Goal: Task Accomplishment & Management: Use online tool/utility

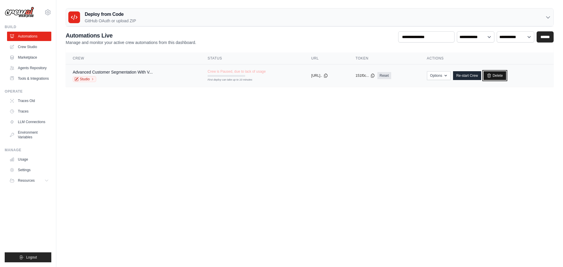
click at [505, 75] on link "Delete" at bounding box center [494, 75] width 23 height 9
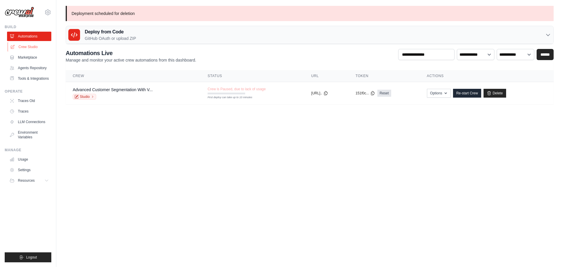
click at [34, 46] on link "Crew Studio" at bounding box center [30, 46] width 44 height 9
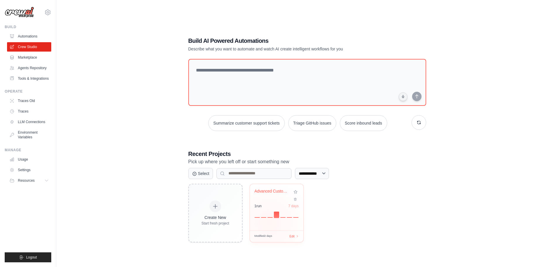
click at [269, 223] on div "Advanced Customer Segmentation with... 1 run 7 days" at bounding box center [277, 207] width 54 height 46
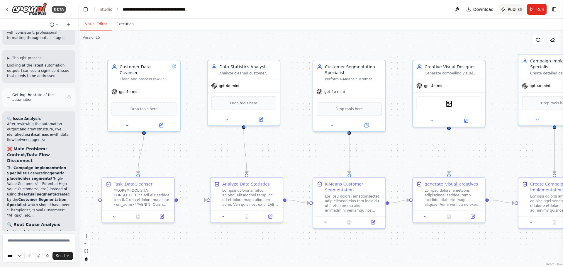
scroll to position [25641, 0]
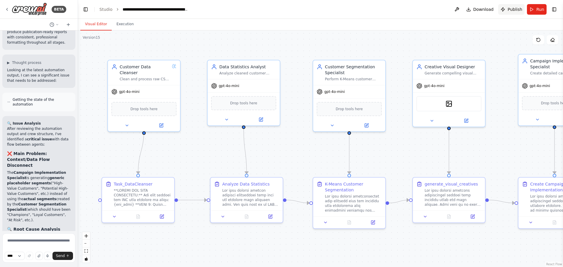
click at [510, 9] on span "Publish" at bounding box center [514, 9] width 15 height 6
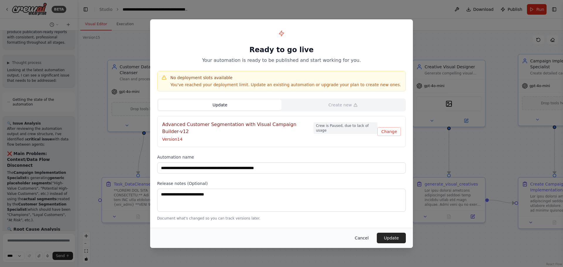
click at [365, 234] on button "Cancel" at bounding box center [361, 238] width 23 height 11
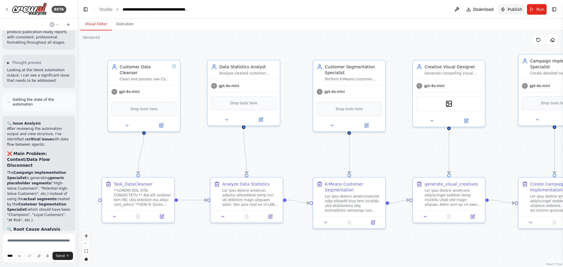
click at [515, 11] on span "Publish" at bounding box center [514, 9] width 15 height 6
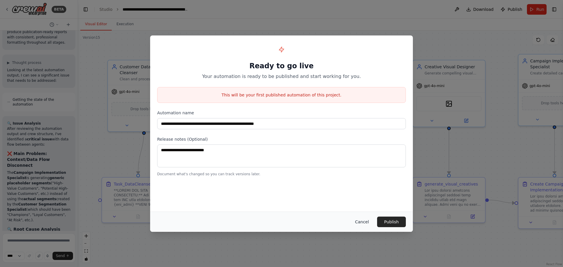
click at [364, 224] on button "Cancel" at bounding box center [361, 222] width 23 height 11
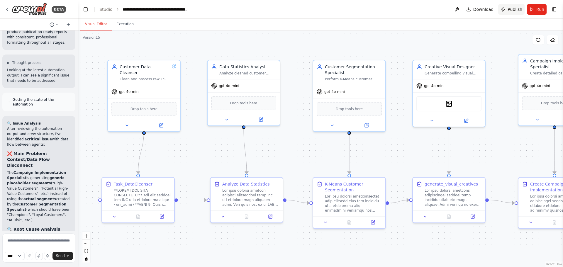
click at [514, 10] on span "Publish" at bounding box center [514, 9] width 15 height 6
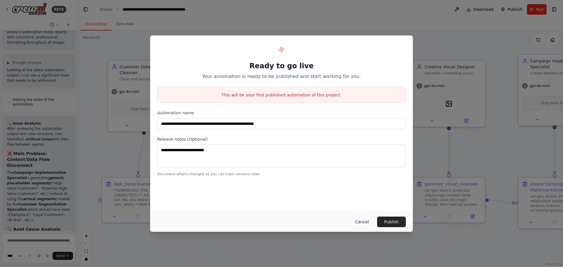
click at [360, 224] on button "Cancel" at bounding box center [361, 222] width 23 height 11
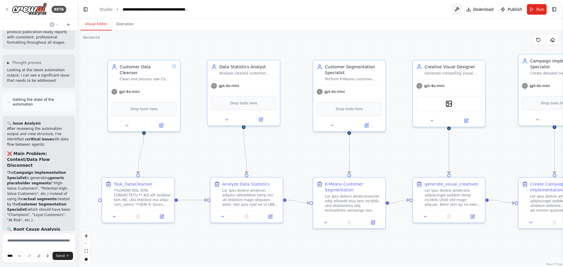
click at [461, 9] on button at bounding box center [456, 9] width 9 height 11
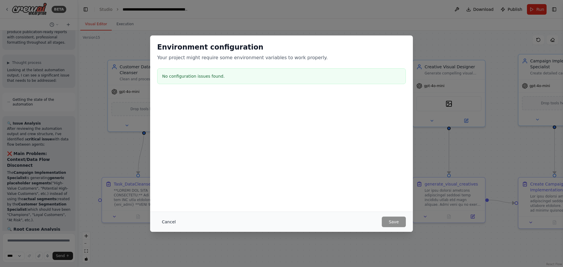
click at [166, 217] on button "Cancel" at bounding box center [168, 222] width 23 height 11
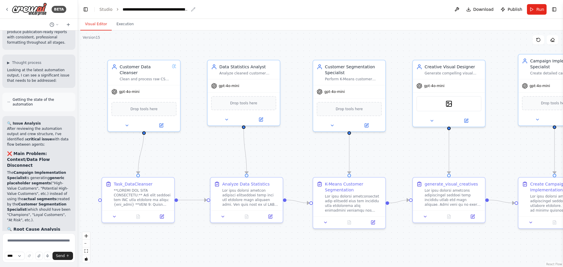
click at [193, 8] on icon "breadcrumb" at bounding box center [193, 9] width 4 height 4
click at [192, 9] on icon "breadcrumb" at bounding box center [193, 9] width 4 height 4
click at [191, 8] on icon "breadcrumb" at bounding box center [193, 9] width 5 height 5
click at [124, 25] on button "Execution" at bounding box center [125, 24] width 27 height 12
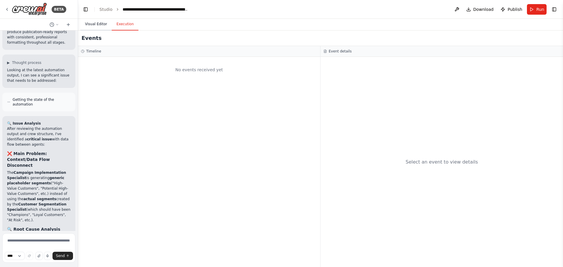
click at [98, 25] on button "Visual Editor" at bounding box center [95, 24] width 31 height 12
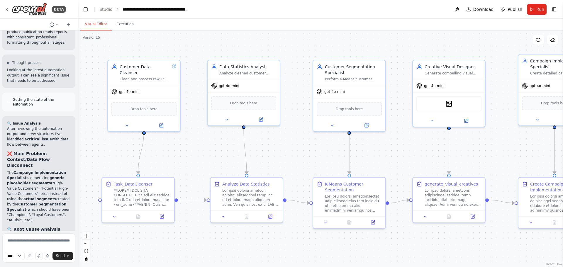
click at [536, 12] on button "Run" at bounding box center [537, 9] width 20 height 11
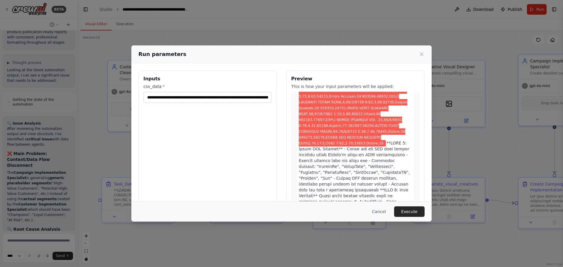
scroll to position [293, 0]
drag, startPoint x: 417, startPoint y: 213, endPoint x: 403, endPoint y: 229, distance: 21.2
click at [417, 213] on button "Execute" at bounding box center [409, 211] width 30 height 11
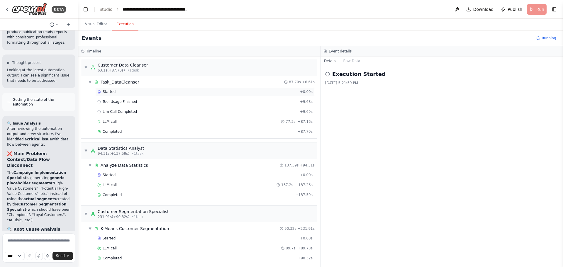
scroll to position [0, 0]
click at [121, 132] on div "Completed" at bounding box center [196, 132] width 198 height 5
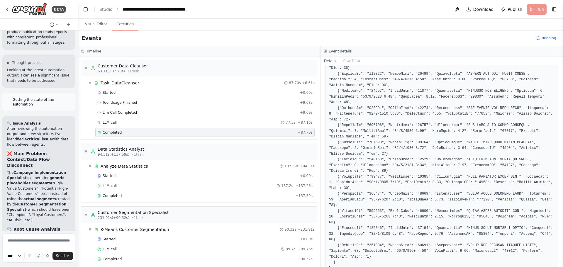
scroll to position [1361, 0]
click at [118, 198] on span "Completed" at bounding box center [112, 195] width 19 height 5
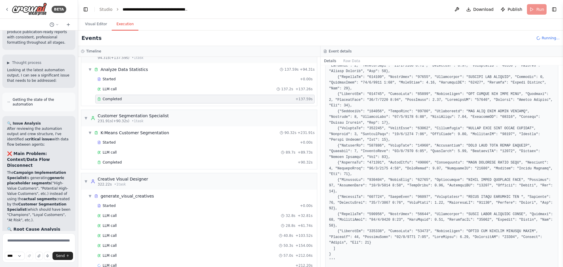
scroll to position [109, 0]
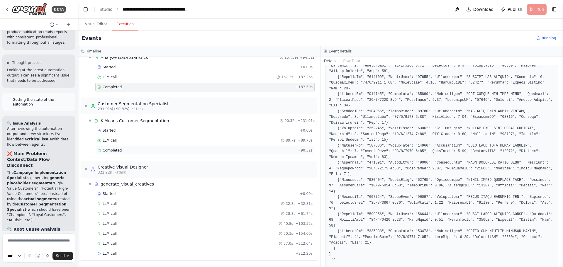
click at [121, 149] on div "Completed" at bounding box center [196, 150] width 198 height 5
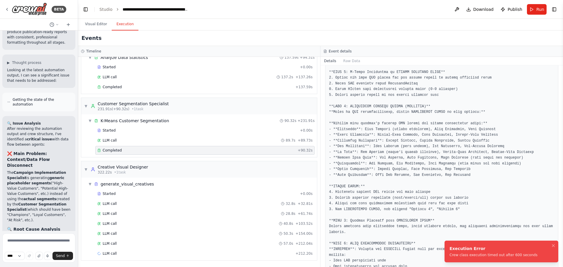
scroll to position [0, 0]
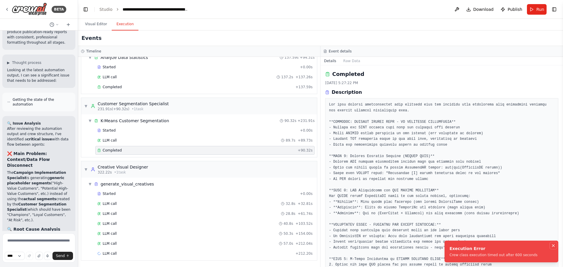
click at [554, 246] on icon "Notifications (F8)" at bounding box center [553, 245] width 5 height 5
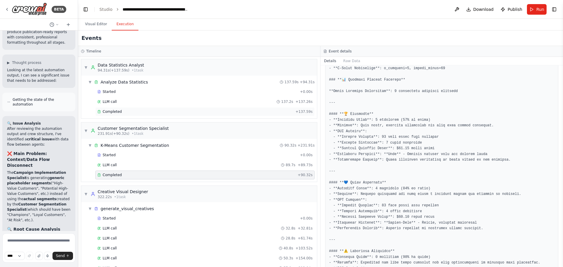
scroll to position [109, 0]
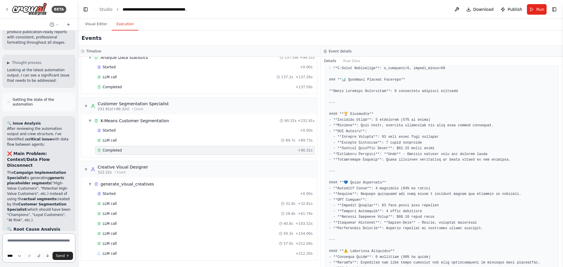
click at [37, 243] on textarea at bounding box center [38, 247] width 73 height 29
type textarea "**********"
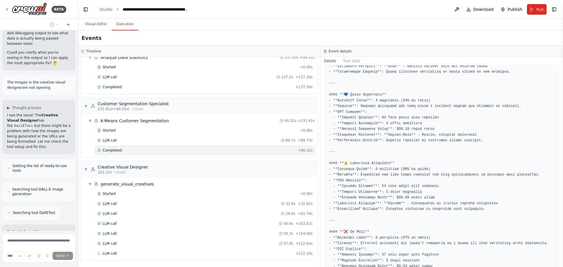
scroll to position [26224, 0]
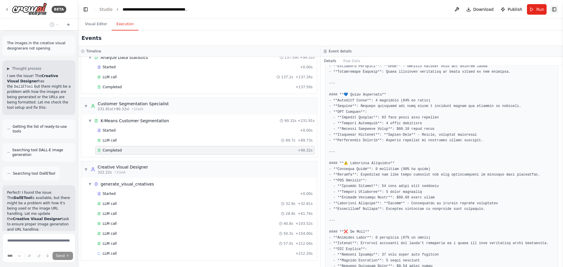
click at [554, 10] on button "Toggle Right Sidebar" at bounding box center [554, 9] width 8 height 8
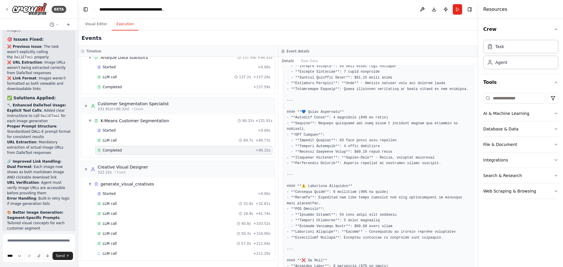
scroll to position [26607, 0]
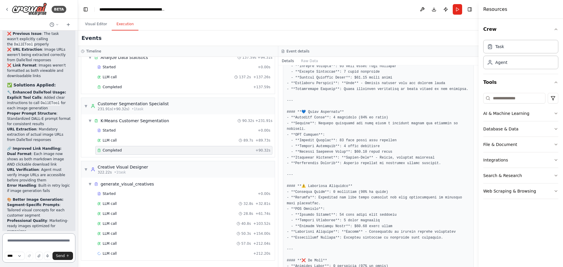
click at [29, 238] on textarea at bounding box center [38, 247] width 73 height 29
type textarea "**"
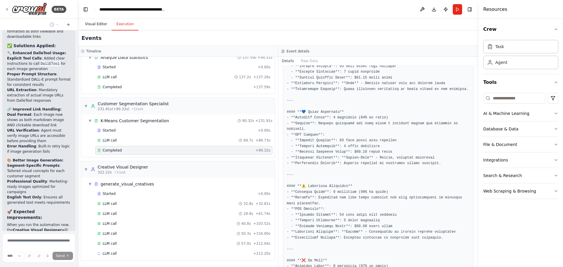
click at [93, 25] on button "Visual Editor" at bounding box center [95, 24] width 31 height 12
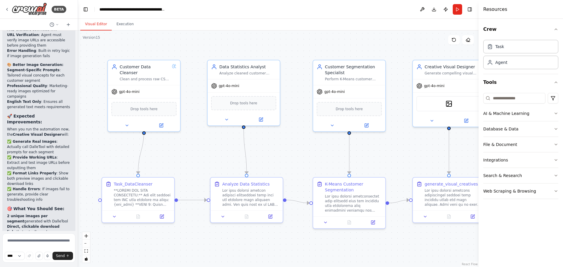
scroll to position [26747, 0]
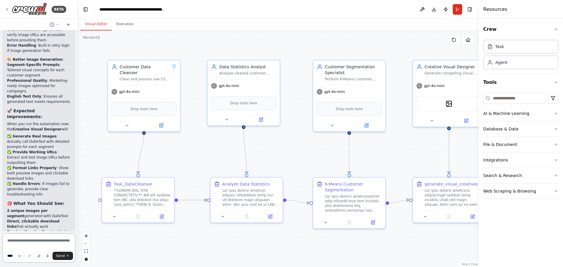
click at [32, 244] on textarea at bounding box center [38, 247] width 73 height 29
type textarea "**********"
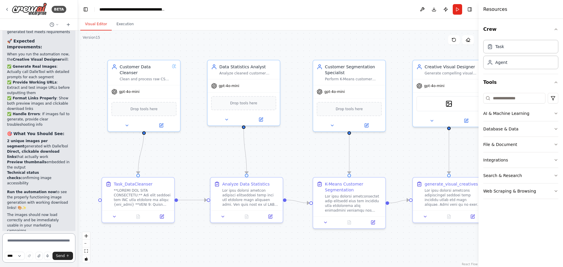
scroll to position [26822, 0]
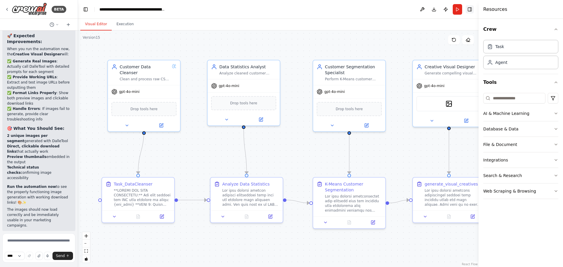
click at [468, 8] on button "Toggle Right Sidebar" at bounding box center [469, 9] width 8 height 8
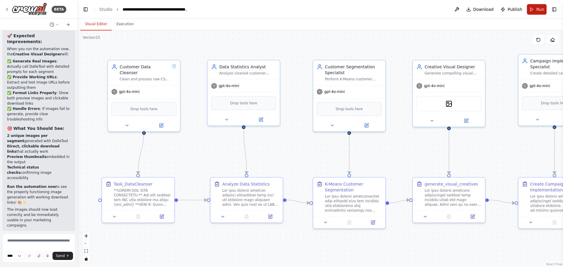
click at [539, 10] on span "Run" at bounding box center [540, 9] width 8 height 6
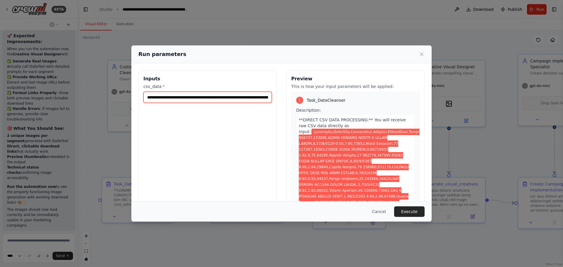
click at [195, 98] on input "csv_data *" at bounding box center [207, 97] width 128 height 11
click at [415, 211] on button "Execute" at bounding box center [409, 211] width 30 height 11
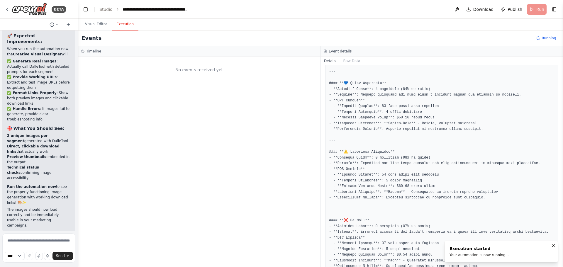
scroll to position [0, 0]
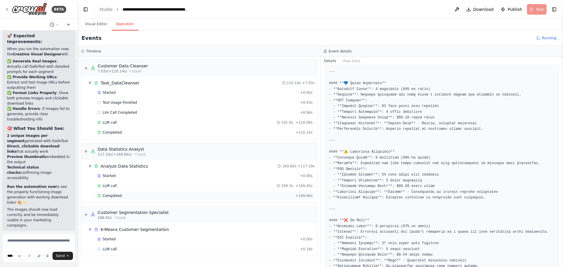
click at [108, 196] on span "Completed" at bounding box center [112, 195] width 19 height 5
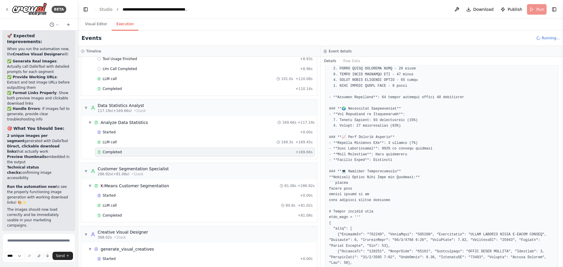
scroll to position [59, 0]
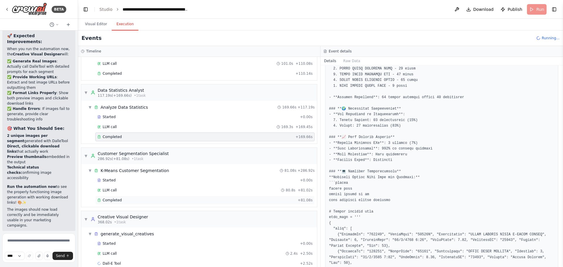
click at [120, 202] on div "Completed" at bounding box center [196, 200] width 198 height 5
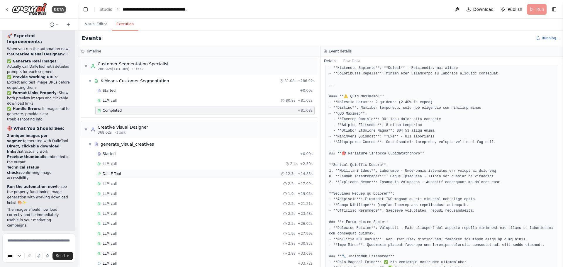
scroll to position [159, 0]
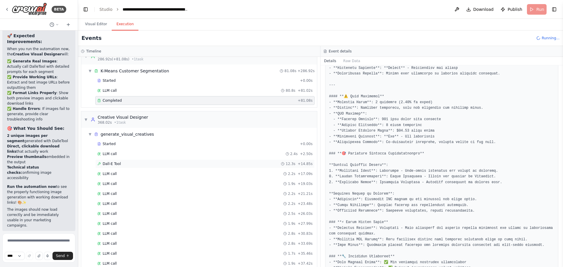
click at [111, 164] on span "Dall-E Tool" at bounding box center [112, 163] width 18 height 5
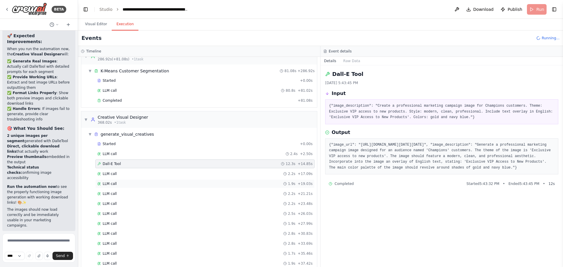
click at [119, 182] on div "LLM call 1.9s + 19.03s" at bounding box center [204, 183] width 215 height 5
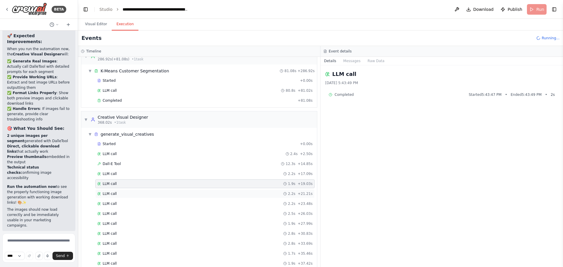
click at [114, 193] on span "LLM call" at bounding box center [110, 193] width 14 height 5
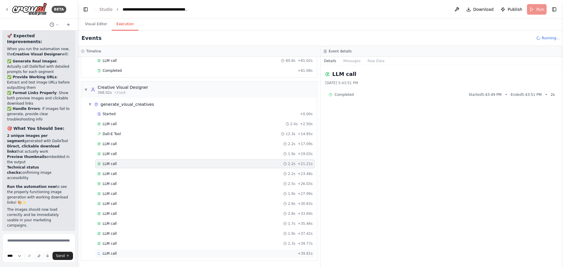
click at [119, 255] on div "LLM call + 39.81s" at bounding box center [204, 253] width 215 height 5
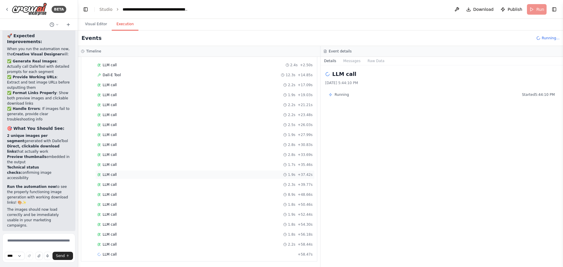
scroll to position [248, 0]
click at [117, 251] on div "LLM call 2.2s + 60.72s" at bounding box center [204, 253] width 219 height 9
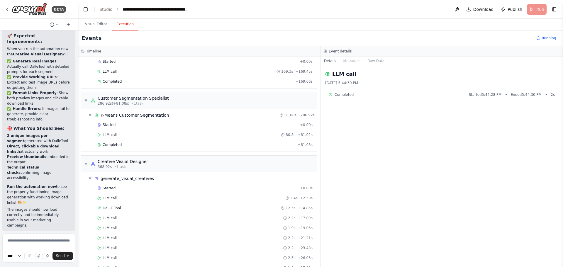
scroll to position [113, 0]
click at [114, 167] on span "• 1 task" at bounding box center [120, 168] width 12 height 5
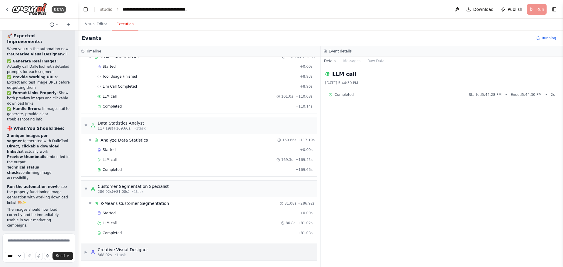
scroll to position [26, 0]
click at [109, 251] on div "Creative Visual Designer" at bounding box center [123, 250] width 50 height 6
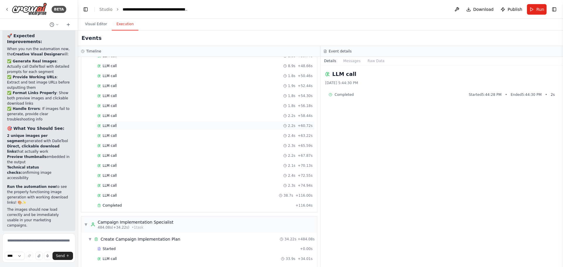
scroll to position [391, 0]
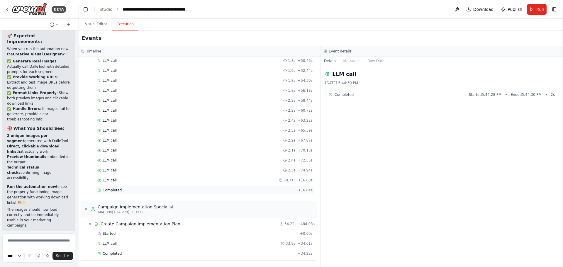
click at [115, 190] on span "Completed" at bounding box center [112, 190] width 19 height 5
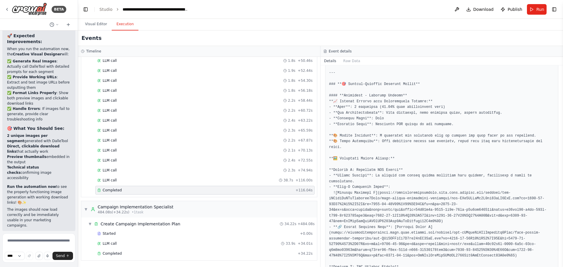
scroll to position [381, 0]
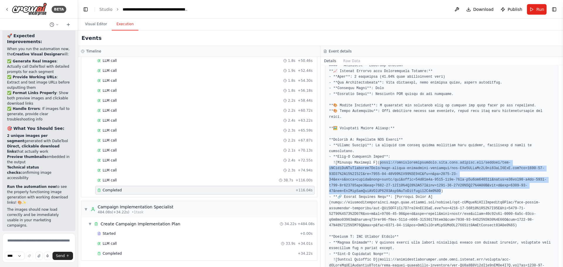
drag, startPoint x: 375, startPoint y: 145, endPoint x: 498, endPoint y: 166, distance: 124.8
click at [498, 166] on pre at bounding box center [441, 271] width 225 height 589
copy pre "/oaidalleapiprodscus.blob.core.windows.net/private/org-hZRtglLxBYvAvvtxhca6Qoso…"
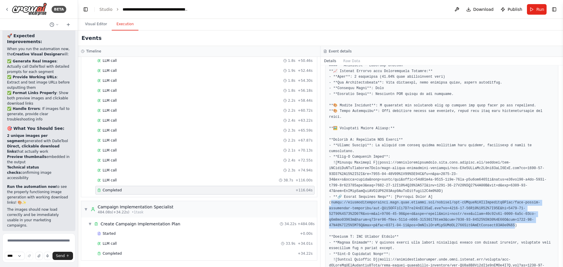
drag, startPoint x: 427, startPoint y: 173, endPoint x: 498, endPoint y: 195, distance: 75.0
click at [498, 195] on pre at bounding box center [441, 271] width 225 height 589
click at [465, 193] on pre at bounding box center [441, 271] width 225 height 589
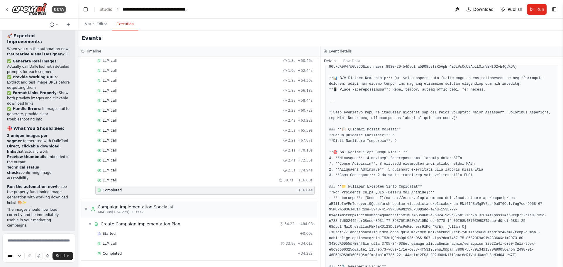
scroll to position [647, 0]
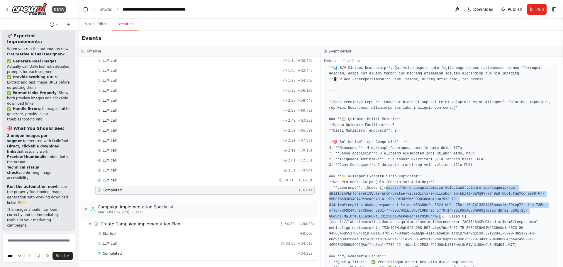
drag, startPoint x: 381, startPoint y: 148, endPoint x: 499, endPoint y: 169, distance: 119.5
click at [499, 169] on pre at bounding box center [441, 5] width 225 height 589
copy pre "leapiprodscus.blob.core.windows.net/private/org-hZRtglLxBYvAvvtxhca6Qoso/prod-c…"
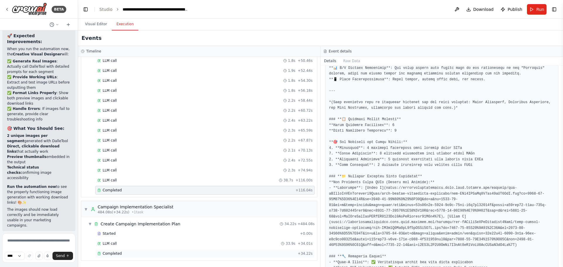
click at [117, 256] on span "Completed" at bounding box center [112, 253] width 19 height 5
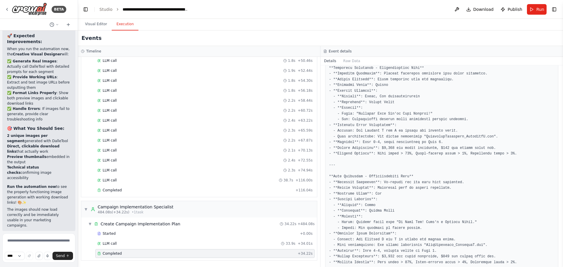
scroll to position [681, 0]
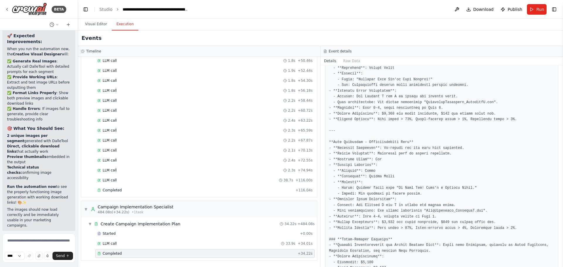
click at [120, 253] on div "Completed" at bounding box center [196, 253] width 198 height 5
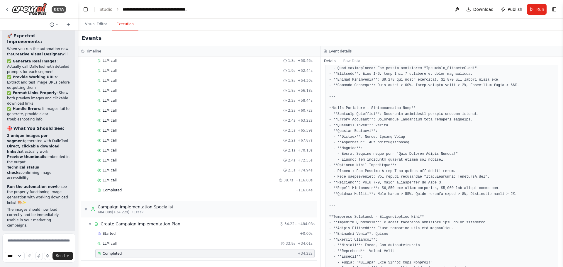
scroll to position [527, 0]
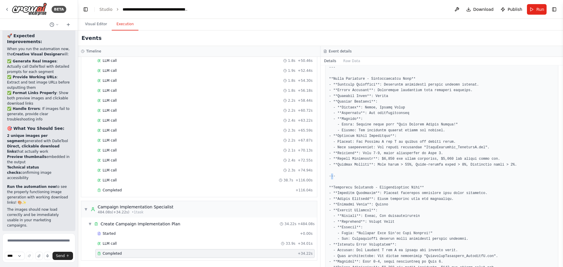
click at [333, 164] on pre at bounding box center [441, 265] width 225 height 800
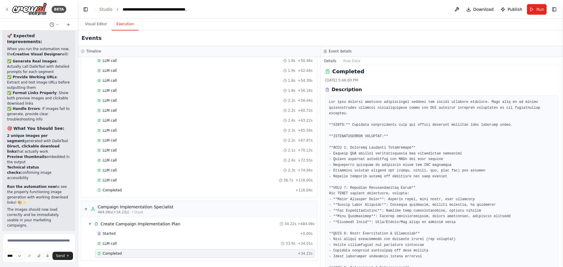
scroll to position [0, 0]
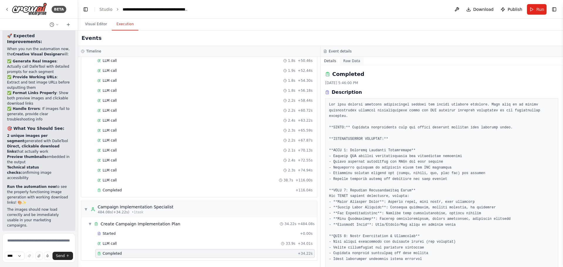
click at [346, 63] on button "Raw Data" at bounding box center [352, 61] width 24 height 8
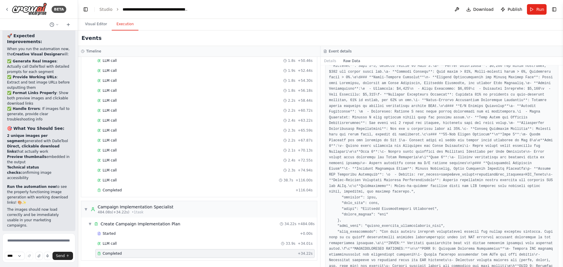
scroll to position [1364, 0]
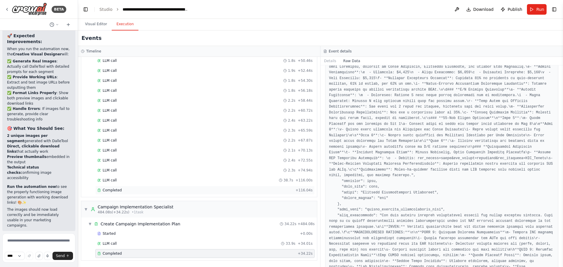
click at [125, 194] on div "Completed + 116.04s" at bounding box center [204, 190] width 219 height 9
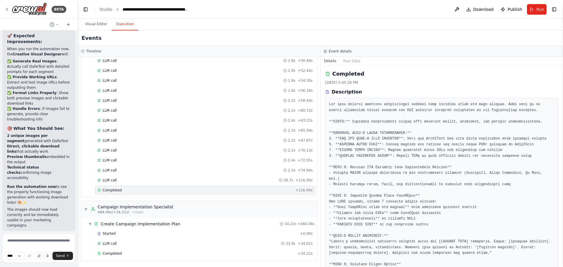
scroll to position [0, 0]
click at [119, 256] on span "Completed" at bounding box center [112, 253] width 19 height 5
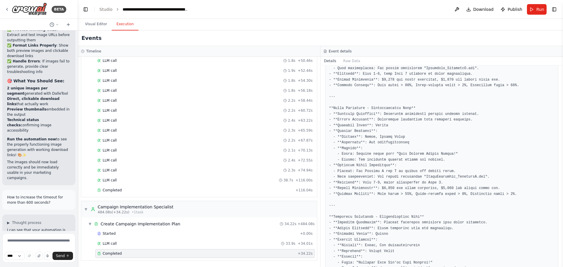
scroll to position [527, 0]
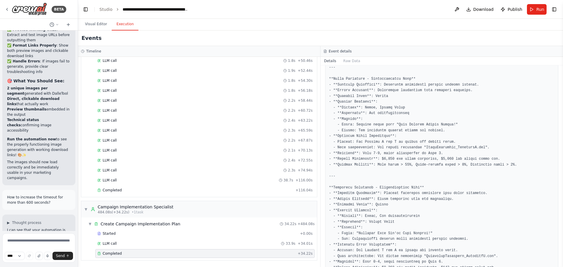
click at [358, 162] on pre at bounding box center [441, 265] width 225 height 800
click at [115, 189] on span "Completed" at bounding box center [112, 190] width 19 height 5
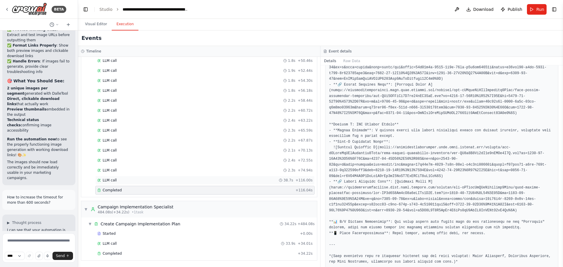
click at [125, 180] on div "LLM call 38.7s + 116.00s" at bounding box center [204, 180] width 215 height 5
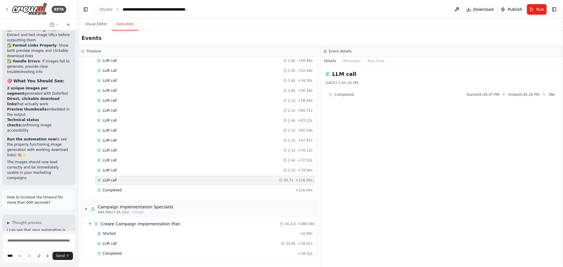
click at [125, 176] on div "Started + 0.00s LLM call 2.4s + 2.50s Dall-E Tool 12.3s + 14.85s LLM call 2.2s …" at bounding box center [201, 51] width 231 height 289
click at [120, 172] on div "LLM call 2.3s + 74.94s" at bounding box center [204, 170] width 215 height 5
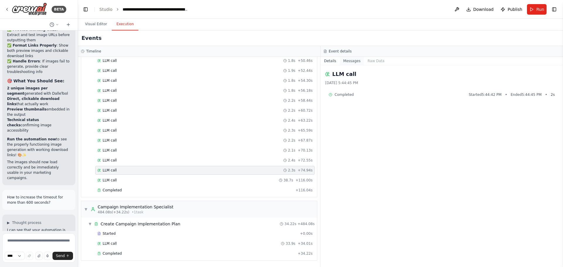
click at [348, 63] on button "Messages" at bounding box center [352, 61] width 24 height 8
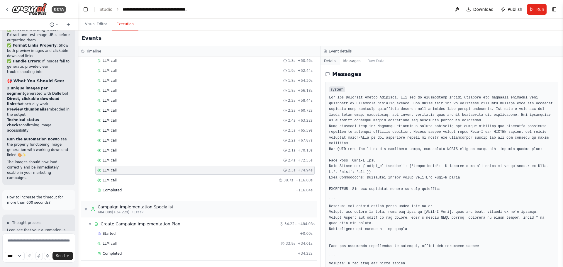
click at [329, 61] on button "Details" at bounding box center [329, 61] width 19 height 8
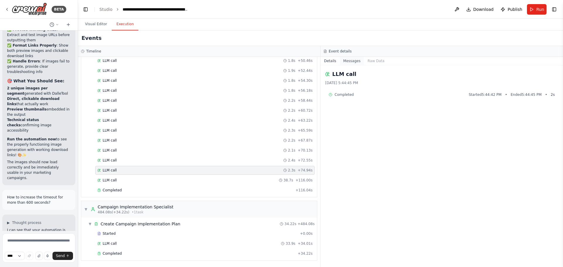
click at [351, 63] on button "Messages" at bounding box center [352, 61] width 24 height 8
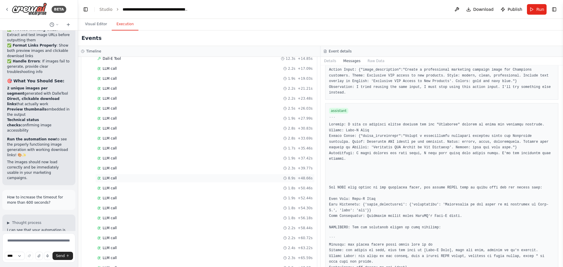
scroll to position [186, 0]
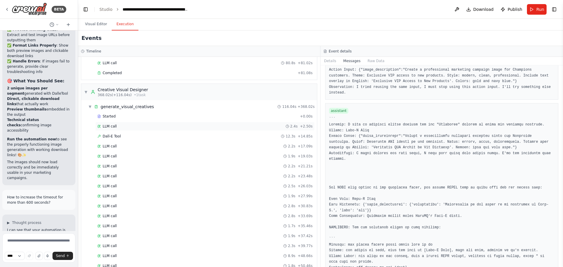
click at [124, 127] on div "LLM call 2.4s + 2.50s" at bounding box center [204, 126] width 215 height 5
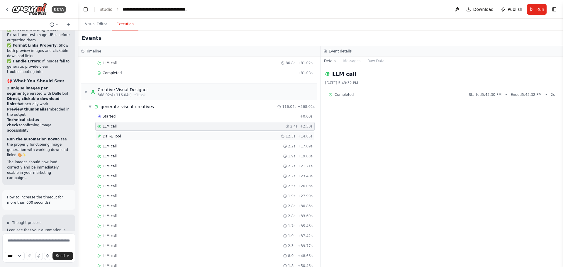
click at [118, 135] on span "Dall-E Tool" at bounding box center [112, 136] width 18 height 5
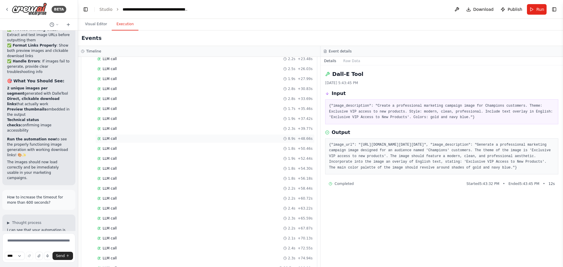
scroll to position [391, 0]
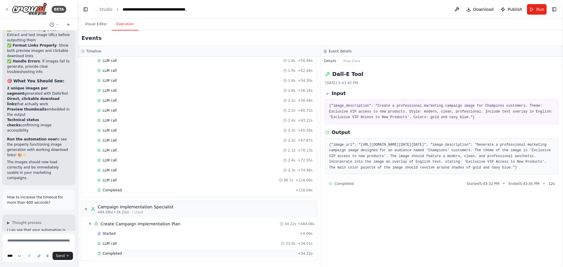
click at [113, 252] on span "Completed" at bounding box center [112, 253] width 19 height 5
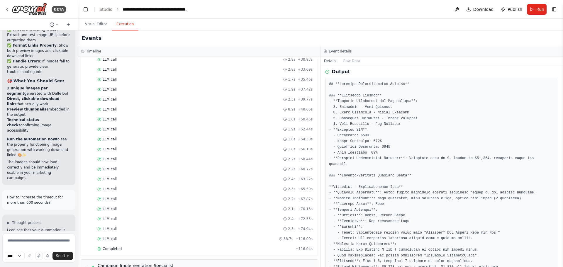
scroll to position [300, 0]
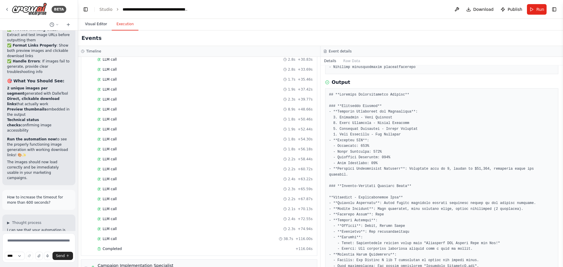
click at [98, 28] on button "Visual Editor" at bounding box center [95, 24] width 31 height 12
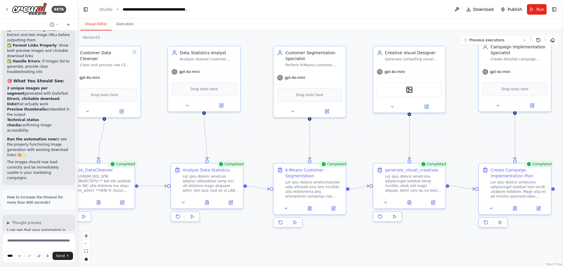
drag, startPoint x: 465, startPoint y: 246, endPoint x: 454, endPoint y: 235, distance: 14.9
click at [454, 235] on div ".deletable-edge-delete-btn { width: 20px; height: 20px; border: 0px solid #ffff…" at bounding box center [320, 148] width 485 height 236
click at [510, 9] on span "Publish" at bounding box center [514, 9] width 15 height 6
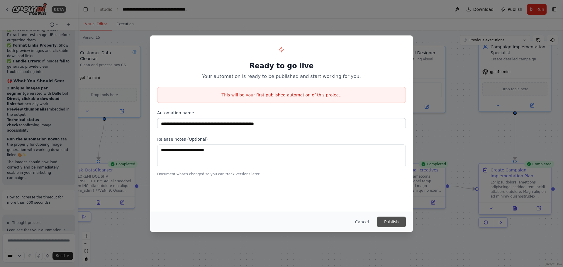
click at [391, 223] on button "Publish" at bounding box center [391, 222] width 29 height 11
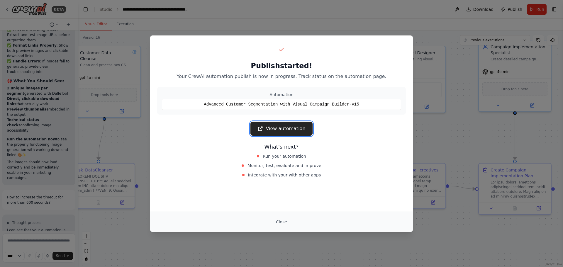
click at [282, 129] on link "View automation" at bounding box center [281, 129] width 62 height 14
click at [280, 222] on button "Close" at bounding box center [281, 222] width 21 height 11
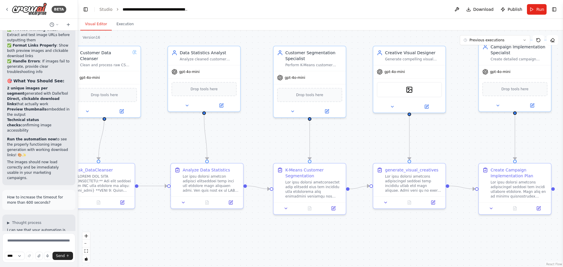
click at [126, 23] on button "Execution" at bounding box center [125, 24] width 27 height 12
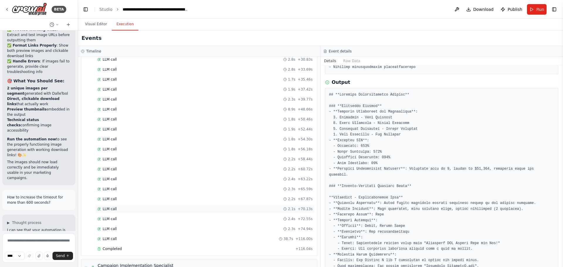
scroll to position [391, 0]
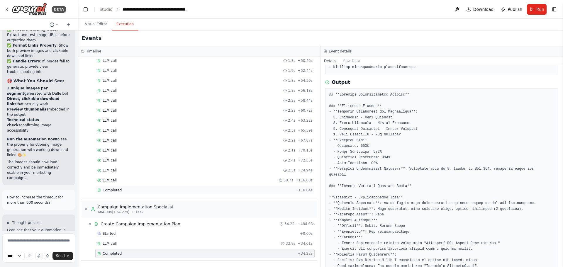
click at [124, 190] on div "Completed" at bounding box center [195, 190] width 196 height 5
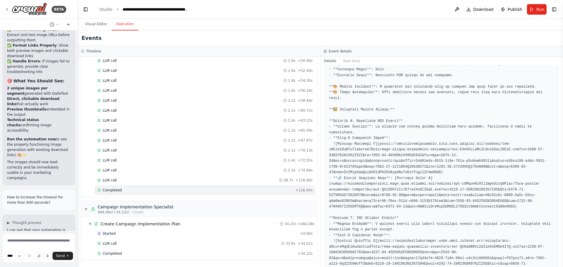
scroll to position [418, 0]
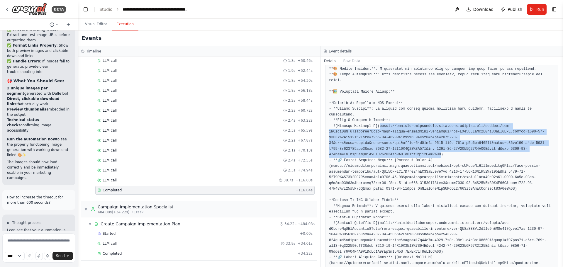
drag, startPoint x: 375, startPoint y: 108, endPoint x: 499, endPoint y: 130, distance: 126.1
click at [499, 130] on pre at bounding box center [441, 235] width 225 height 589
copy pre "/oaidalleapiprodscus.blob.core.windows.net/private/org-hZRtglLxBYvAvvtxhca6Qoso…"
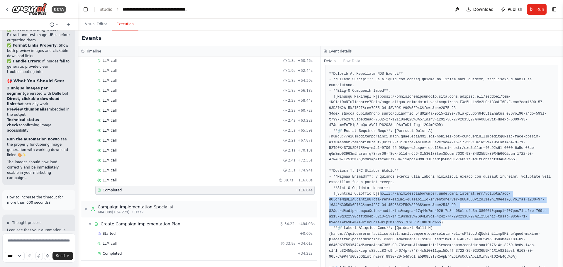
drag, startPoint x: 375, startPoint y: 164, endPoint x: 499, endPoint y: 188, distance: 126.3
click at [499, 188] on pre at bounding box center [441, 205] width 225 height 589
copy pre "oaidalleapiprodscus.blob.core.windows.net/private/org-hZRtglLxBYvAvvtxhca6Qoso/…"
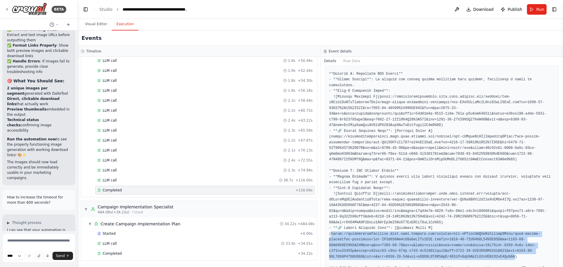
drag, startPoint x: 427, startPoint y: 193, endPoint x: 499, endPoint y: 215, distance: 75.3
click at [499, 215] on pre at bounding box center [441, 205] width 225 height 589
copy pre "aidalleapiprodscus.blob.core.windows.net/private/org-hZRtglLxBYvAvvtxhca6Qoso/p…"
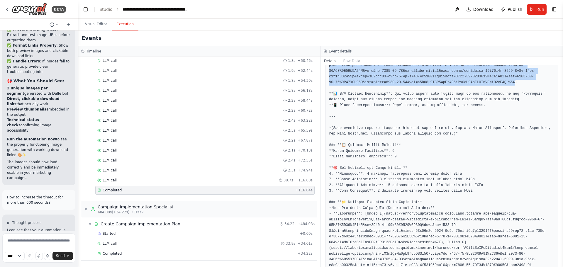
scroll to position [647, 0]
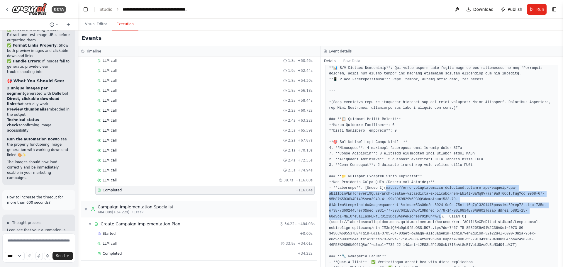
drag, startPoint x: 380, startPoint y: 149, endPoint x: 498, endPoint y: 169, distance: 119.6
click at [498, 169] on pre at bounding box center [441, 5] width 225 height 589
copy pre "leapiprodscus.blob.core.windows.net/private/org-hZRtglLxBYvAvvtxhca6Qoso/prod-c…"
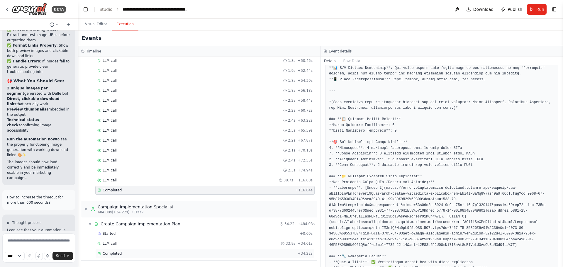
click at [118, 254] on span "Completed" at bounding box center [112, 253] width 19 height 5
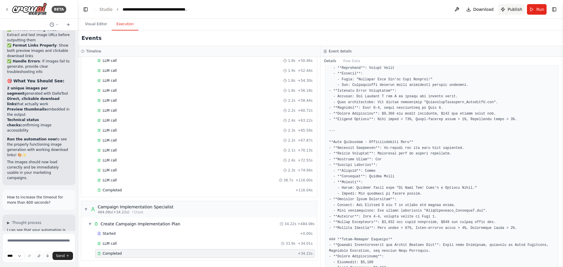
click at [510, 11] on span "Publish" at bounding box center [514, 9] width 15 height 6
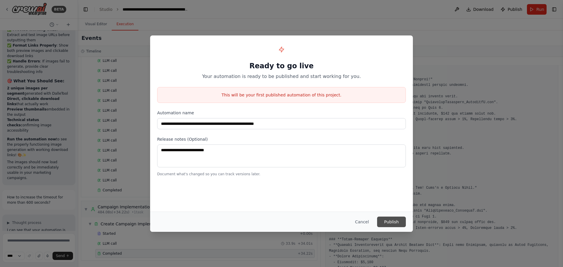
click at [391, 219] on button "Publish" at bounding box center [391, 222] width 29 height 11
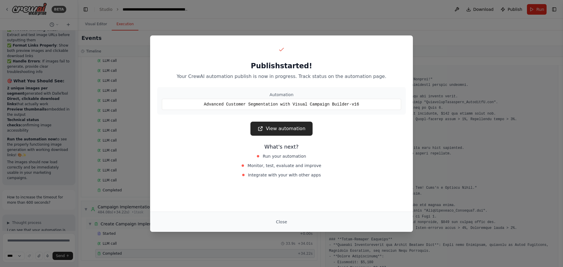
click at [281, 219] on button "Close" at bounding box center [281, 222] width 21 height 11
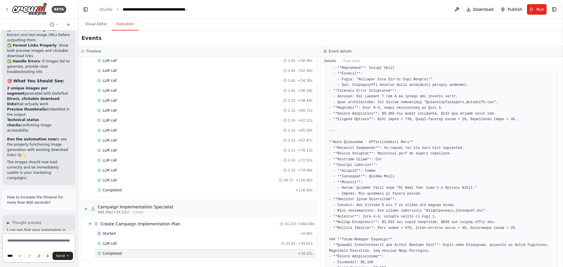
click at [30, 238] on textarea at bounding box center [38, 247] width 73 height 29
type textarea "**********"
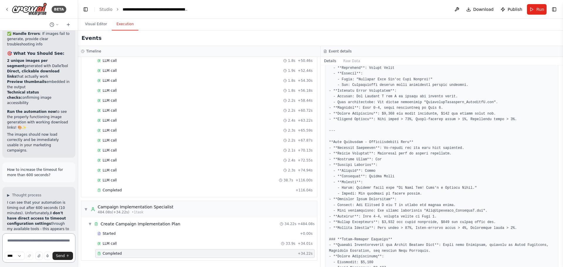
scroll to position [26903, 0]
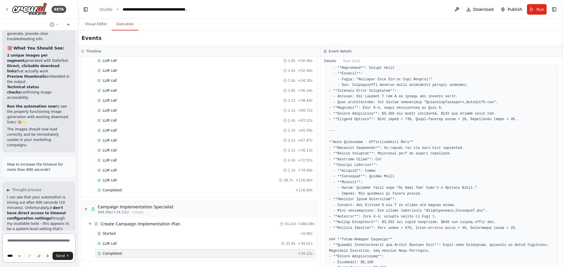
click at [24, 242] on textarea at bounding box center [38, 247] width 73 height 29
paste textarea "**********"
type textarea "**********"
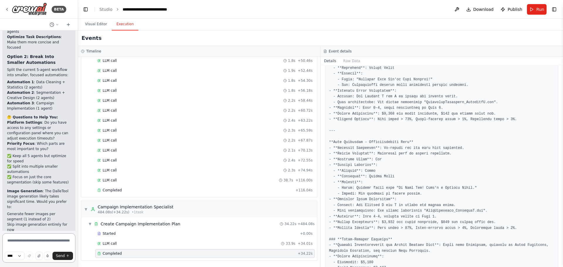
scroll to position [27214, 0]
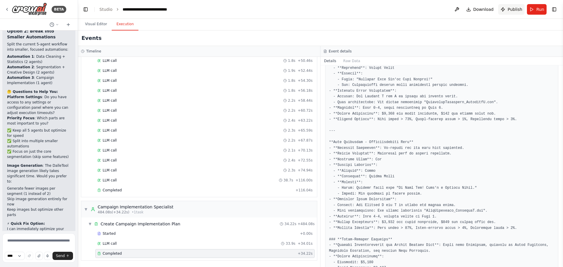
click at [508, 9] on button "Publish" at bounding box center [511, 9] width 26 height 11
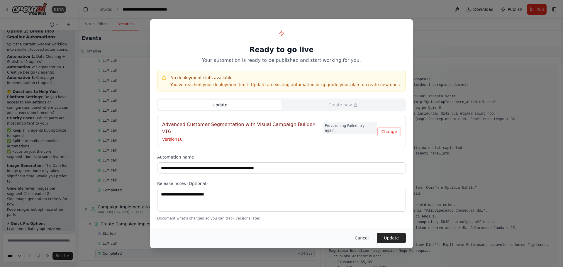
click at [361, 237] on button "Cancel" at bounding box center [361, 238] width 23 height 11
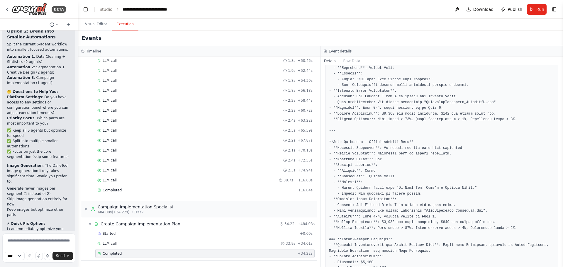
click at [512, 11] on span "Publish" at bounding box center [514, 9] width 15 height 6
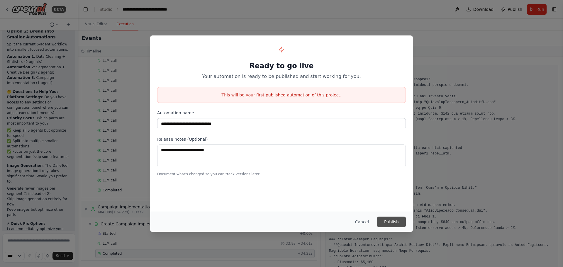
click at [393, 219] on button "Publish" at bounding box center [391, 222] width 29 height 11
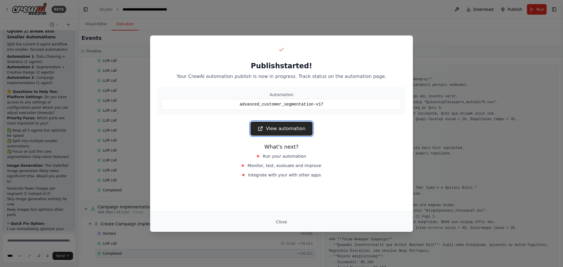
click at [273, 129] on link "View automation" at bounding box center [281, 129] width 62 height 14
click at [278, 221] on button "Close" at bounding box center [281, 222] width 21 height 11
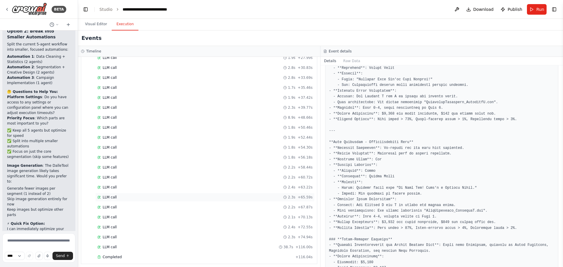
scroll to position [391, 0]
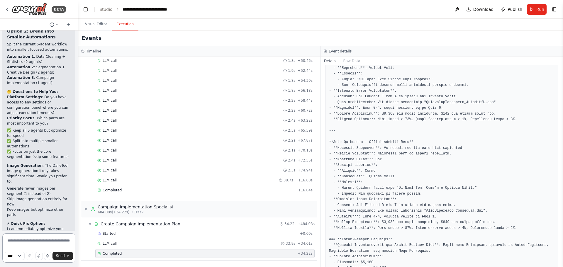
click at [17, 243] on textarea at bounding box center [38, 247] width 73 height 29
type textarea "**********"
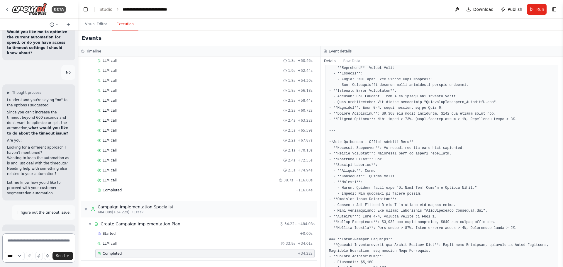
scroll to position [27477, 0]
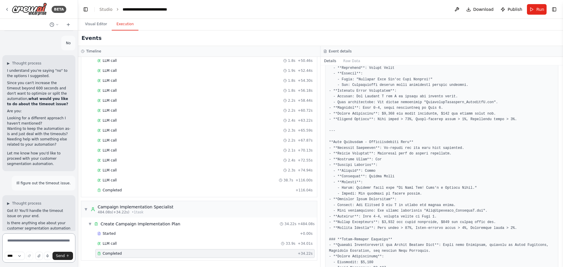
click at [34, 240] on textarea at bounding box center [38, 247] width 73 height 29
type textarea "**********"
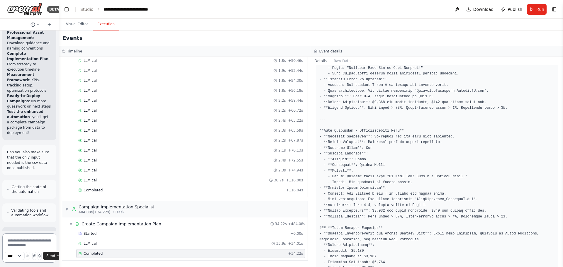
scroll to position [36501, 0]
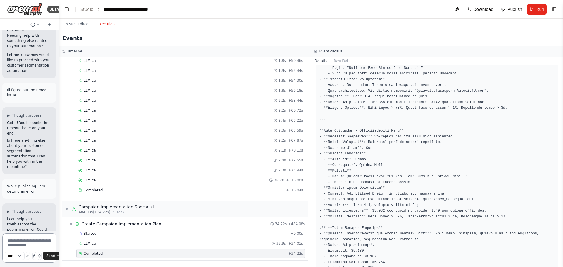
drag, startPoint x: 77, startPoint y: 78, endPoint x: 4, endPoint y: 77, distance: 73.3
click at [4, 77] on div "BETA Hello! I'm the CrewAI assistant. What kind of automation do you want to bu…" at bounding box center [29, 133] width 59 height 267
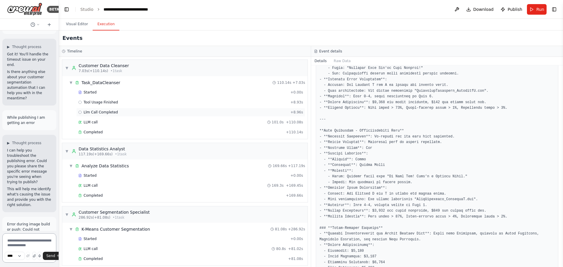
scroll to position [0, 0]
click at [67, 23] on button "Visual Editor" at bounding box center [76, 24] width 31 height 12
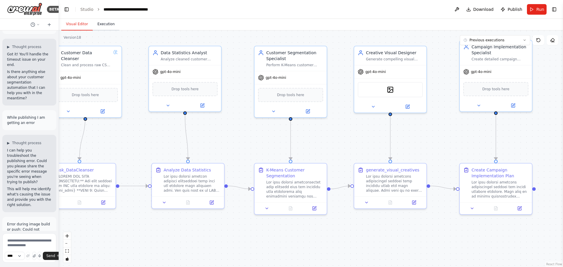
click at [103, 25] on button "Execution" at bounding box center [106, 24] width 27 height 12
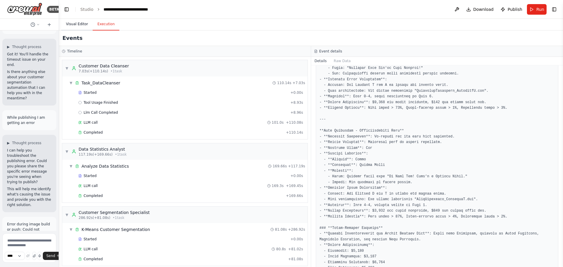
click at [84, 26] on button "Visual Editor" at bounding box center [76, 24] width 31 height 12
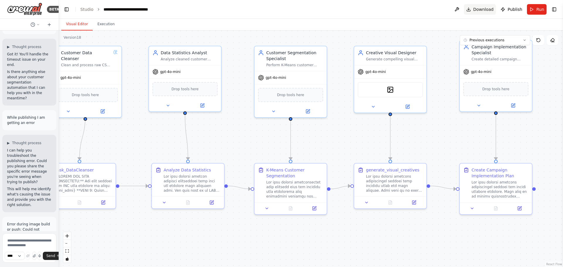
click at [479, 11] on span "Download" at bounding box center [483, 9] width 21 height 6
click at [101, 25] on button "Execution" at bounding box center [106, 24] width 27 height 12
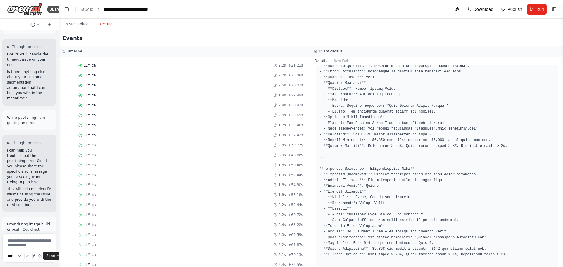
scroll to position [157, 0]
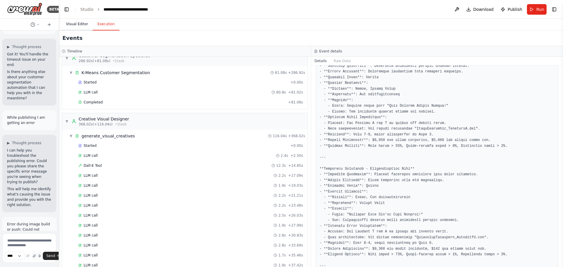
click at [75, 25] on button "Visual Editor" at bounding box center [76, 24] width 31 height 12
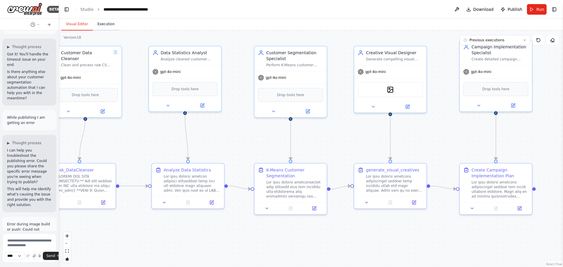
click at [105, 27] on button "Execution" at bounding box center [106, 24] width 27 height 12
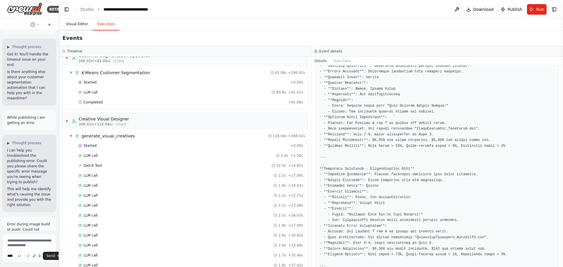
click at [77, 25] on button "Visual Editor" at bounding box center [76, 24] width 31 height 12
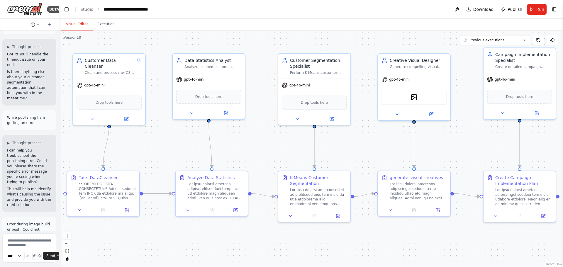
drag, startPoint x: 154, startPoint y: 141, endPoint x: 178, endPoint y: 149, distance: 24.9
click at [178, 149] on div ".deletable-edge-delete-btn { width: 20px; height: 20px; border: 0px solid #ffff…" at bounding box center [311, 148] width 504 height 236
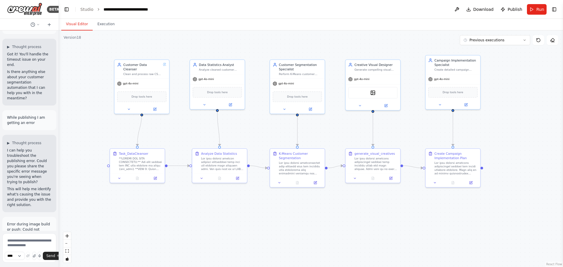
drag, startPoint x: 254, startPoint y: 66, endPoint x: 253, endPoint y: 72, distance: 6.9
click at [253, 72] on div ".deletable-edge-delete-btn { width: 20px; height: 20px; border: 0px solid #ffff…" at bounding box center [311, 148] width 504 height 236
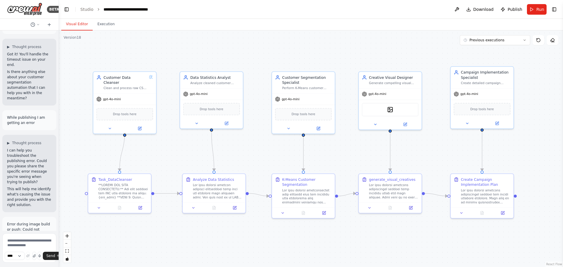
drag, startPoint x: 128, startPoint y: 43, endPoint x: 127, endPoint y: 56, distance: 12.9
click at [127, 56] on div ".deletable-edge-delete-btn { width: 20px; height: 20px; border: 0px solid #ffff…" at bounding box center [311, 148] width 504 height 236
click at [555, 12] on button "Toggle Right Sidebar" at bounding box center [554, 9] width 8 height 8
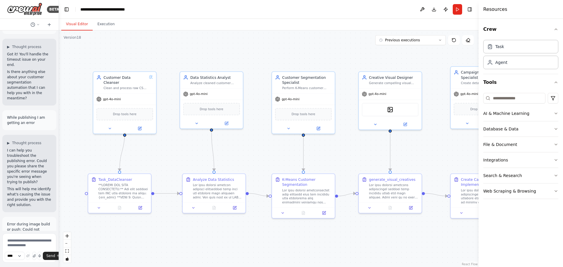
click at [220, 42] on div ".deletable-edge-delete-btn { width: 20px; height: 20px; border: 0px solid #ffff…" at bounding box center [268, 148] width 419 height 236
click at [472, 8] on button "Toggle Right Sidebar" at bounding box center [469, 9] width 8 height 8
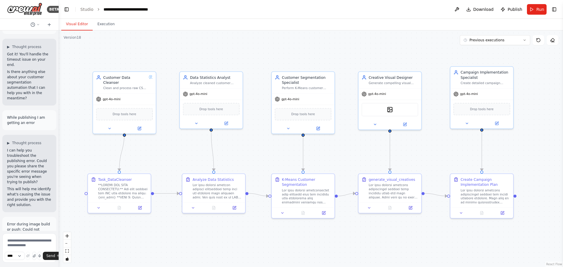
click at [437, 47] on div ".deletable-edge-delete-btn { width: 20px; height: 20px; border: 0px solid #ffff…" at bounding box center [311, 148] width 504 height 236
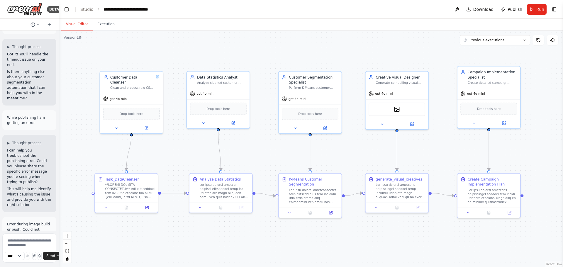
drag, startPoint x: 208, startPoint y: 40, endPoint x: 215, endPoint y: 40, distance: 7.0
click at [215, 40] on div ".deletable-edge-delete-btn { width: 20px; height: 20px; border: 0px solid #ffff…" at bounding box center [311, 148] width 504 height 236
drag, startPoint x: 105, startPoint y: 23, endPoint x: 102, endPoint y: 25, distance: 3.4
click at [105, 23] on button "Execution" at bounding box center [106, 24] width 27 height 12
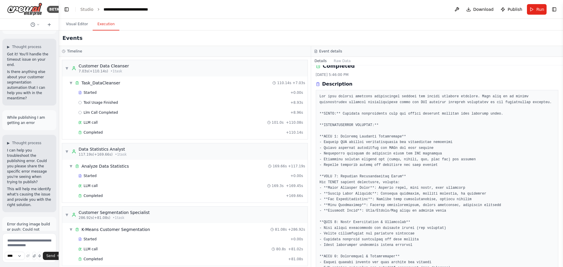
scroll to position [0, 0]
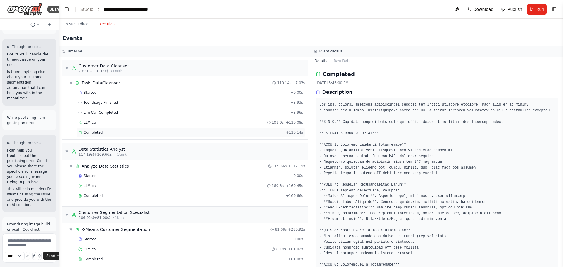
click at [88, 132] on span "Completed" at bounding box center [93, 132] width 19 height 5
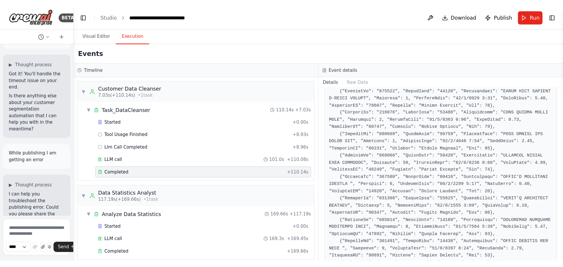
scroll to position [1190, 0]
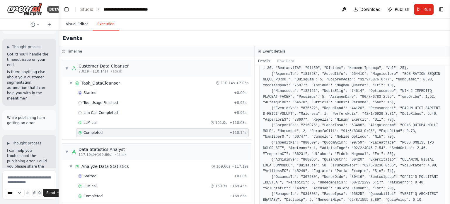
click at [79, 25] on button "Visual Editor" at bounding box center [76, 24] width 31 height 12
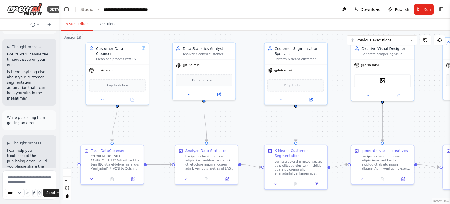
drag, startPoint x: 179, startPoint y: 53, endPoint x: 169, endPoint y: 30, distance: 24.9
click at [169, 30] on div ".deletable-edge-delete-btn { width: 20px; height: 20px; border: 0px solid #ffff…" at bounding box center [254, 116] width 391 height 173
click at [162, 115] on div ".deletable-edge-delete-btn { width: 20px; height: 20px; border: 0px solid #ffff…" at bounding box center [254, 116] width 391 height 173
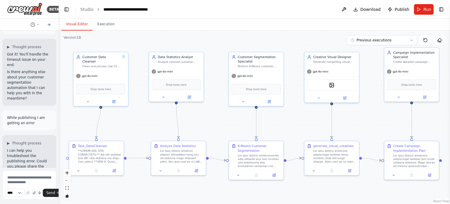
drag, startPoint x: 161, startPoint y: 132, endPoint x: 139, endPoint y: 132, distance: 22.3
click at [139, 132] on div ".deletable-edge-delete-btn { width: 20px; height: 20px; border: 0px solid #ffff…" at bounding box center [254, 116] width 391 height 173
click at [139, 127] on div ".deletable-edge-delete-btn { width: 20px; height: 20px; border: 0px solid #ffff…" at bounding box center [254, 116] width 391 height 173
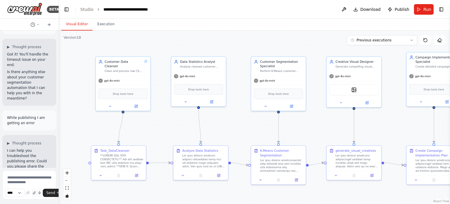
drag, startPoint x: 141, startPoint y: 117, endPoint x: 137, endPoint y: 109, distance: 9.3
click at [164, 122] on div ".deletable-edge-delete-btn { width: 20px; height: 20px; border: 0px solid #ffff…" at bounding box center [254, 116] width 391 height 173
click at [113, 103] on button at bounding box center [110, 105] width 25 height 5
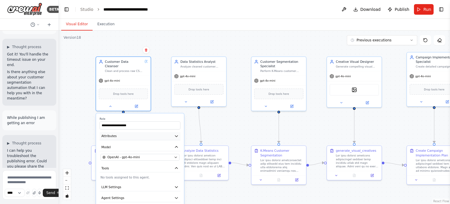
click at [115, 132] on button "Attributes" at bounding box center [140, 136] width 81 height 8
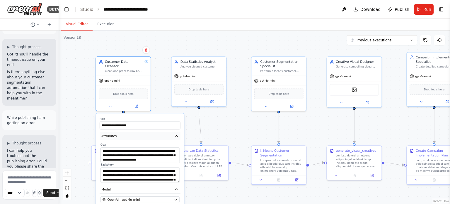
click at [127, 132] on button "Attributes" at bounding box center [140, 136] width 81 height 8
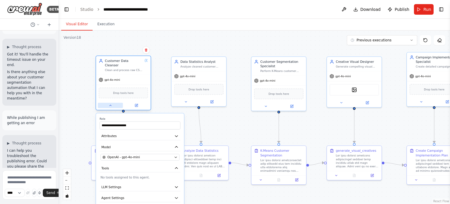
click at [109, 103] on icon at bounding box center [111, 105] width 4 height 4
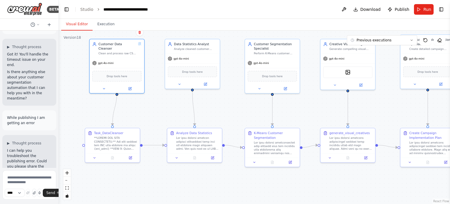
drag, startPoint x: 149, startPoint y: 122, endPoint x: 143, endPoint y: 104, distance: 18.7
click at [143, 104] on div ".deletable-edge-delete-btn { width: 20px; height: 20px; border: 0px solid #ffff…" at bounding box center [254, 116] width 391 height 173
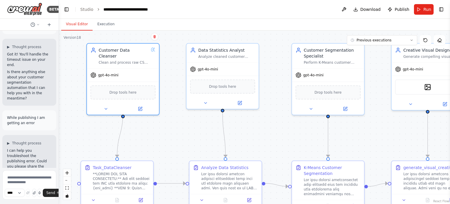
drag, startPoint x: 157, startPoint y: 107, endPoint x: 170, endPoint y: 132, distance: 28.4
click at [170, 132] on div ".deletable-edge-delete-btn { width: 20px; height: 20px; border: 0px solid #ffff…" at bounding box center [254, 116] width 391 height 173
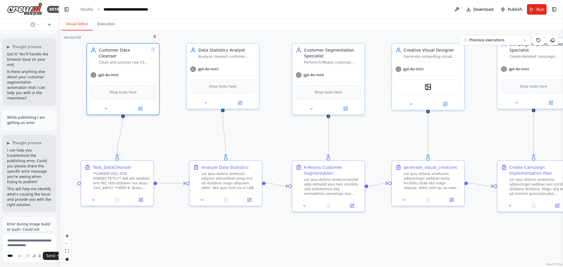
scroll to position [36570, 0]
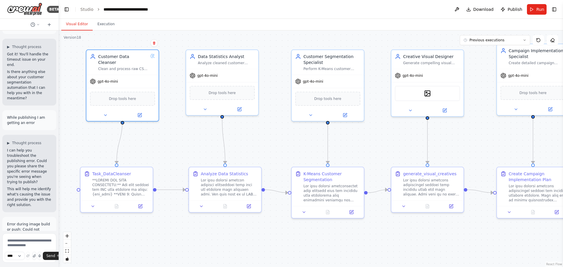
drag, startPoint x: 274, startPoint y: 126, endPoint x: 271, endPoint y: 133, distance: 7.8
click at [271, 133] on div ".deletable-edge-delete-btn { width: 20px; height: 20px; border: 0px solid #ffff…" at bounding box center [311, 148] width 504 height 236
click at [275, 44] on div ".deletable-edge-delete-btn { width: 20px; height: 20px; border: 0px solid #ffff…" at bounding box center [311, 148] width 504 height 236
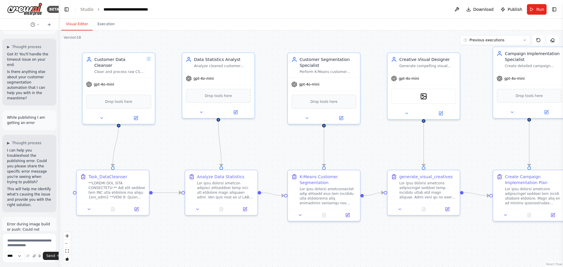
drag, startPoint x: 275, startPoint y: 44, endPoint x: 272, endPoint y: 47, distance: 4.8
click at [272, 47] on div ".deletable-edge-delete-btn { width: 20px; height: 20px; border: 0px solid #ffff…" at bounding box center [311, 148] width 504 height 236
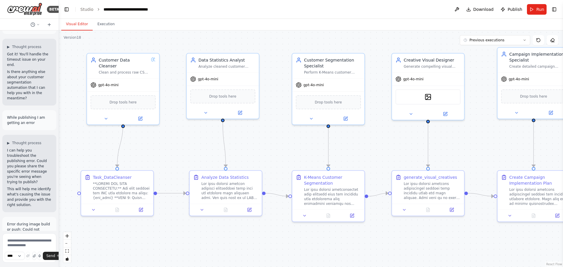
drag, startPoint x: 190, startPoint y: 137, endPoint x: 195, endPoint y: 138, distance: 4.4
click at [195, 138] on div ".deletable-edge-delete-btn { width: 20px; height: 20px; border: 0px solid #ffff…" at bounding box center [311, 148] width 504 height 236
click at [194, 138] on div ".deletable-edge-delete-btn { width: 20px; height: 20px; border: 0px solid #ffff…" at bounding box center [311, 148] width 504 height 236
click at [163, 141] on div ".deletable-edge-delete-btn { width: 20px; height: 20px; border: 0px solid #ffff…" at bounding box center [311, 148] width 504 height 236
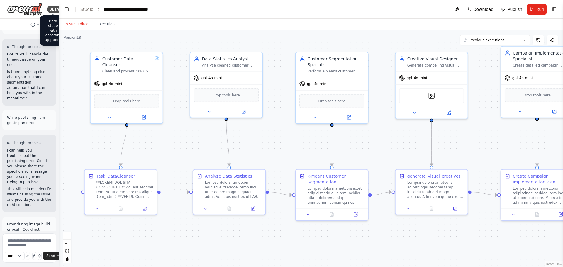
click at [200, 144] on div ".deletable-edge-delete-btn { width: 20px; height: 20px; border: 0px solid #ffff…" at bounding box center [311, 148] width 504 height 236
click at [190, 139] on div ".deletable-edge-delete-btn { width: 20px; height: 20px; border: 0px solid #ffff…" at bounding box center [311, 148] width 504 height 236
click at [553, 10] on button "Toggle Right Sidebar" at bounding box center [554, 9] width 8 height 8
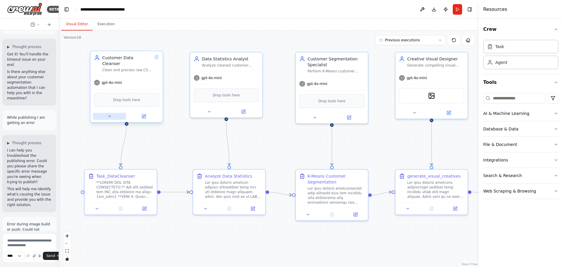
click at [109, 114] on icon at bounding box center [109, 116] width 5 height 5
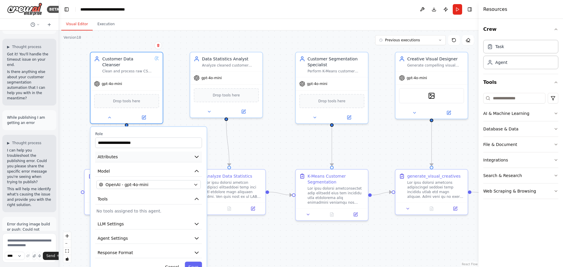
click at [118, 151] on button "Attributes" at bounding box center [148, 156] width 107 height 11
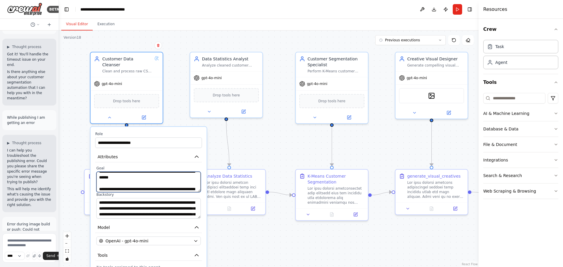
scroll to position [76, 0]
drag, startPoint x: 119, startPoint y: 170, endPoint x: 138, endPoint y: 182, distance: 22.2
click at [138, 182] on textarea "**********" at bounding box center [148, 182] width 104 height 21
click at [155, 182] on textarea "**********" at bounding box center [148, 182] width 104 height 21
drag, startPoint x: 140, startPoint y: 173, endPoint x: 154, endPoint y: 187, distance: 19.9
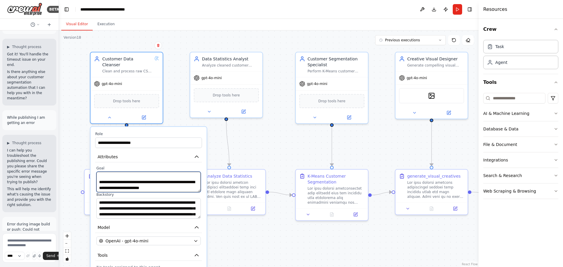
click at [154, 187] on div "**********" at bounding box center [148, 192] width 107 height 53
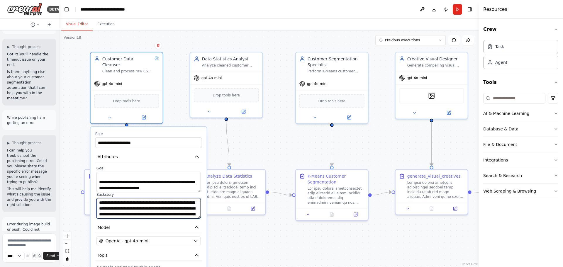
click at [123, 209] on textarea "**********" at bounding box center [148, 208] width 104 height 21
drag, startPoint x: 125, startPoint y: 199, endPoint x: 137, endPoint y: 213, distance: 18.7
click at [137, 213] on div "**********" at bounding box center [149, 230] width 116 height 206
click at [195, 154] on icon "button" at bounding box center [197, 157] width 6 height 6
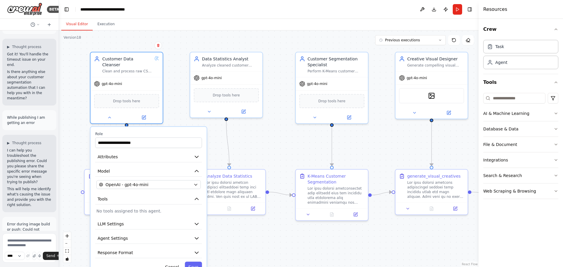
click at [121, 208] on p "No tools assigned to this agent." at bounding box center [148, 211] width 104 height 6
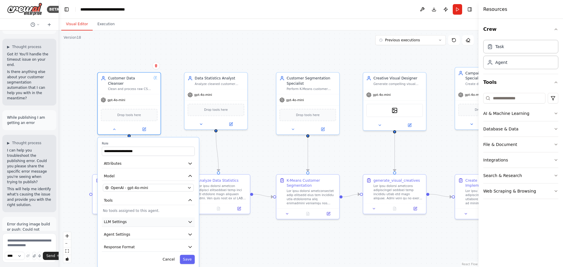
click at [130, 217] on button "LLM Settings" at bounding box center [148, 221] width 93 height 9
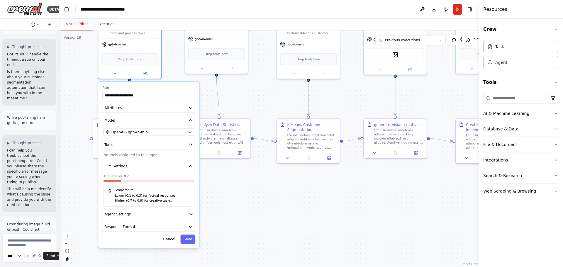
drag, startPoint x: 218, startPoint y: 234, endPoint x: 219, endPoint y: 183, distance: 51.9
click at [219, 183] on div ".deletable-edge-delete-btn { width: 20px; height: 20px; border: 0px solid #ffff…" at bounding box center [268, 148] width 419 height 236
click at [144, 223] on button "Response Format" at bounding box center [148, 226] width 93 height 9
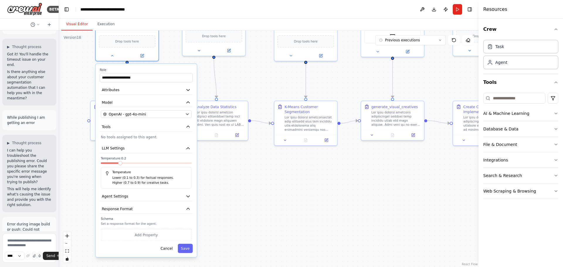
drag, startPoint x: 239, startPoint y: 224, endPoint x: 227, endPoint y: 196, distance: 29.9
click at [233, 215] on div ".deletable-edge-delete-btn { width: 20px; height: 20px; border: 0px solid #ffff…" at bounding box center [268, 148] width 419 height 236
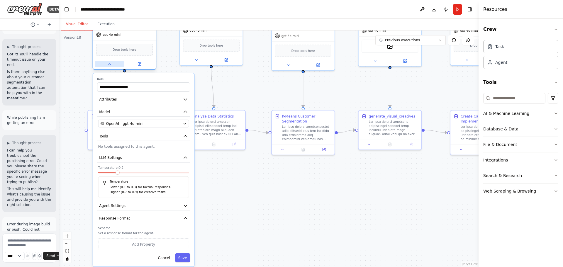
click at [108, 62] on icon at bounding box center [109, 64] width 4 height 4
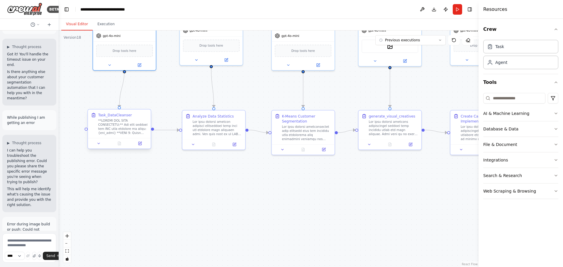
click at [110, 120] on div at bounding box center [123, 127] width 50 height 16
click at [98, 142] on icon at bounding box center [99, 143] width 4 height 4
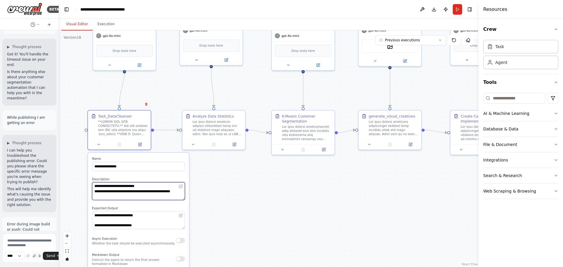
click at [130, 193] on textarea at bounding box center [138, 191] width 93 height 18
click at [183, 201] on div "**********" at bounding box center [138, 252] width 101 height 198
click at [132, 195] on textarea at bounding box center [138, 191] width 93 height 18
drag, startPoint x: 116, startPoint y: 197, endPoint x: 116, endPoint y: 193, distance: 3.9
click at [100, 195] on textarea at bounding box center [138, 191] width 93 height 18
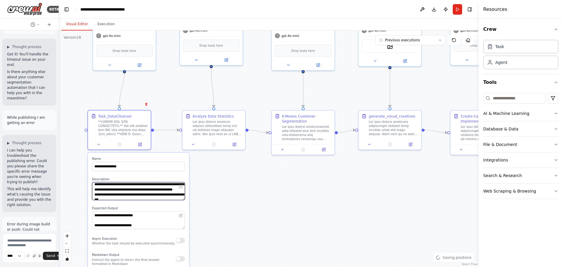
scroll to position [51, 0]
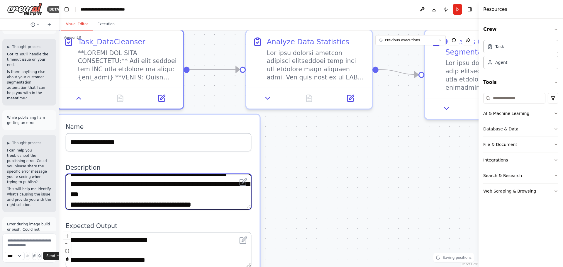
click at [116, 196] on textarea at bounding box center [159, 192] width 186 height 36
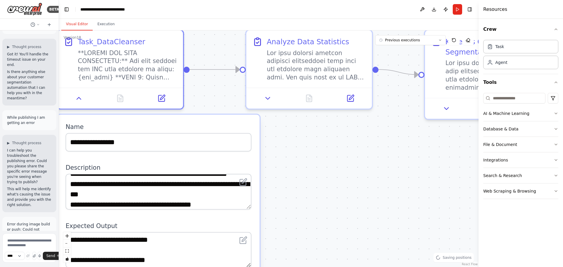
click at [244, 187] on button at bounding box center [243, 182] width 12 height 12
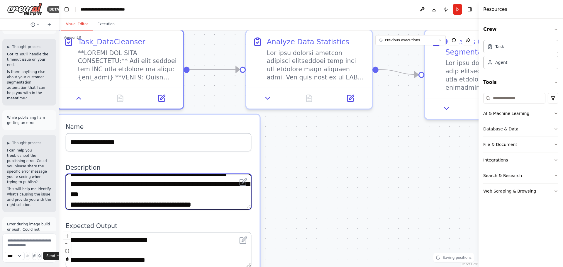
click at [204, 185] on textarea at bounding box center [159, 192] width 186 height 36
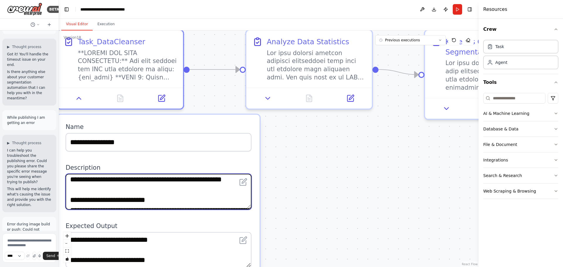
scroll to position [1, 0]
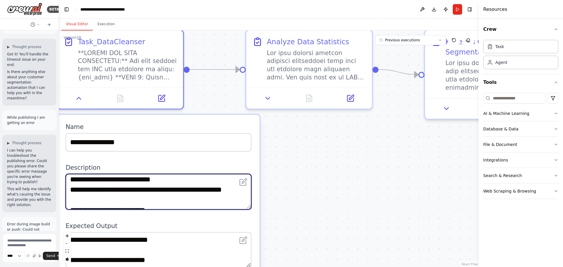
drag, startPoint x: 74, startPoint y: 200, endPoint x: 98, endPoint y: 201, distance: 24.4
click at [98, 201] on textarea at bounding box center [159, 192] width 186 height 36
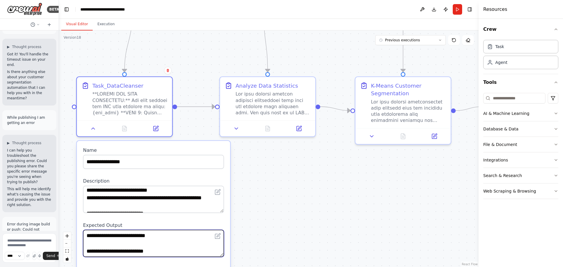
click at [188, 244] on textarea at bounding box center [153, 243] width 141 height 27
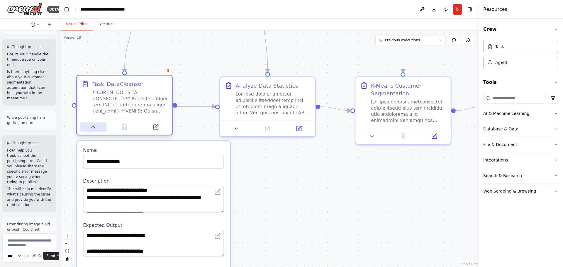
click at [94, 128] on icon at bounding box center [93, 127] width 6 height 6
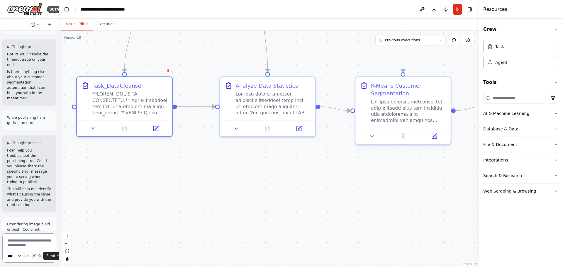
click at [20, 241] on textarea at bounding box center [29, 247] width 54 height 29
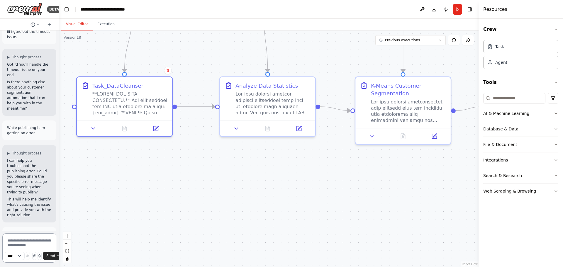
scroll to position [36570, 0]
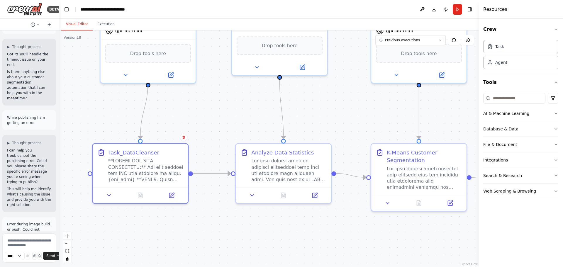
drag, startPoint x: 178, startPoint y: 191, endPoint x: 194, endPoint y: 231, distance: 42.9
click at [194, 231] on div ".deletable-edge-delete-btn { width: 20px; height: 20px; border: 0px solid #ffff…" at bounding box center [268, 148] width 419 height 236
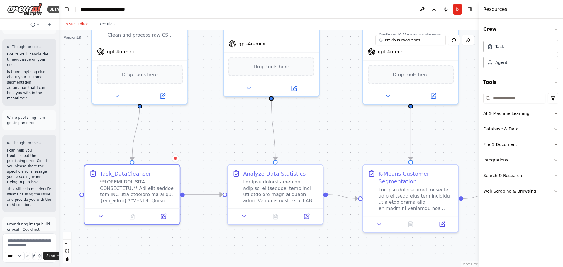
drag, startPoint x: 183, startPoint y: 95, endPoint x: 180, endPoint y: 122, distance: 27.4
click at [180, 122] on div ".deletable-edge-delete-btn { width: 20px; height: 20px; border: 0px solid #ffff…" at bounding box center [268, 148] width 419 height 236
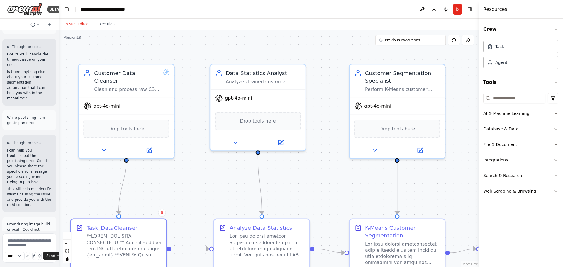
drag, startPoint x: 202, startPoint y: 123, endPoint x: 183, endPoint y: 147, distance: 30.7
click at [182, 172] on div ".deletable-edge-delete-btn { width: 20px; height: 20px; border: 0px solid #ffff…" at bounding box center [268, 148] width 419 height 236
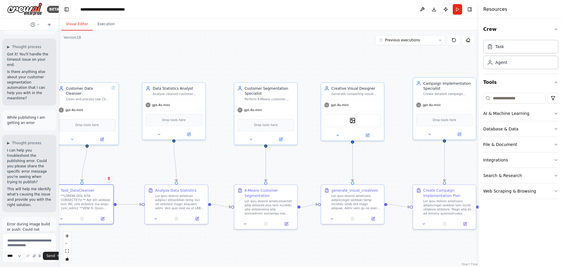
drag, startPoint x: 378, startPoint y: 74, endPoint x: 319, endPoint y: 64, distance: 60.0
click at [319, 64] on div ".deletable-edge-delete-btn { width: 20px; height: 20px; border: 0px solid #ffff…" at bounding box center [268, 148] width 419 height 236
click at [95, 26] on button "Execution" at bounding box center [106, 24] width 27 height 12
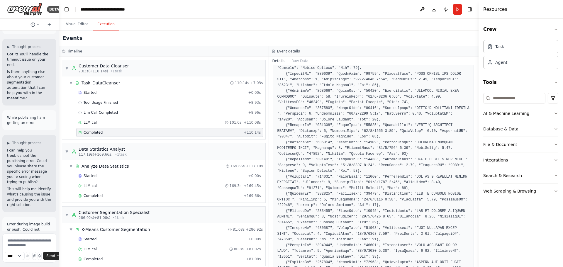
scroll to position [1378, 0]
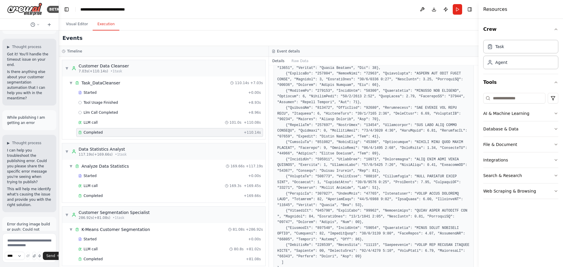
click at [103, 132] on div "Completed" at bounding box center [159, 132] width 163 height 5
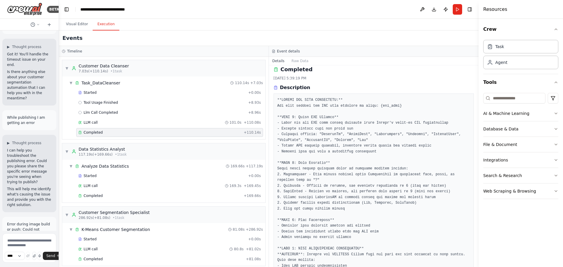
scroll to position [0, 0]
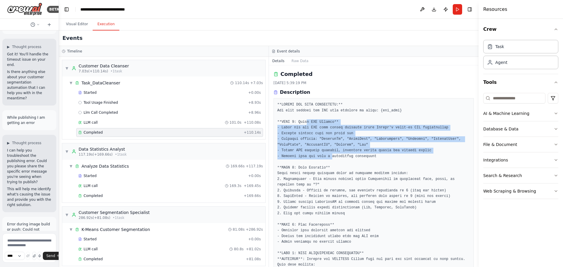
drag, startPoint x: 304, startPoint y: 122, endPoint x: 327, endPoint y: 156, distance: 41.1
click at [327, 156] on pre at bounding box center [373, 208] width 193 height 212
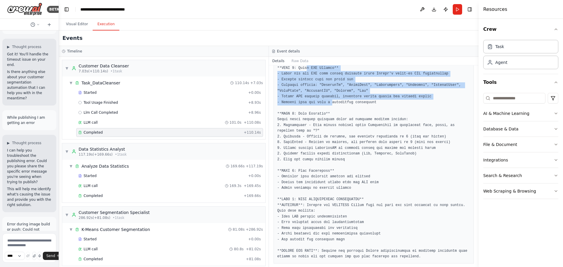
scroll to position [59, 0]
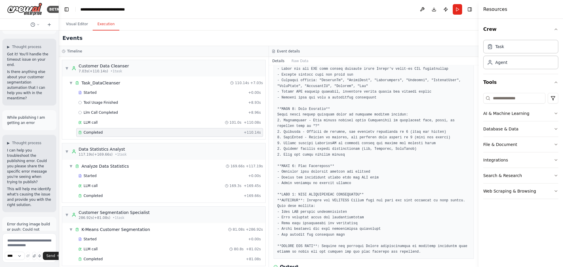
click at [313, 125] on pre at bounding box center [373, 149] width 193 height 212
drag, startPoint x: 294, startPoint y: 111, endPoint x: 318, endPoint y: 121, distance: 25.6
click at [318, 121] on pre at bounding box center [373, 149] width 193 height 212
click at [311, 134] on pre at bounding box center [373, 149] width 193 height 212
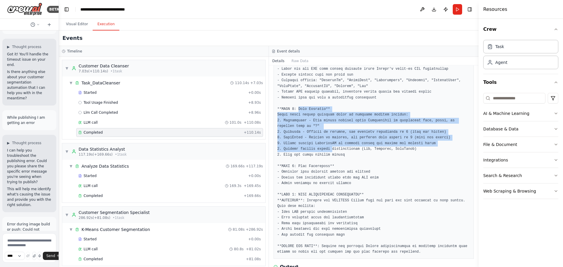
drag, startPoint x: 296, startPoint y: 107, endPoint x: 327, endPoint y: 150, distance: 53.6
click at [327, 150] on pre at bounding box center [373, 149] width 193 height 212
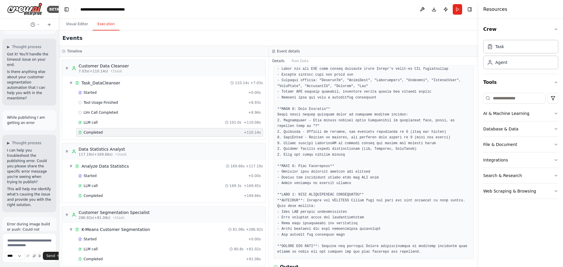
click at [304, 170] on pre at bounding box center [373, 149] width 193 height 212
drag, startPoint x: 315, startPoint y: 178, endPoint x: 321, endPoint y: 182, distance: 6.8
click at [321, 182] on pre at bounding box center [373, 149] width 193 height 212
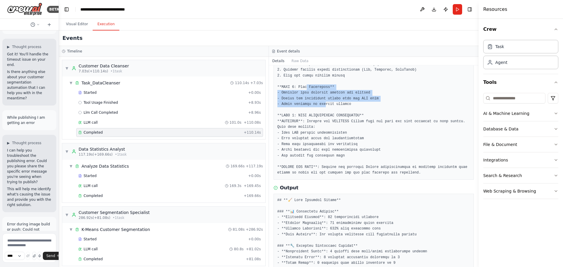
scroll to position [147, 0]
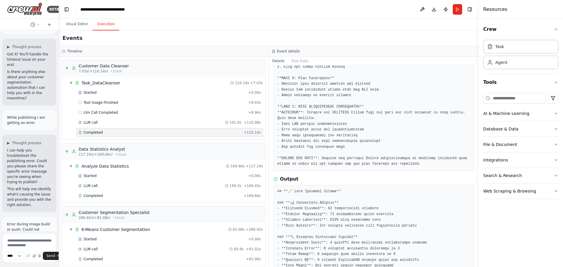
click at [307, 117] on pre at bounding box center [373, 61] width 193 height 212
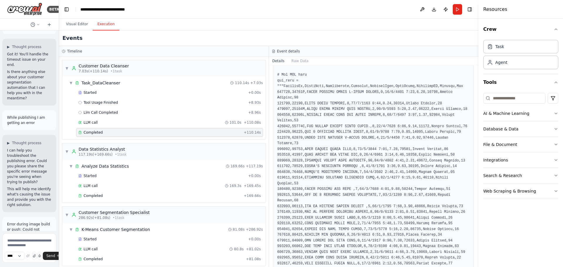
scroll to position [410, 0]
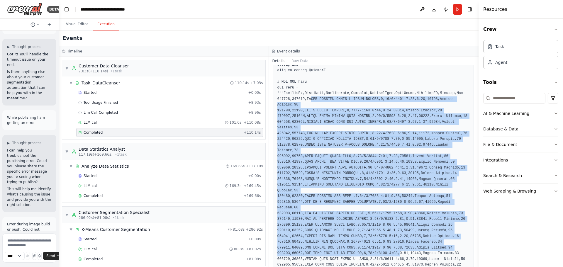
drag, startPoint x: 307, startPoint y: 98, endPoint x: 389, endPoint y: 225, distance: 151.4
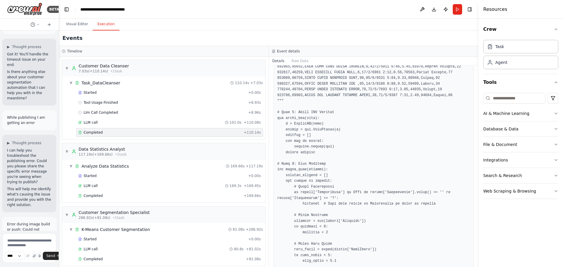
scroll to position [615, 0]
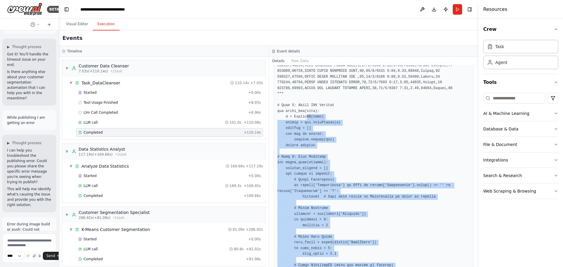
drag, startPoint x: 304, startPoint y: 89, endPoint x: 345, endPoint y: 211, distance: 128.6
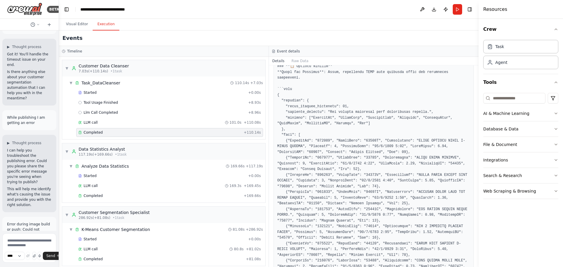
scroll to position [967, 0]
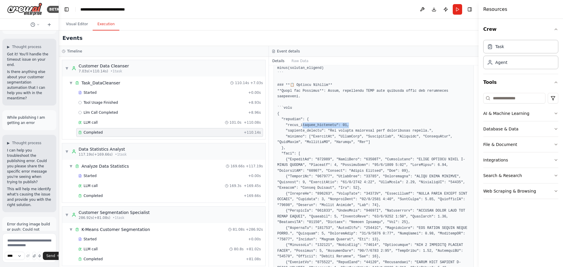
drag, startPoint x: 319, startPoint y: 92, endPoint x: 360, endPoint y: 92, distance: 41.3
click at [360, 92] on pre at bounding box center [373, 34] width 193 height 1332
click at [381, 108] on pre at bounding box center [373, 34] width 193 height 1332
click at [331, 117] on pre at bounding box center [373, 34] width 193 height 1332
click at [94, 198] on span "Completed" at bounding box center [93, 195] width 19 height 5
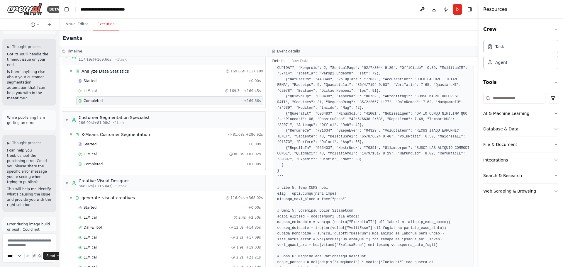
scroll to position [117, 0]
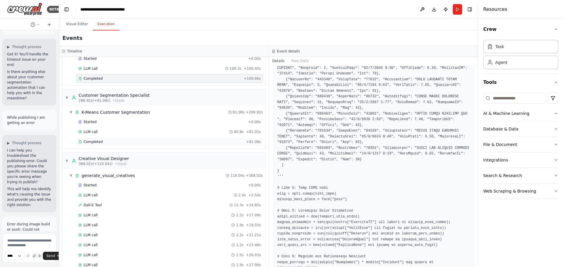
click at [94, 140] on span "Completed" at bounding box center [93, 141] width 19 height 5
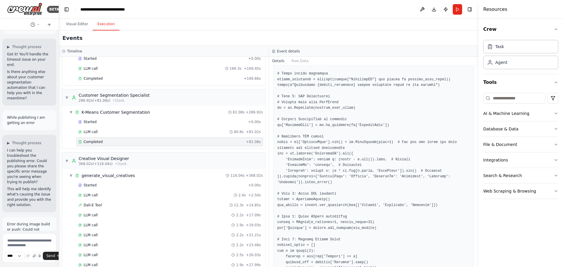
scroll to position [59, 0]
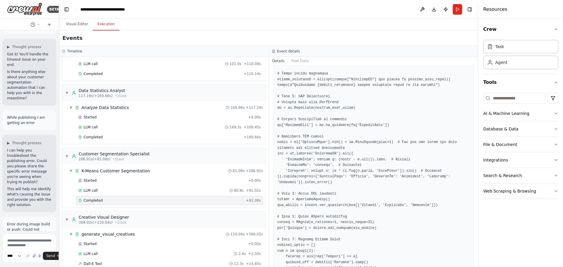
click at [98, 198] on div "Completed + 81.08s" at bounding box center [169, 200] width 187 height 9
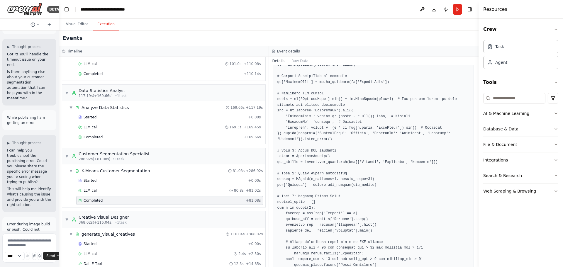
scroll to position [1213, 0]
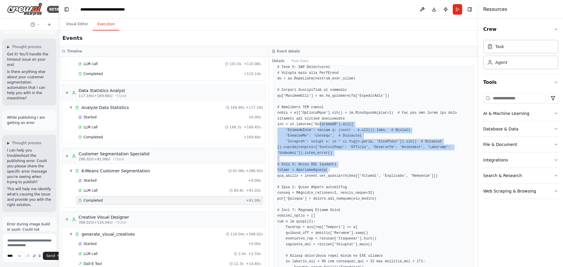
drag, startPoint x: 316, startPoint y: 111, endPoint x: 322, endPoint y: 162, distance: 50.7
click at [323, 159] on pre at bounding box center [373, 98] width 193 height 1497
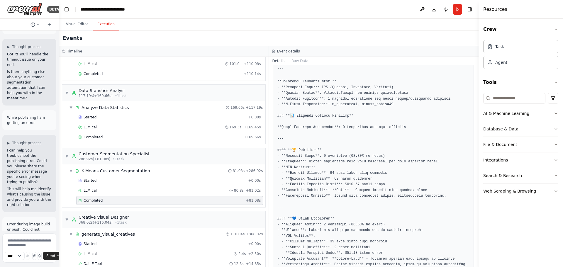
scroll to position [1507, 0]
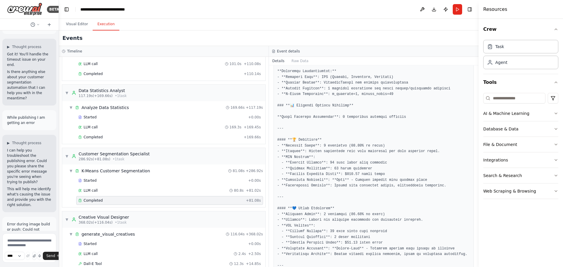
drag, startPoint x: 303, startPoint y: 129, endPoint x: 309, endPoint y: 129, distance: 6.5
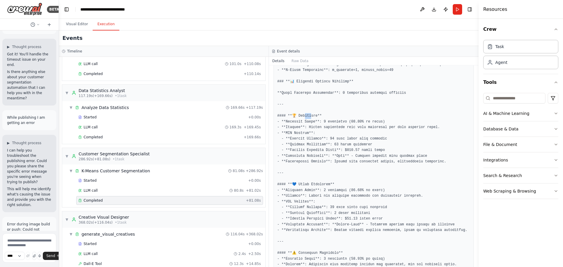
scroll to position [1565, 0]
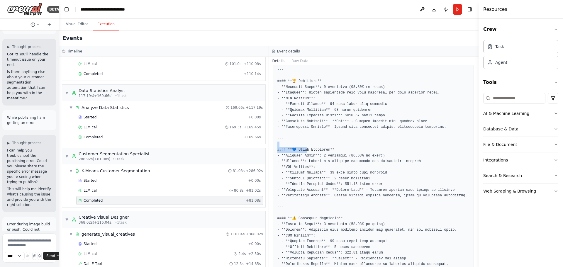
drag, startPoint x: 304, startPoint y: 138, endPoint x: 323, endPoint y: 135, distance: 19.3
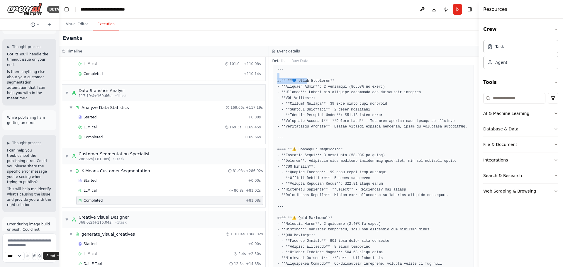
scroll to position [1653, 0]
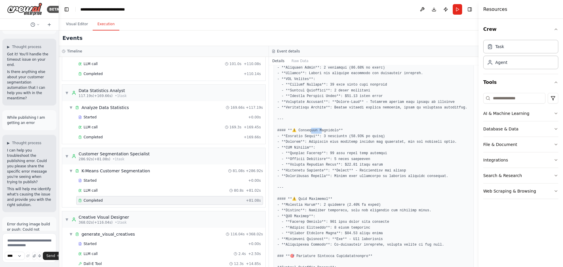
drag, startPoint x: 311, startPoint y: 120, endPoint x: 318, endPoint y: 120, distance: 7.6
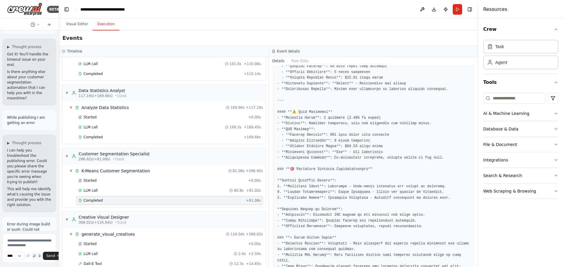
scroll to position [1741, 0]
drag, startPoint x: 320, startPoint y: 105, endPoint x: 350, endPoint y: 113, distance: 30.3
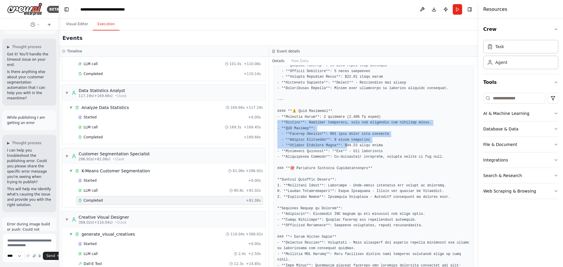
drag, startPoint x: 278, startPoint y: 114, endPoint x: 340, endPoint y: 133, distance: 65.3
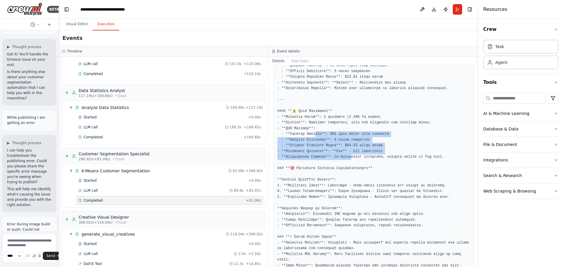
drag, startPoint x: 312, startPoint y: 121, endPoint x: 344, endPoint y: 146, distance: 40.5
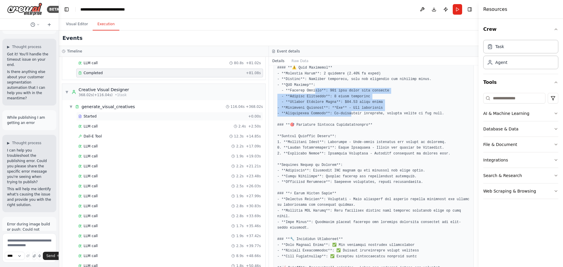
scroll to position [176, 0]
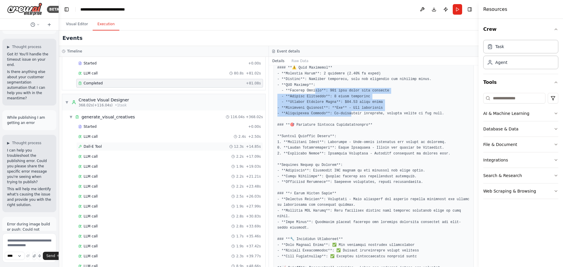
click at [91, 147] on span "Dall-E Tool" at bounding box center [93, 146] width 18 height 5
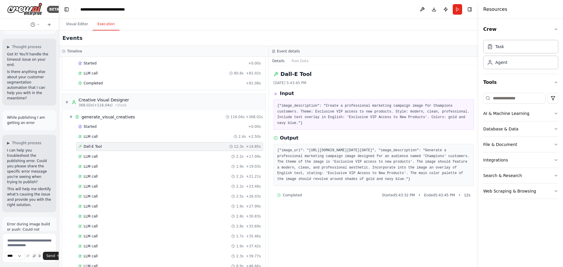
drag, startPoint x: 320, startPoint y: 145, endPoint x: 340, endPoint y: 184, distance: 43.1
click at [340, 182] on pre "{"image_url": "https://oaidalleapiprodscus.blob.core.windows.net/private/org-hZ…" at bounding box center [373, 165] width 193 height 34
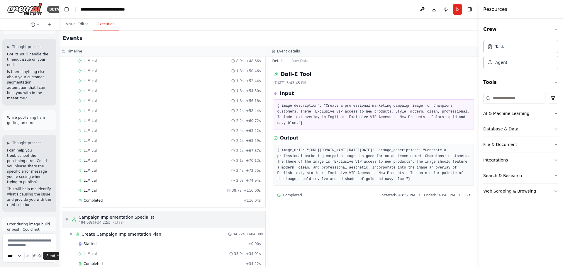
scroll to position [391, 0]
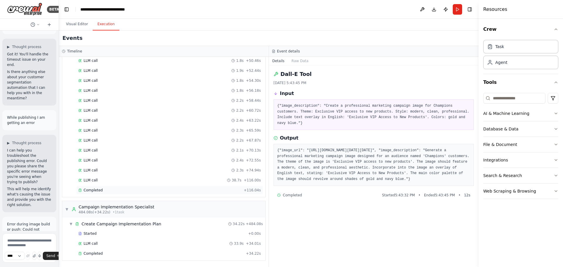
click at [105, 189] on div "Completed" at bounding box center [159, 190] width 163 height 5
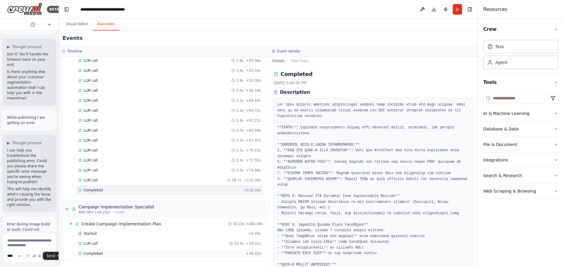
click at [105, 251] on div "Completed + 34.22s" at bounding box center [169, 253] width 187 height 9
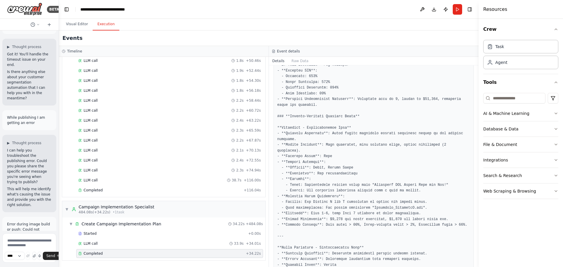
scroll to position [381, 0]
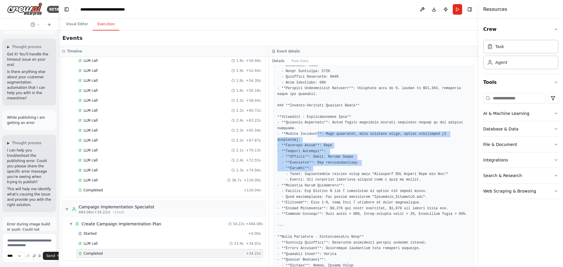
drag, startPoint x: 315, startPoint y: 135, endPoint x: 328, endPoint y: 161, distance: 28.7
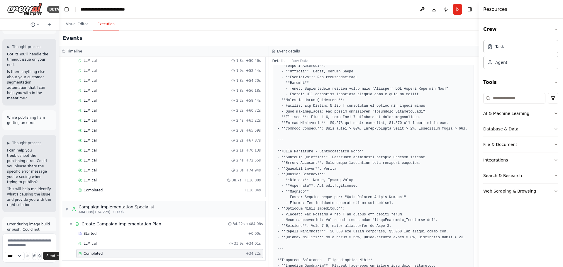
scroll to position [469, 0]
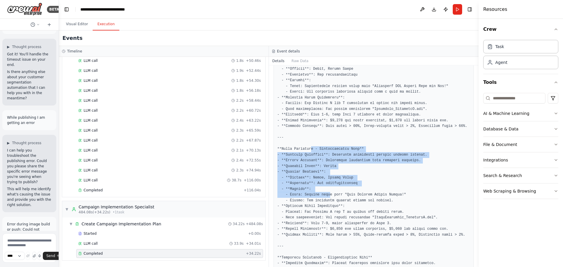
drag, startPoint x: 322, startPoint y: 180, endPoint x: 326, endPoint y: 188, distance: 9.0
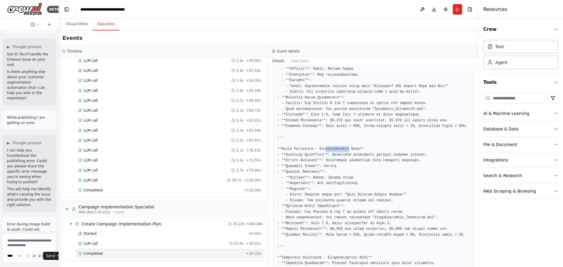
drag, startPoint x: 331, startPoint y: 142, endPoint x: 343, endPoint y: 142, distance: 12.3
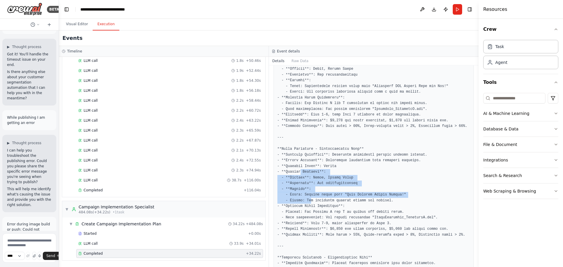
drag, startPoint x: 305, startPoint y: 180, endPoint x: 309, endPoint y: 195, distance: 15.6
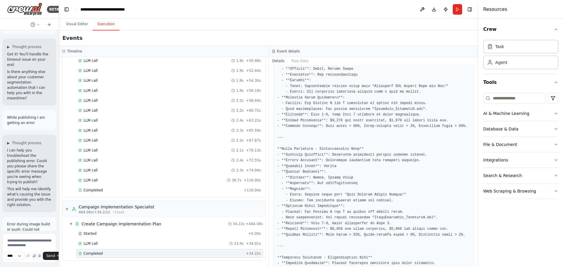
drag, startPoint x: 317, startPoint y: 159, endPoint x: 326, endPoint y: 163, distance: 9.6
drag, startPoint x: 302, startPoint y: 170, endPoint x: 306, endPoint y: 172, distance: 4.5
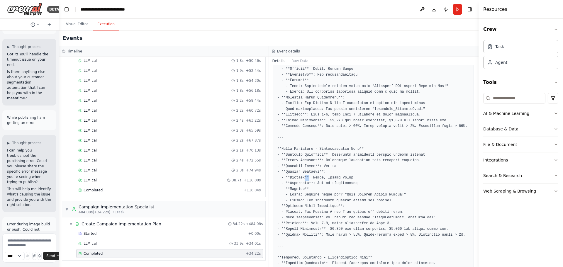
drag, startPoint x: 312, startPoint y: 171, endPoint x: 333, endPoint y: 172, distance: 21.1
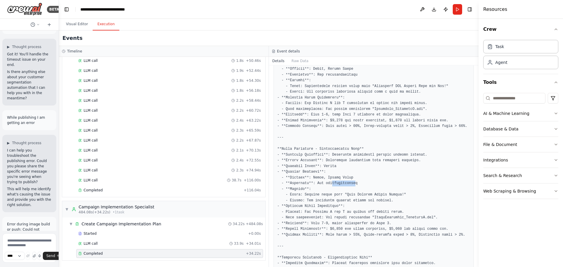
drag, startPoint x: 327, startPoint y: 177, endPoint x: 349, endPoint y: 177, distance: 22.3
drag, startPoint x: 295, startPoint y: 184, endPoint x: 303, endPoint y: 194, distance: 12.7
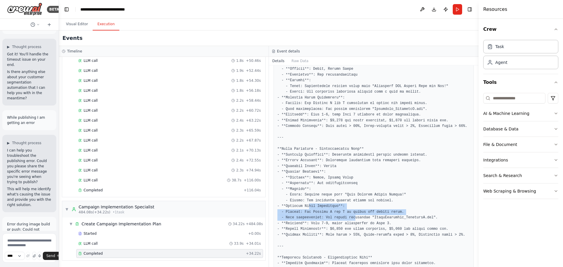
drag, startPoint x: 306, startPoint y: 202, endPoint x: 339, endPoint y: 216, distance: 36.0
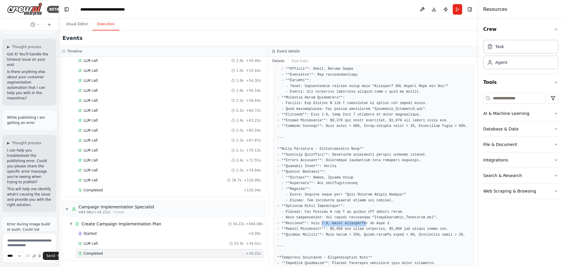
drag, startPoint x: 317, startPoint y: 217, endPoint x: 358, endPoint y: 216, distance: 40.7
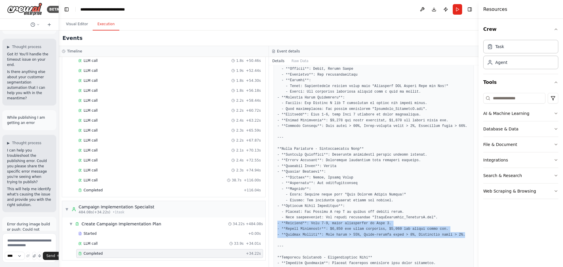
drag, startPoint x: 455, startPoint y: 227, endPoint x: 277, endPoint y: 218, distance: 178.1
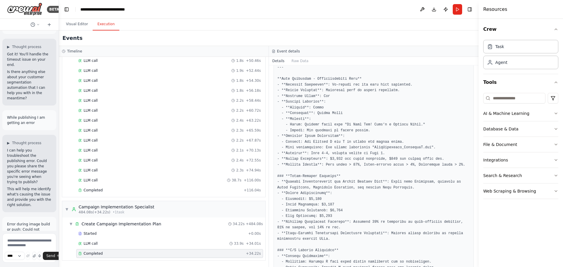
scroll to position [733, 0]
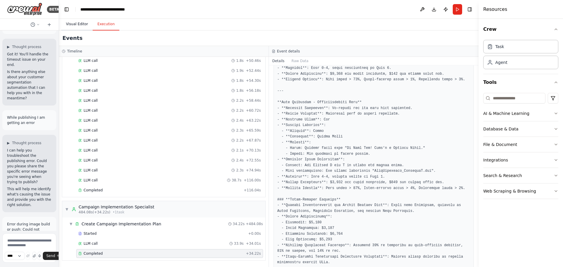
click at [69, 28] on button "Visual Editor" at bounding box center [76, 24] width 31 height 12
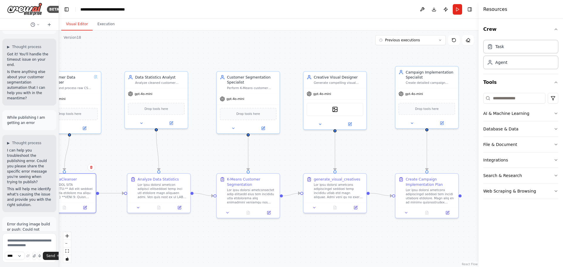
drag, startPoint x: 198, startPoint y: 69, endPoint x: 181, endPoint y: 58, distance: 20.6
click at [181, 58] on div ".deletable-edge-delete-btn { width: 20px; height: 20px; border: 0px solid #ffff…" at bounding box center [268, 148] width 419 height 236
click at [335, 109] on img at bounding box center [335, 108] width 6 height 6
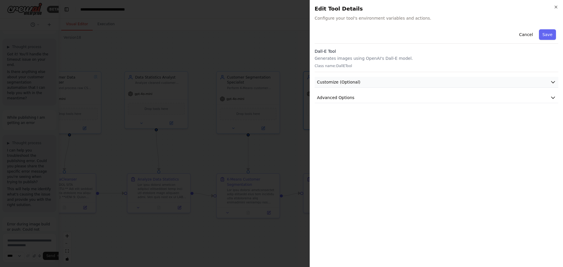
click at [331, 82] on span "Customize (Optional)" at bounding box center [338, 82] width 43 height 6
click at [332, 82] on span "Customize (Optional)" at bounding box center [338, 82] width 43 height 6
click at [325, 178] on span "Advanced Options" at bounding box center [336, 179] width 38 height 6
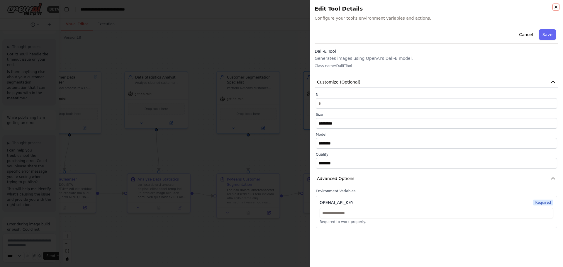
click at [555, 9] on icon "button" at bounding box center [555, 7] width 5 height 5
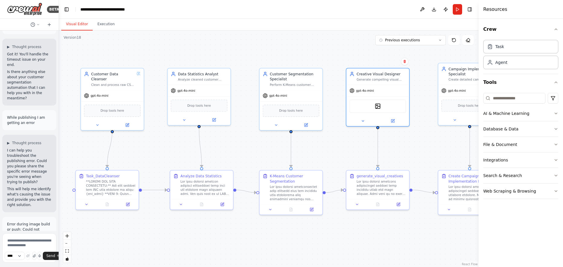
drag, startPoint x: 117, startPoint y: 142, endPoint x: 160, endPoint y: 139, distance: 42.9
click at [160, 139] on div ".deletable-edge-delete-btn { width: 20px; height: 20px; border: 0px solid #ffff…" at bounding box center [268, 148] width 419 height 236
click at [130, 147] on div ".deletable-edge-delete-btn { width: 20px; height: 20px; border: 0px solid #ffff…" at bounding box center [268, 148] width 419 height 236
click at [125, 140] on div ".deletable-edge-delete-btn { width: 20px; height: 20px; border: 0px solid #ffff…" at bounding box center [268, 148] width 419 height 236
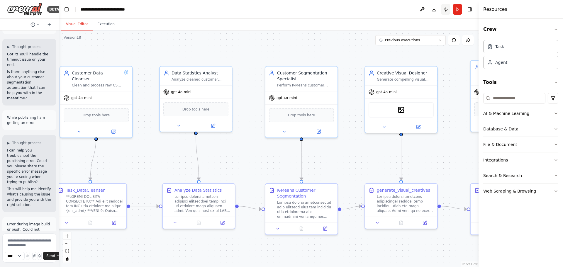
click at [447, 11] on button "Publish" at bounding box center [445, 9] width 9 height 11
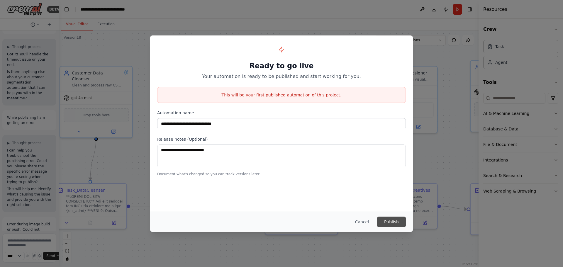
click at [389, 224] on button "Publish" at bounding box center [391, 222] width 29 height 11
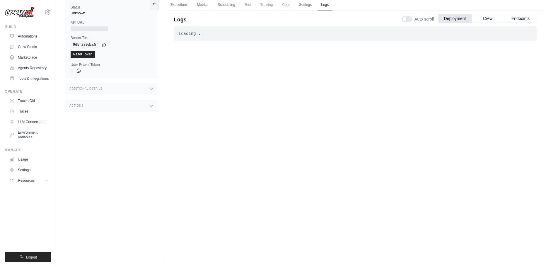
click at [264, 59] on div "Loading... . . ." at bounding box center [355, 129] width 363 height 206
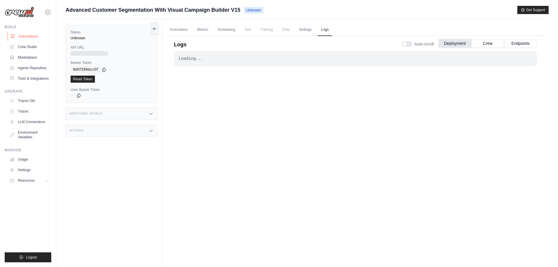
click at [24, 37] on link "Automations" at bounding box center [30, 36] width 44 height 9
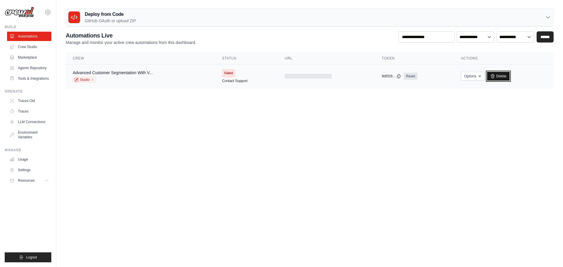
click at [495, 75] on link "Delete" at bounding box center [498, 76] width 23 height 9
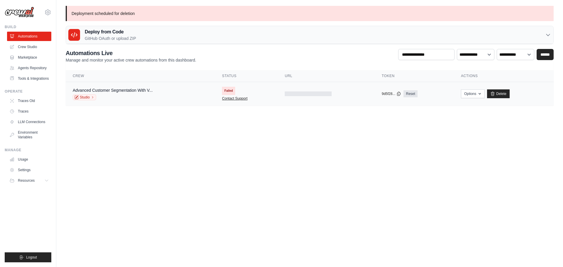
click at [230, 99] on link "Contact Support" at bounding box center [234, 98] width 25 height 5
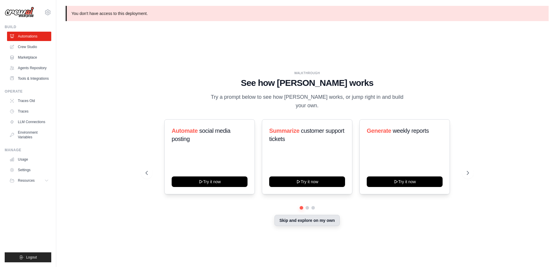
click at [288, 217] on button "Skip and explore on my own" at bounding box center [307, 220] width 65 height 11
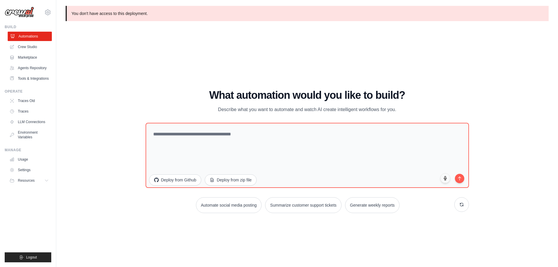
click at [23, 37] on link "Automations" at bounding box center [30, 36] width 44 height 9
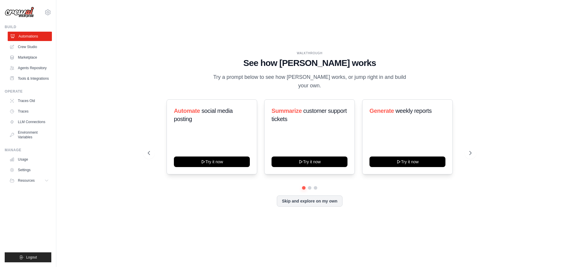
click at [28, 36] on link "Automations" at bounding box center [30, 36] width 44 height 9
click at [298, 186] on div at bounding box center [310, 188] width 324 height 4
drag, startPoint x: 294, startPoint y: 195, endPoint x: 288, endPoint y: 200, distance: 7.7
click at [293, 195] on button "Skip and explore on my own" at bounding box center [309, 200] width 65 height 11
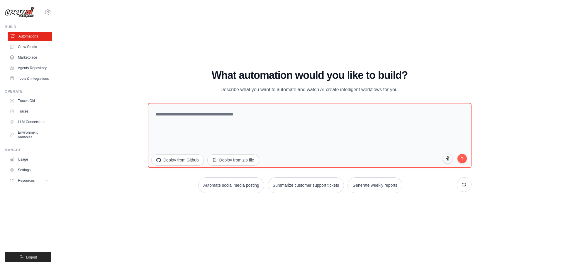
click at [34, 34] on link "Automations" at bounding box center [30, 36] width 44 height 9
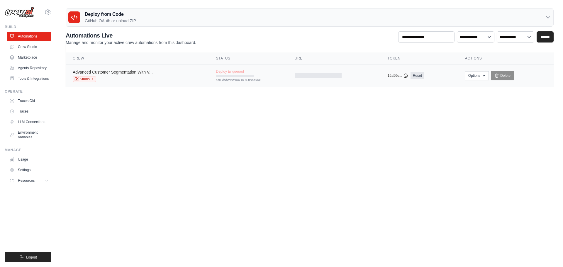
click at [133, 70] on link "Advanced Customer Segmentation With V..." at bounding box center [113, 72] width 80 height 5
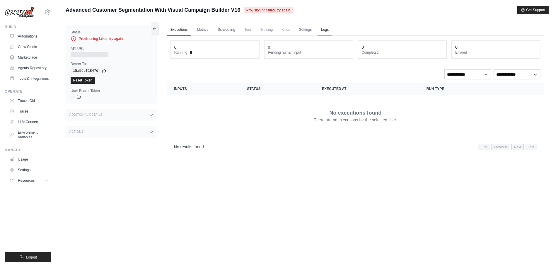
click at [323, 32] on link "Logs" at bounding box center [325, 30] width 15 height 12
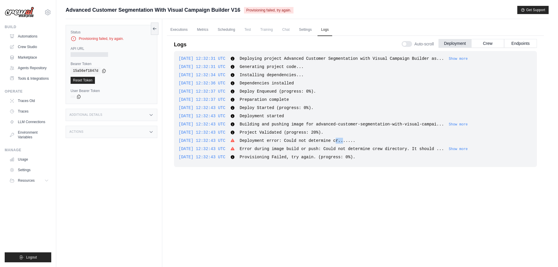
drag, startPoint x: 331, startPoint y: 140, endPoint x: 340, endPoint y: 140, distance: 8.5
click at [340, 140] on span "Deployment error: Could not determine cr......." at bounding box center [298, 140] width 116 height 5
click at [449, 149] on button "Show more" at bounding box center [458, 149] width 19 height 5
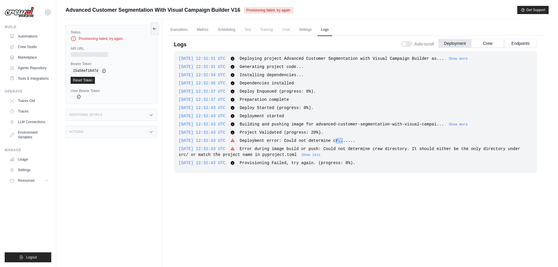
drag, startPoint x: 298, startPoint y: 152, endPoint x: 246, endPoint y: 147, distance: 52.4
click at [246, 147] on div "2025-09-26 12:32:43 UTC Error during image build or push: Could not determine c…" at bounding box center [356, 152] width 354 height 12
copy span "Error during image build or push: Could not determine crew directory. It should…"
click at [22, 34] on link "Automations" at bounding box center [30, 36] width 44 height 9
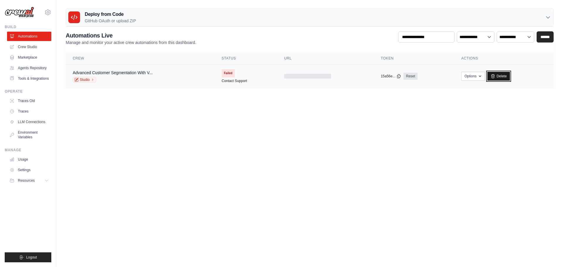
click at [496, 75] on link "Delete" at bounding box center [498, 76] width 23 height 9
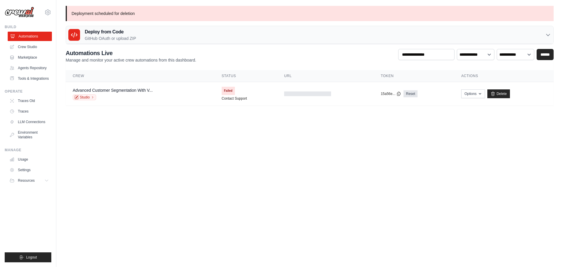
click at [25, 39] on link "Automations" at bounding box center [30, 36] width 44 height 9
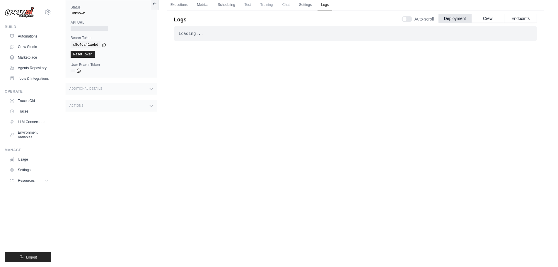
click at [335, 142] on div "Loading... . . ." at bounding box center [355, 129] width 363 height 206
click at [26, 35] on link "Automations" at bounding box center [30, 36] width 44 height 9
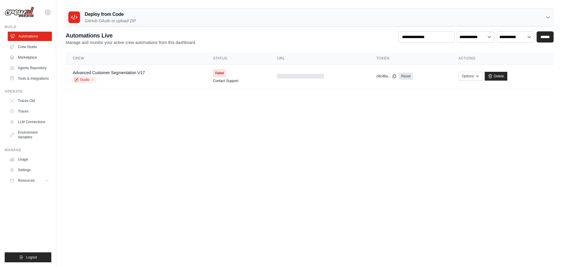
click at [30, 36] on link "Automations" at bounding box center [30, 36] width 44 height 9
click at [130, 73] on link "Advanced Customer Segmentation V17" at bounding box center [109, 72] width 72 height 5
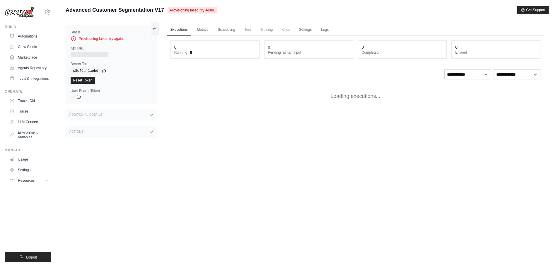
click at [325, 30] on link "Logs" at bounding box center [325, 30] width 15 height 12
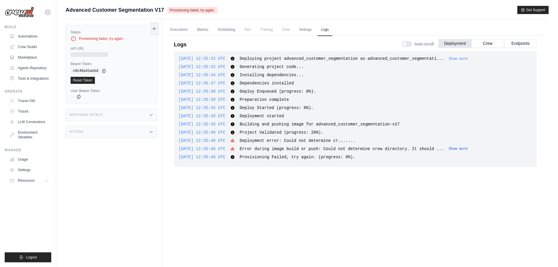
click at [449, 148] on button "Show more" at bounding box center [458, 149] width 19 height 5
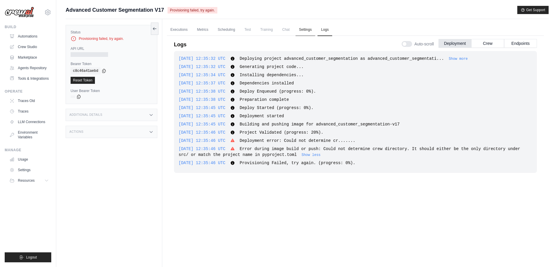
click at [305, 30] on link "Settings" at bounding box center [306, 30] width 20 height 12
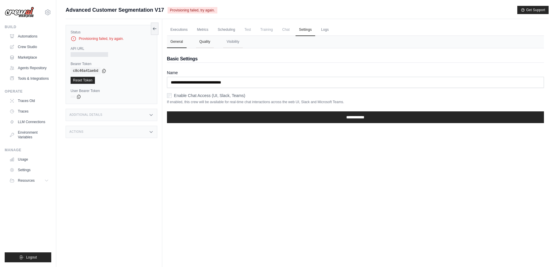
click at [204, 42] on button "Quality" at bounding box center [205, 42] width 18 height 12
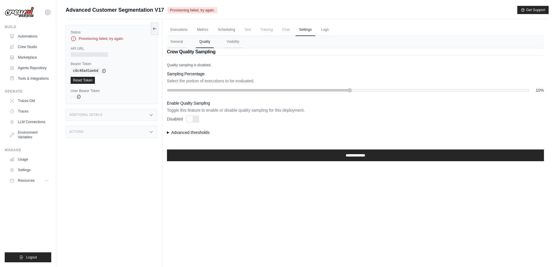
click at [168, 133] on summary "Advanced thresholds" at bounding box center [355, 133] width 377 height 6
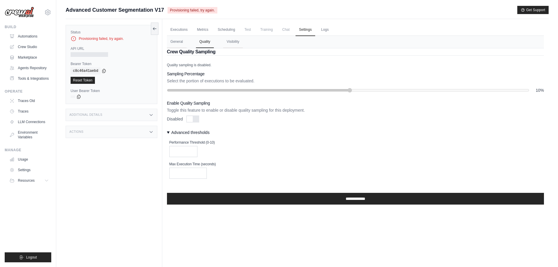
click at [168, 133] on summary "Advanced thresholds" at bounding box center [355, 133] width 377 height 6
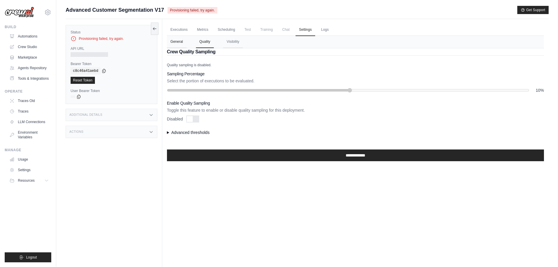
click at [178, 43] on button "General" at bounding box center [177, 42] width 20 height 12
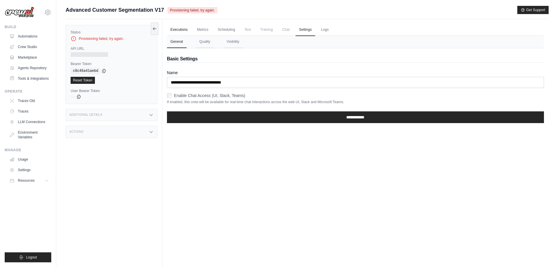
click at [176, 31] on link "Executions" at bounding box center [179, 30] width 24 height 12
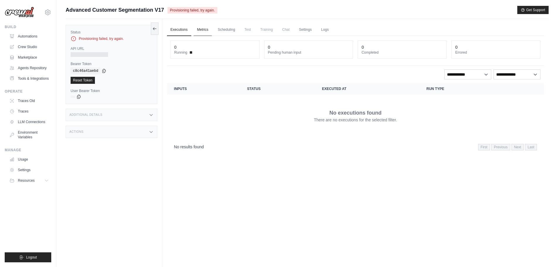
click at [201, 31] on link "Metrics" at bounding box center [203, 30] width 18 height 12
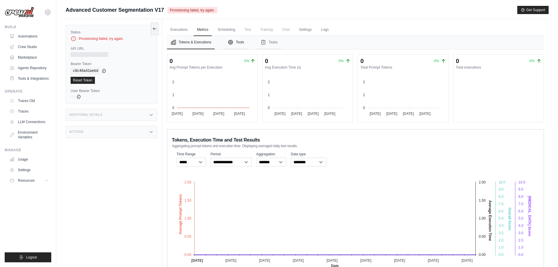
click at [240, 43] on button "Tools" at bounding box center [235, 42] width 23 height 13
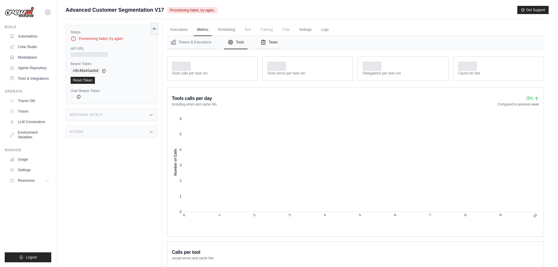
click at [268, 42] on button "Tasks" at bounding box center [269, 42] width 24 height 13
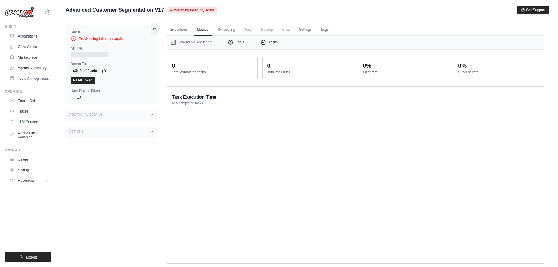
click at [239, 42] on button "Tools" at bounding box center [235, 42] width 23 height 13
click at [197, 42] on button "Tokens & Executions" at bounding box center [191, 42] width 48 height 13
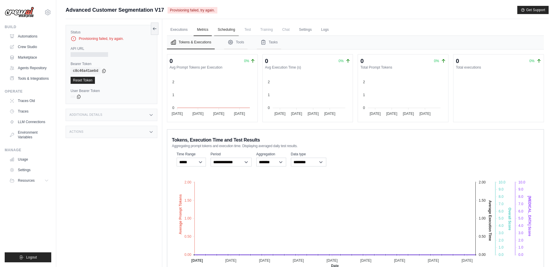
click at [229, 28] on link "Scheduling" at bounding box center [226, 30] width 24 height 12
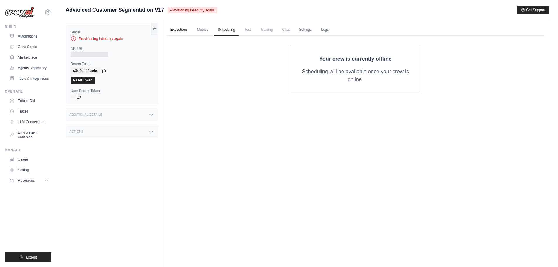
click at [178, 32] on link "Executions" at bounding box center [179, 30] width 24 height 12
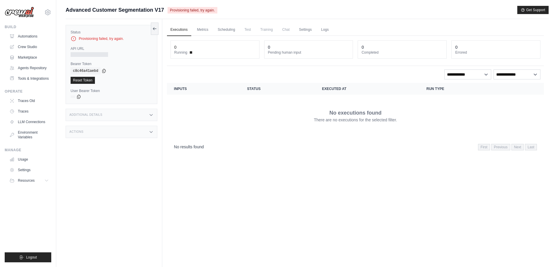
drag, startPoint x: 156, startPoint y: 28, endPoint x: 76, endPoint y: 56, distance: 85.3
click at [156, 48] on div "Status Provisioning failed, try again. API URL Bearer Token copied c8c46a41aebd…" at bounding box center [114, 152] width 97 height 267
click at [29, 110] on link "Traces" at bounding box center [30, 111] width 44 height 9
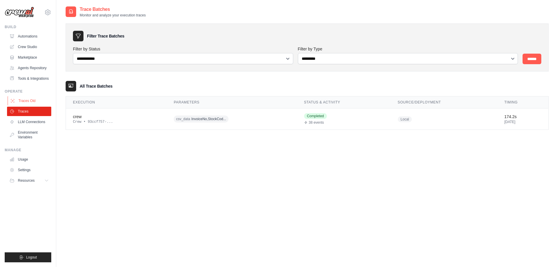
click at [28, 98] on link "Traces Old" at bounding box center [30, 100] width 44 height 9
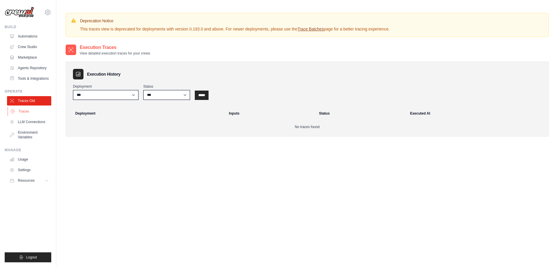
click at [29, 109] on link "Traces" at bounding box center [30, 111] width 44 height 9
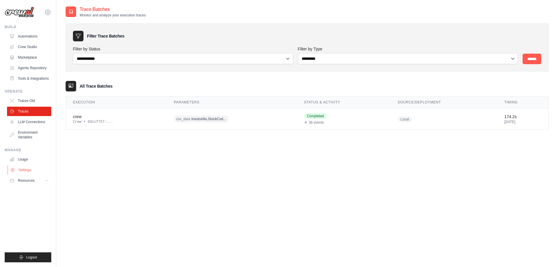
click at [32, 171] on link "Settings" at bounding box center [30, 169] width 44 height 9
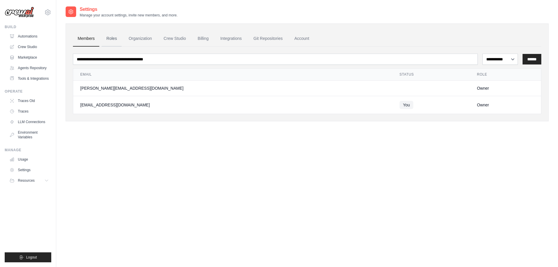
click at [107, 41] on link "Roles" at bounding box center [112, 39] width 20 height 16
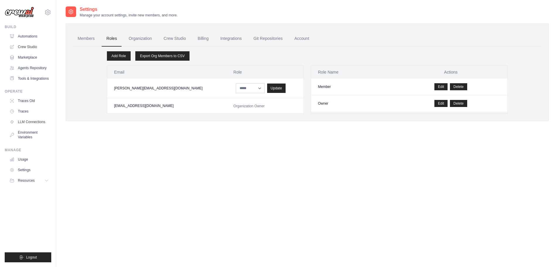
click at [234, 108] on span "Organization Owner" at bounding box center [249, 106] width 31 height 4
click at [237, 88] on select "****** *****" at bounding box center [250, 88] width 29 height 10
click at [148, 39] on link "Organization" at bounding box center [140, 39] width 33 height 16
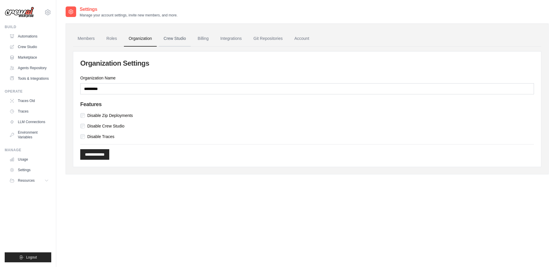
click at [183, 36] on link "Crew Studio" at bounding box center [175, 39] width 32 height 16
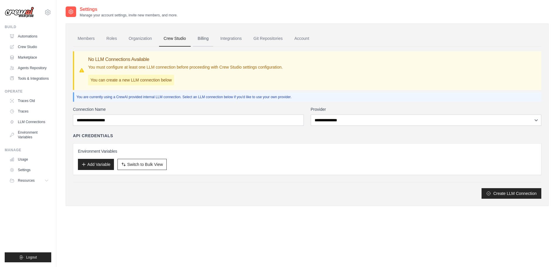
click at [203, 41] on link "Billing" at bounding box center [203, 39] width 20 height 16
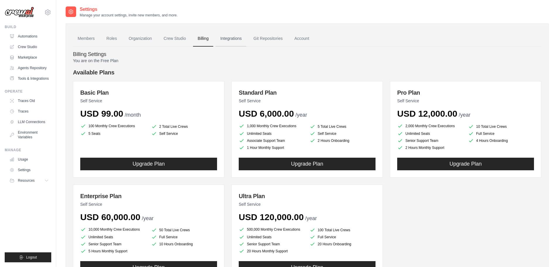
click at [234, 36] on link "Integrations" at bounding box center [231, 39] width 31 height 16
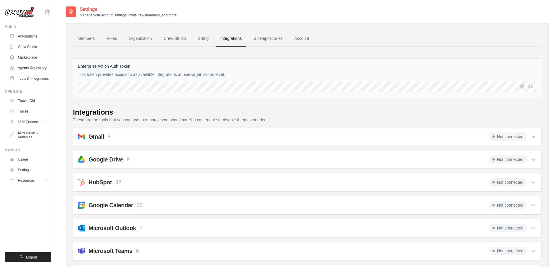
click at [173, 135] on div "Gmail 9 Not connected" at bounding box center [307, 136] width 459 height 8
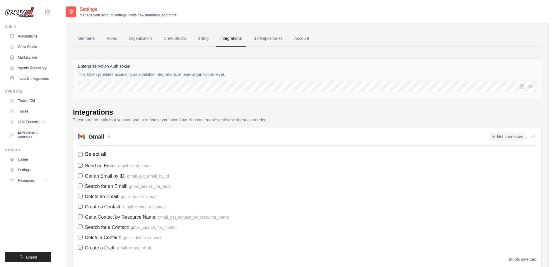
click at [173, 135] on div "Gmail 9 Not connected" at bounding box center [307, 136] width 459 height 8
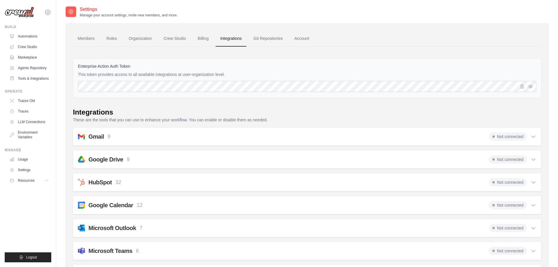
click at [173, 135] on div "Gmail 9 Not connected" at bounding box center [307, 136] width 459 height 8
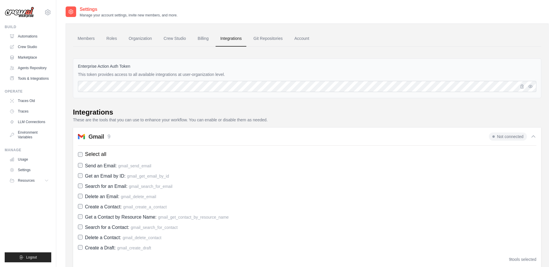
click at [173, 135] on div "Gmail 9 Not connected" at bounding box center [307, 136] width 459 height 8
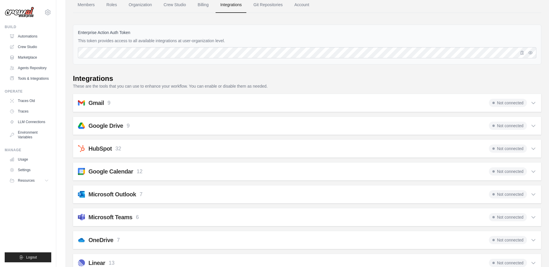
scroll to position [59, 0]
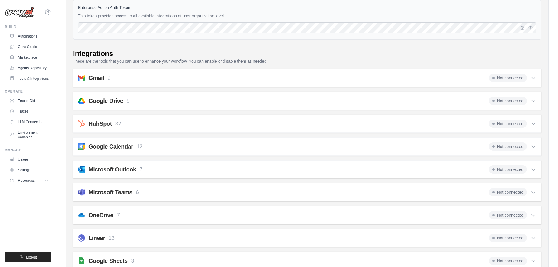
click at [156, 199] on div "Microsoft Teams 6 Not connected Select all Send a Message in a Channel: teams_s…" at bounding box center [307, 192] width 469 height 18
click at [158, 193] on div "Microsoft Teams 6 Not connected" at bounding box center [307, 192] width 459 height 8
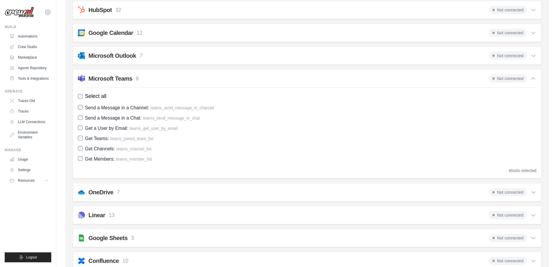
scroll to position [176, 0]
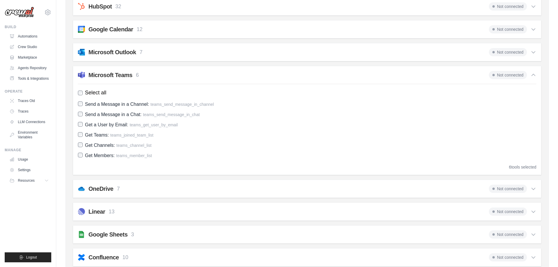
click at [188, 77] on div "Microsoft Teams 6 Not connected" at bounding box center [307, 75] width 459 height 8
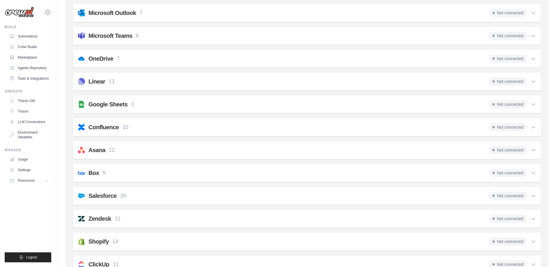
scroll to position [234, 0]
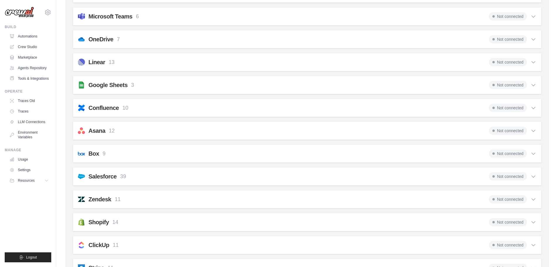
click at [178, 61] on div "Linear 13 Not connected" at bounding box center [307, 62] width 459 height 8
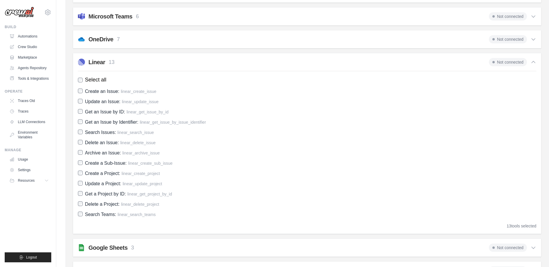
click at [178, 61] on div "Linear 13 Not connected" at bounding box center [307, 62] width 459 height 8
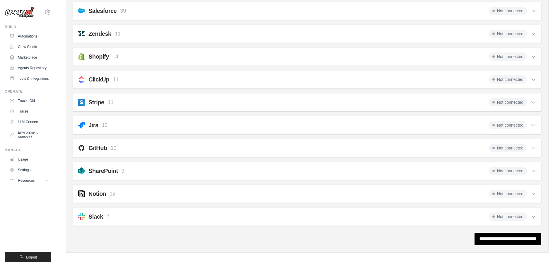
scroll to position [401, 0]
click at [166, 192] on div "Notion 12 Not connected" at bounding box center [307, 193] width 459 height 8
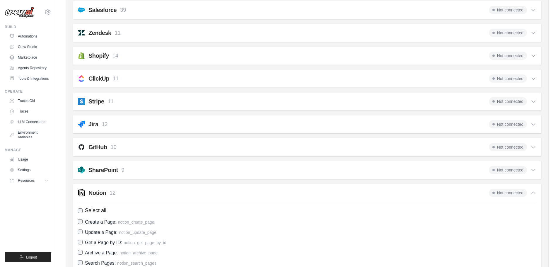
click at [170, 183] on div "Gmail 9 Not connected Select all Send an Email: gmail_send_email Get an Email b…" at bounding box center [307, 52] width 469 height 651
click at [170, 196] on div "Notion 12 Not connected" at bounding box center [307, 193] width 459 height 8
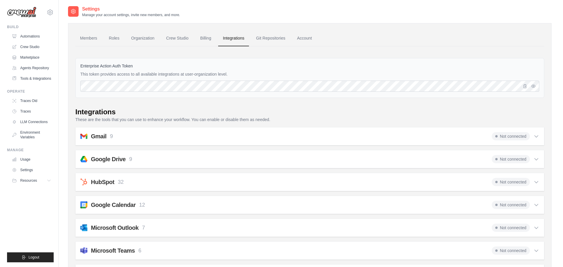
scroll to position [0, 0]
click at [261, 39] on link "Git Repositories" at bounding box center [268, 39] width 39 height 16
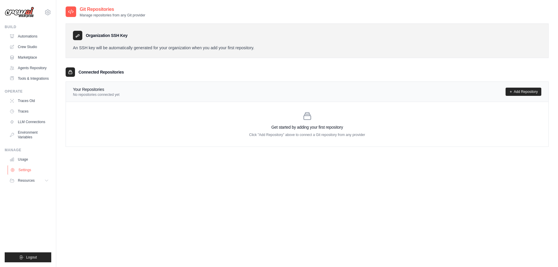
click at [28, 173] on link "Settings" at bounding box center [30, 169] width 44 height 9
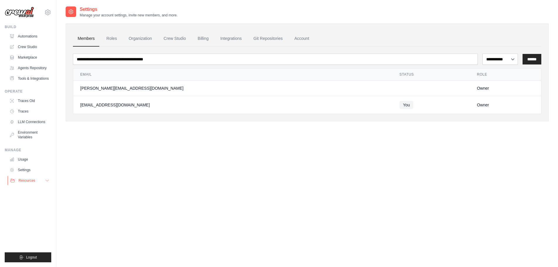
click at [46, 181] on icon at bounding box center [47, 180] width 5 height 5
click at [38, 191] on span "Documentation" at bounding box center [33, 190] width 24 height 5
click at [26, 37] on link "Automations" at bounding box center [30, 36] width 44 height 9
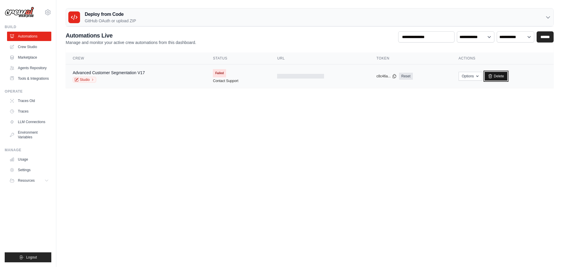
click at [493, 74] on link "Delete" at bounding box center [495, 76] width 23 height 9
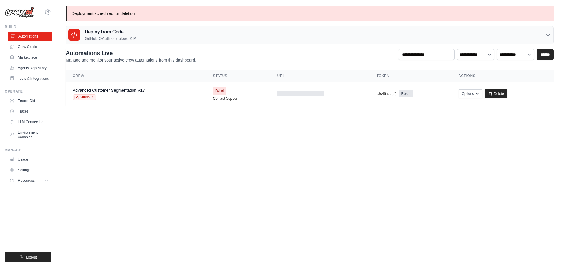
click at [30, 37] on link "Automations" at bounding box center [30, 36] width 44 height 9
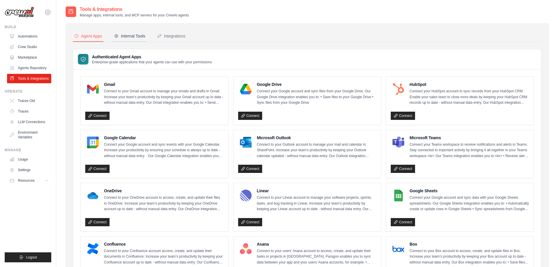
click at [133, 35] on div "Internal Tools" at bounding box center [129, 36] width 31 height 6
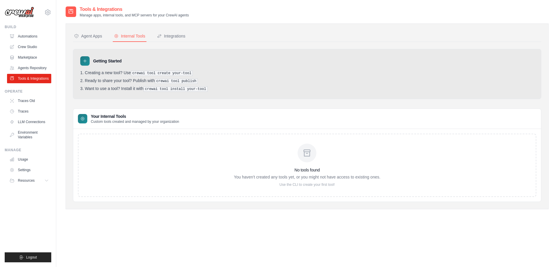
click at [87, 61] on icon at bounding box center [85, 61] width 5 height 5
click at [176, 38] on div "Integrations" at bounding box center [171, 36] width 28 height 6
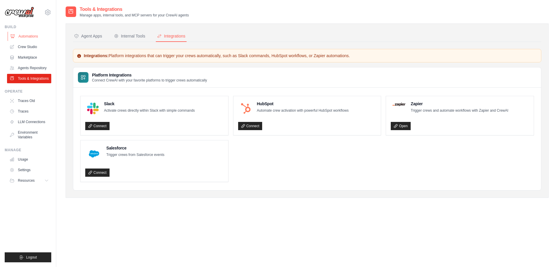
drag, startPoint x: 0, startPoint y: 0, endPoint x: 26, endPoint y: 38, distance: 45.8
click at [26, 38] on link "Automations" at bounding box center [30, 36] width 44 height 9
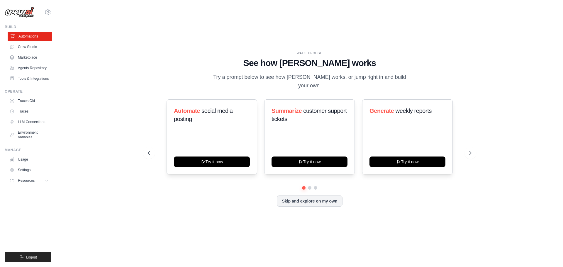
click at [34, 37] on link "Automations" at bounding box center [30, 36] width 44 height 9
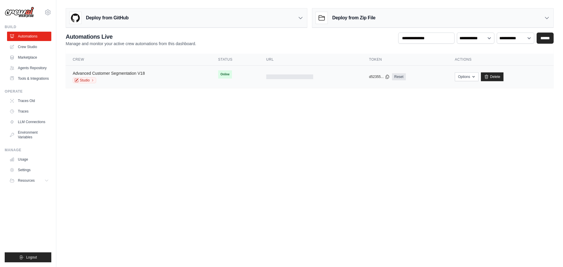
click at [127, 74] on link "Advanced Customer Segmentation V18" at bounding box center [109, 73] width 72 height 5
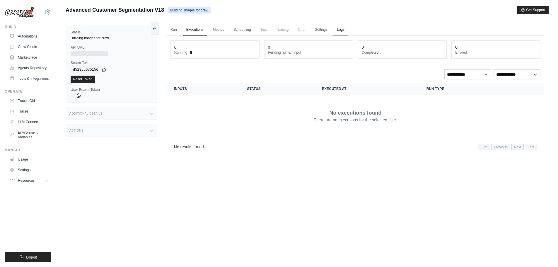
click at [342, 30] on link "Logs" at bounding box center [340, 30] width 15 height 12
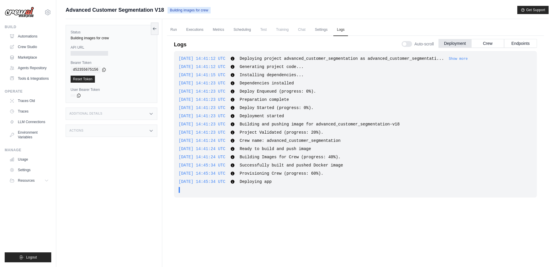
click at [386, 166] on div "2025-09-26 14:45:34 UTC Successfully built and pushed Docker image Show more Sh…" at bounding box center [356, 165] width 354 height 6
click at [449, 59] on button "Show more" at bounding box center [458, 58] width 19 height 5
click at [449, 60] on button "Show more" at bounding box center [458, 58] width 19 height 5
click at [456, 57] on button "Show less" at bounding box center [465, 58] width 19 height 5
click at [450, 61] on div "2025-09-26 14:41:12 UTC Deploying project advanced_customer_segmentation as adv…" at bounding box center [356, 59] width 354 height 6
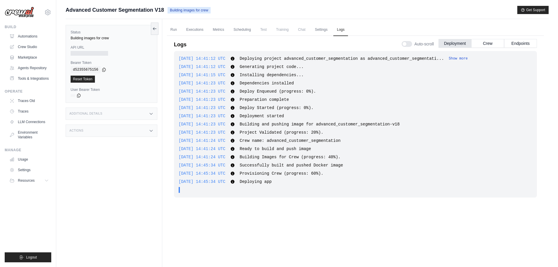
click at [450, 59] on button "Show more" at bounding box center [458, 58] width 19 height 5
click at [270, 138] on span "Crew name: advanced_customer_segmentation" at bounding box center [290, 140] width 101 height 5
click at [171, 29] on link "Run" at bounding box center [173, 30] width 13 height 12
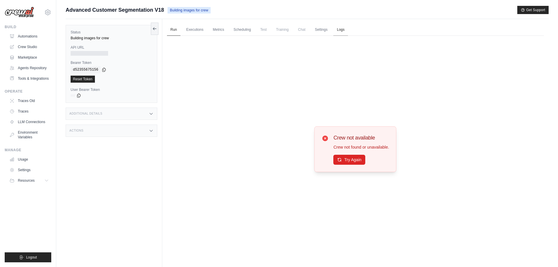
click at [340, 29] on link "Logs" at bounding box center [340, 30] width 15 height 12
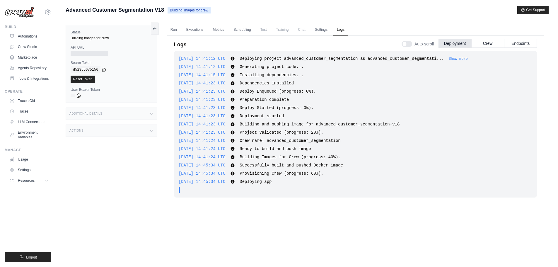
click at [269, 205] on div "2025-09-26 14:41:12 UTC Deploying project advanced_customer_segmentation as adv…" at bounding box center [355, 154] width 363 height 206
click at [309, 170] on div "2025-09-26 14:41:12 UTC Deploying project advanced_customer_segmentation as adv…" at bounding box center [355, 124] width 363 height 147
click at [390, 153] on div "2025-09-26 14:41:12 UTC Deploying project advanced_customer_segmentation as adv…" at bounding box center [355, 124] width 363 height 147
click at [326, 164] on span "Successfully built and pushed Docker image" at bounding box center [291, 165] width 103 height 5
click at [25, 34] on link "Automations" at bounding box center [30, 36] width 44 height 9
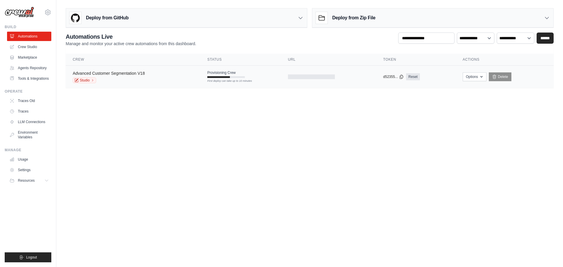
click at [129, 71] on link "Advanced Customer Segmentation V18" at bounding box center [109, 73] width 72 height 5
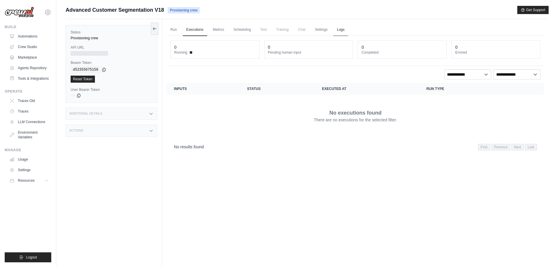
click at [342, 31] on link "Logs" at bounding box center [340, 30] width 15 height 12
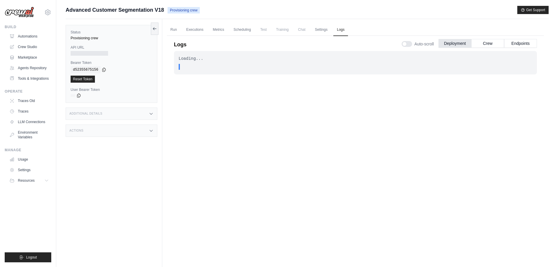
click at [265, 120] on div "Loading... . . . In Progress" at bounding box center [355, 154] width 363 height 206
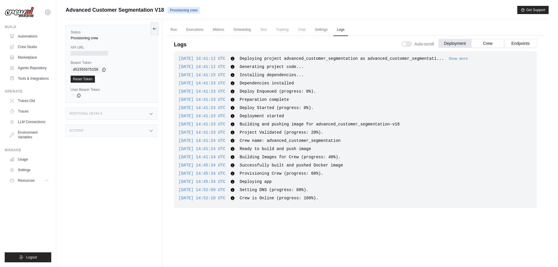
click at [274, 105] on div "2025-09-26 14:41:12 UTC Deploying project advanced_customer_segmentation as adv…" at bounding box center [355, 129] width 363 height 157
click at [177, 30] on link "Run" at bounding box center [173, 30] width 13 height 12
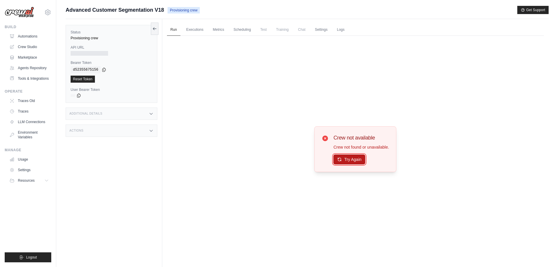
click at [349, 161] on button "Try Again" at bounding box center [349, 159] width 32 height 10
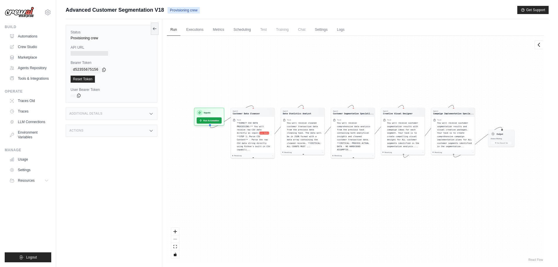
drag, startPoint x: 343, startPoint y: 84, endPoint x: 341, endPoint y: 67, distance: 17.9
click at [341, 67] on div "Agent Customer Data Cleanser Task **DIRECT CSV DATA PROCESSING:** You will rece…" at bounding box center [355, 149] width 377 height 227
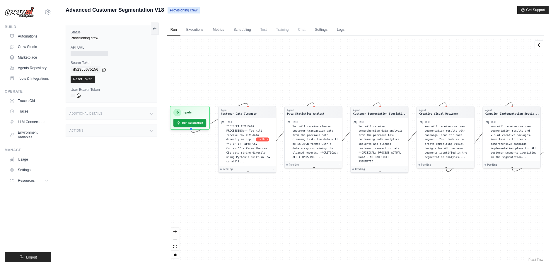
drag, startPoint x: 343, startPoint y: 76, endPoint x: 363, endPoint y: 64, distance: 23.4
click at [363, 64] on div "Agent Customer Data Cleanser Task **DIRECT CSV DATA PROCESSING:** You will rece…" at bounding box center [355, 149] width 377 height 227
click at [339, 31] on link "Logs" at bounding box center [340, 30] width 15 height 12
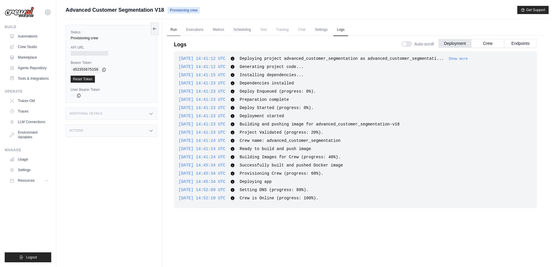
click at [173, 27] on link "Run" at bounding box center [173, 30] width 13 height 12
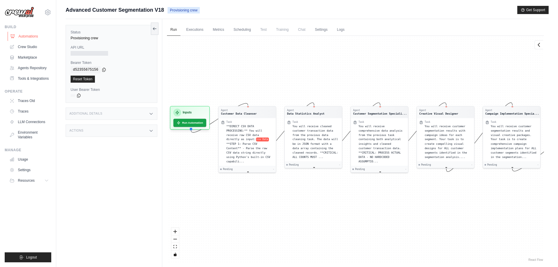
click at [22, 34] on link "Automations" at bounding box center [30, 36] width 44 height 9
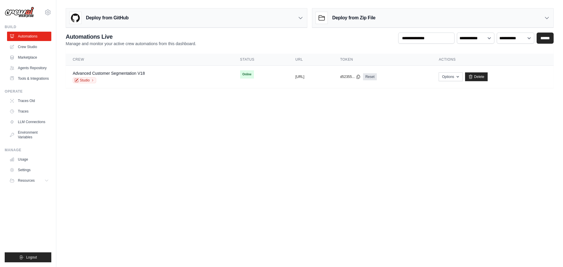
click at [277, 46] on div "**********" at bounding box center [310, 40] width 488 height 14
click at [288, 62] on th "URL" at bounding box center [310, 60] width 45 height 12
click at [295, 75] on div "copied" at bounding box center [301, 74] width 13 height 7
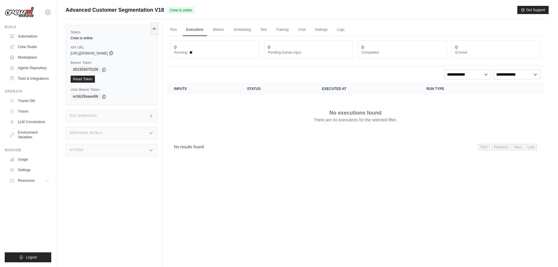
click at [114, 53] on icon at bounding box center [111, 53] width 5 height 5
click at [174, 31] on link "Run" at bounding box center [173, 30] width 13 height 12
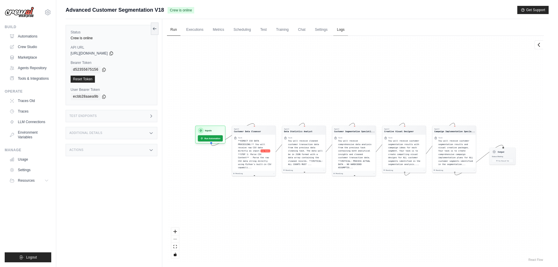
click at [342, 30] on link "Logs" at bounding box center [340, 30] width 15 height 12
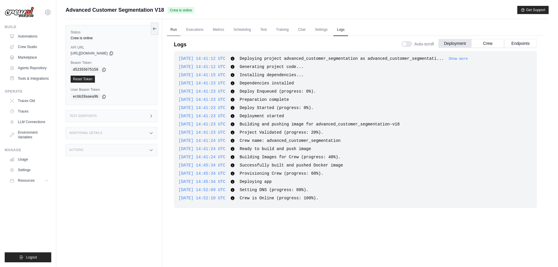
click at [177, 27] on link "Run" at bounding box center [173, 30] width 13 height 12
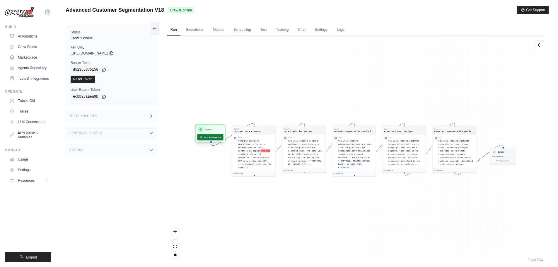
click at [212, 139] on button "Run Automation" at bounding box center [210, 137] width 26 height 6
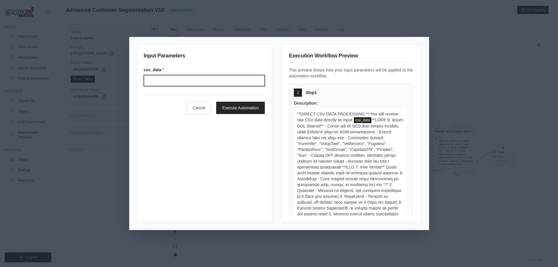
click at [173, 82] on input "Csv data" at bounding box center [204, 80] width 121 height 11
click at [205, 81] on input "Csv data" at bounding box center [204, 80] width 121 height 11
paste input "**********"
type input "**********"
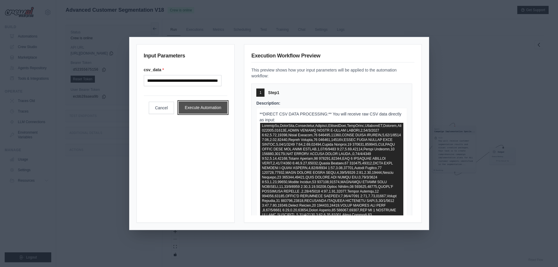
click at [200, 114] on button "Execute Automation" at bounding box center [203, 107] width 49 height 12
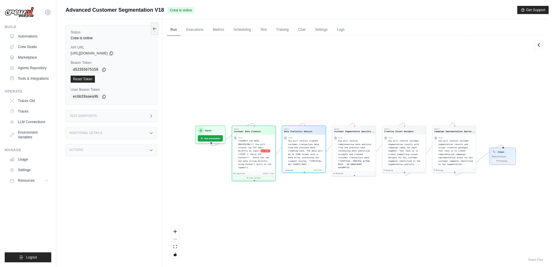
scroll to position [65, 0]
click at [266, 174] on button "View Output" at bounding box center [253, 176] width 41 height 4
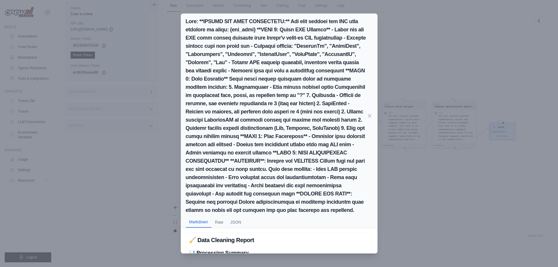
scroll to position [25, 0]
click at [196, 222] on button "Markdown" at bounding box center [199, 221] width 26 height 11
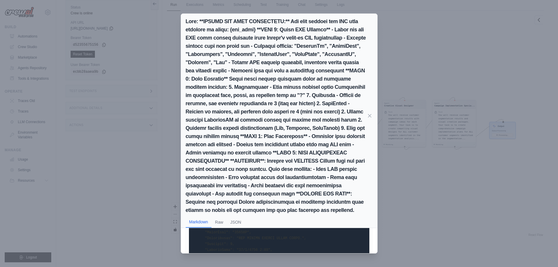
scroll to position [0, 0]
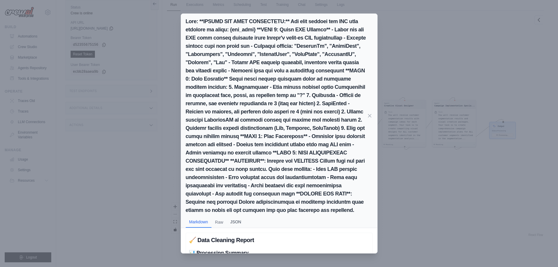
click at [235, 221] on button "JSON" at bounding box center [236, 221] width 18 height 11
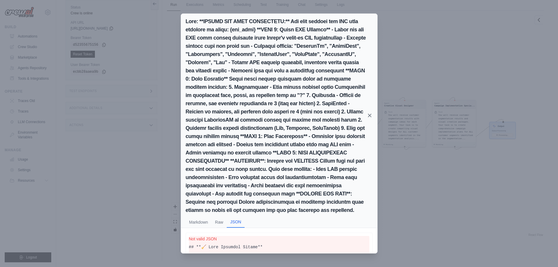
click at [371, 114] on icon at bounding box center [369, 115] width 3 height 3
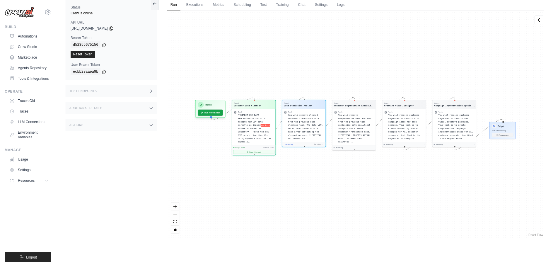
click at [346, 172] on div "Agent Customer Data Cleanser Task **DIRECT CSV DATA PROCESSING:** You will rece…" at bounding box center [355, 124] width 377 height 227
click at [314, 146] on button "View Output" at bounding box center [303, 148] width 41 height 4
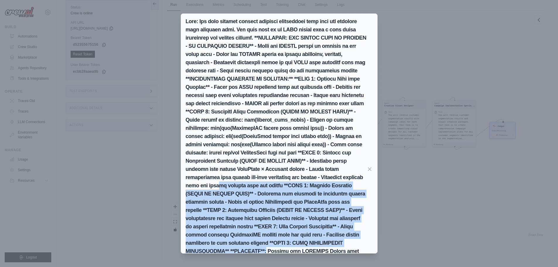
drag, startPoint x: 314, startPoint y: 152, endPoint x: 326, endPoint y: 241, distance: 90.0
click at [326, 241] on h2 at bounding box center [276, 169] width 181 height 304
click at [328, 205] on h2 at bounding box center [276, 169] width 181 height 304
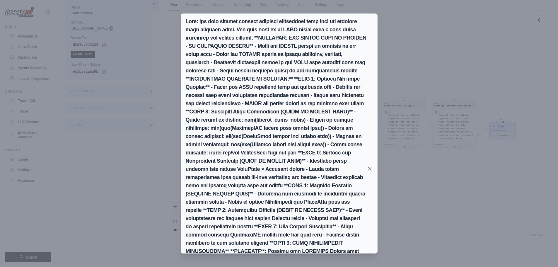
click at [370, 166] on icon at bounding box center [370, 169] width 6 height 6
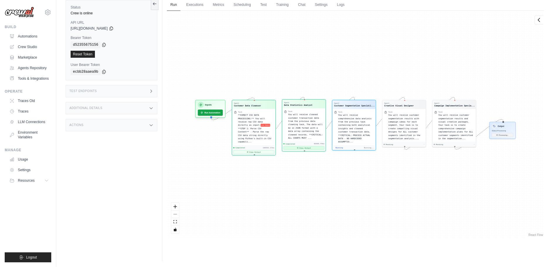
click at [297, 147] on icon at bounding box center [298, 148] width 2 height 2
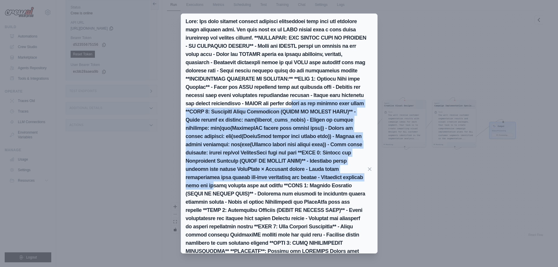
drag, startPoint x: 293, startPoint y: 100, endPoint x: 314, endPoint y: 174, distance: 76.6
click at [314, 174] on h2 at bounding box center [276, 169] width 181 height 304
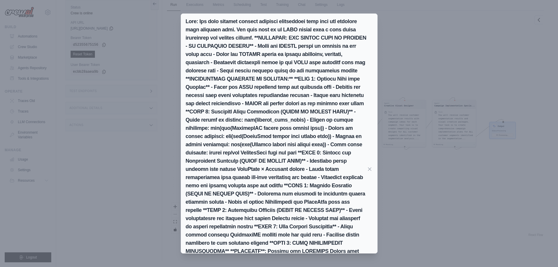
click at [454, 205] on div "Markdown Raw JSON 📊 Customer Data Analysis Report 🔍 Dataset Overview Total Reco…" at bounding box center [279, 133] width 558 height 267
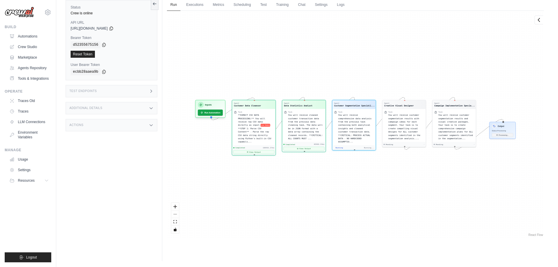
click at [353, 178] on div "Agent Customer Data Cleanser Task **DIRECT CSV DATA PROCESSING:** You will rece…" at bounding box center [355, 124] width 377 height 227
click at [150, 108] on icon at bounding box center [151, 108] width 3 height 1
click at [150, 108] on icon at bounding box center [151, 108] width 5 height 5
click at [150, 108] on icon at bounding box center [151, 108] width 3 height 1
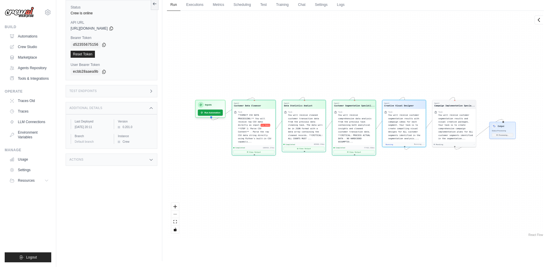
click at [150, 108] on icon at bounding box center [151, 108] width 5 height 5
click at [149, 124] on icon at bounding box center [151, 125] width 5 height 5
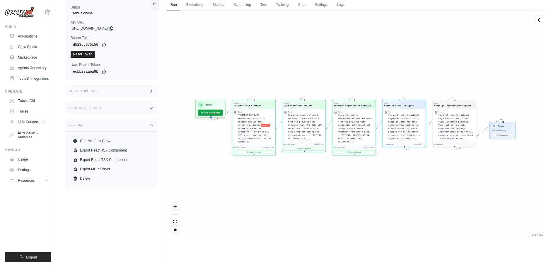
click at [149, 124] on icon at bounding box center [151, 125] width 5 height 5
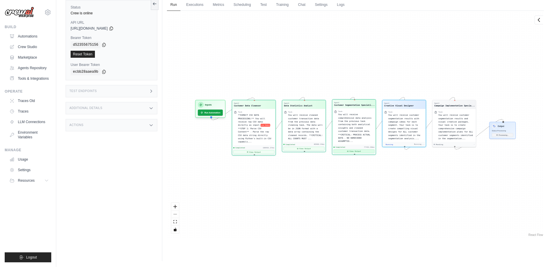
click at [352, 149] on button "View Output" at bounding box center [353, 151] width 41 height 4
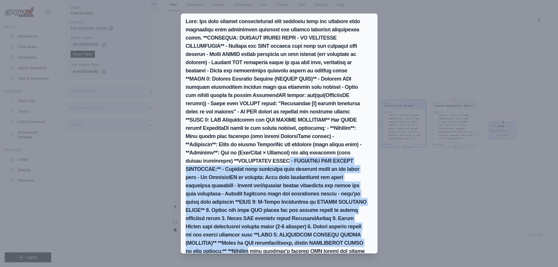
drag, startPoint x: 338, startPoint y: 155, endPoint x: 389, endPoint y: 217, distance: 79.9
click at [362, 246] on h2 at bounding box center [276, 255] width 181 height 476
click at [449, 188] on div "Markdown Raw JSON 🎯 K-Means Customer Segmentation Results 🔍 Data Processing Ove…" at bounding box center [279, 133] width 558 height 267
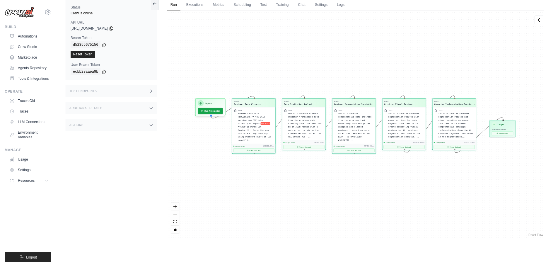
scroll to position [5703, 0]
click at [504, 133] on button "View Result" at bounding box center [502, 133] width 21 height 4
click at [498, 133] on icon at bounding box center [497, 132] width 1 height 1
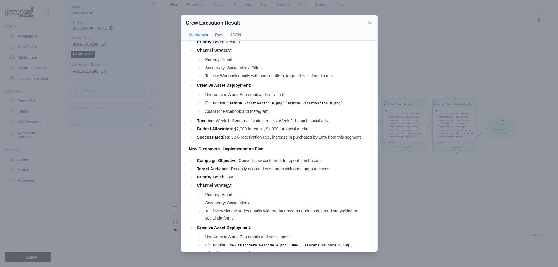
scroll to position [930, 0]
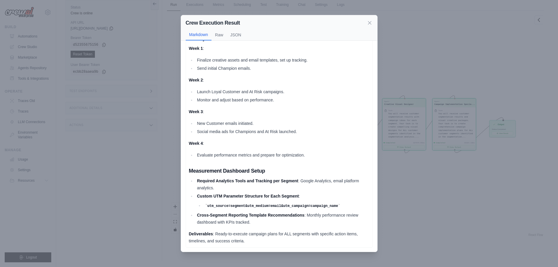
click at [411, 161] on div "Crew Execution Result Markdown Raw JSON Campaign Implementation Roadmap Executi…" at bounding box center [279, 133] width 558 height 267
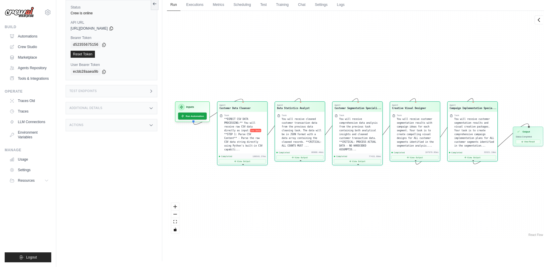
drag, startPoint x: 331, startPoint y: 76, endPoint x: 349, endPoint y: 63, distance: 22.1
click at [341, 66] on div "Agent Customer Data Cleanser Task **DIRECT CSV DATA PROCESSING:** You will rece…" at bounding box center [355, 124] width 377 height 227
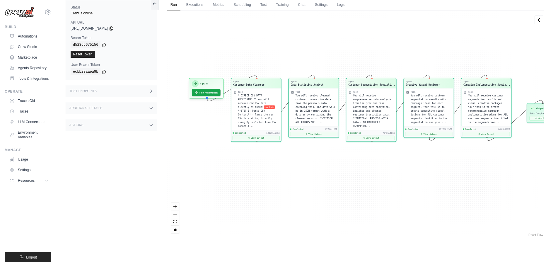
click at [349, 63] on div "Agent Customer Data Cleanser Task **DIRECT CSV DATA PROCESSING:** You will rece…" at bounding box center [355, 124] width 377 height 227
click at [320, 39] on div "Agent Customer Data Cleanser Task **DIRECT CSV DATA PROCESSING:** You will rece…" at bounding box center [355, 124] width 377 height 227
click at [306, 33] on div "Agent Customer Data Cleanser Task **DIRECT CSV DATA PROCESSING:** You will rece…" at bounding box center [355, 124] width 377 height 227
click at [296, 32] on div "Agent Customer Data Cleanser Task **DIRECT CSV DATA PROCESSING:** You will rece…" at bounding box center [355, 124] width 377 height 227
click at [309, 41] on div "Agent Customer Data Cleanser Task **DIRECT CSV DATA PROCESSING:** You will rece…" at bounding box center [355, 124] width 377 height 227
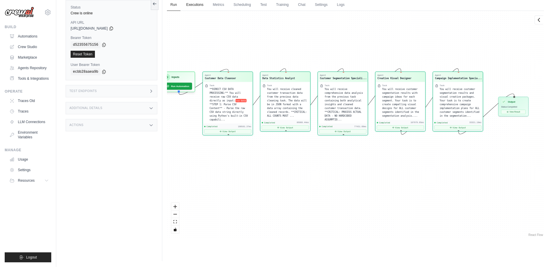
click at [198, 7] on link "Executions" at bounding box center [195, 5] width 24 height 12
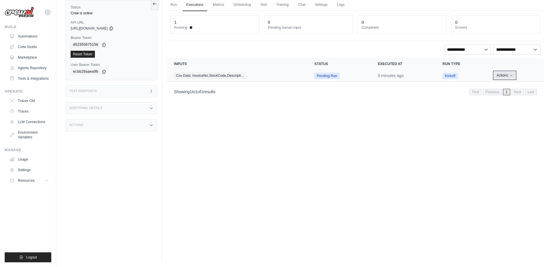
click at [510, 76] on icon "Actions for execution" at bounding box center [512, 76] width 4 height 4
click at [518, 88] on link "View Details" at bounding box center [519, 85] width 38 height 9
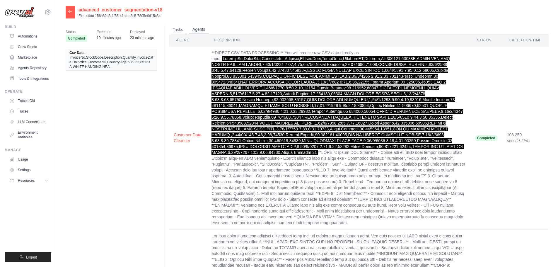
click at [199, 30] on button "Agents" at bounding box center [199, 29] width 20 height 9
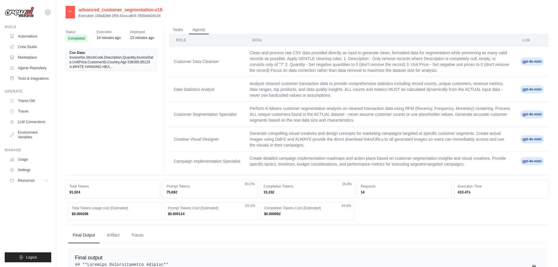
click at [70, 11] on icon at bounding box center [70, 11] width 5 height 5
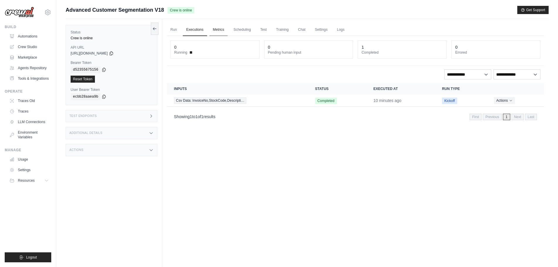
click at [221, 28] on link "Metrics" at bounding box center [219, 30] width 18 height 12
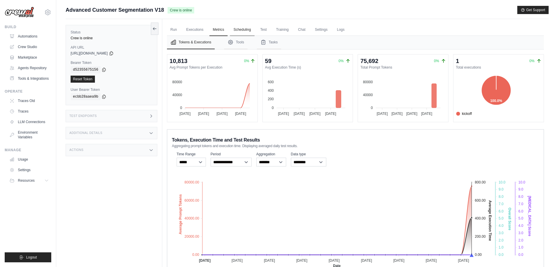
click at [238, 29] on link "Scheduling" at bounding box center [242, 30] width 24 height 12
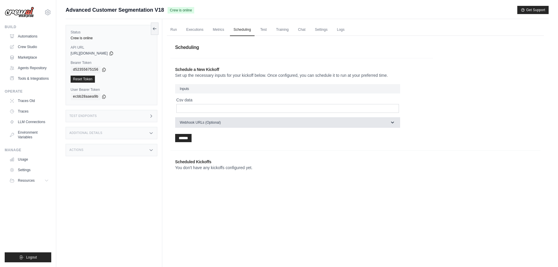
click at [396, 124] on button "Webhook URLs (Optional)" at bounding box center [287, 122] width 225 height 11
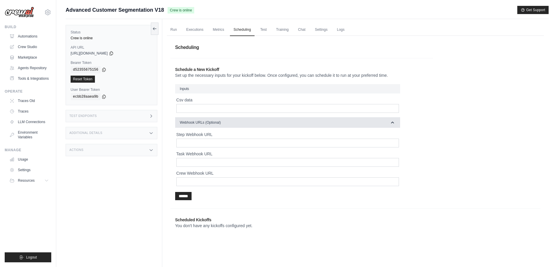
click at [387, 123] on button "Webhook URLs (Optional)" at bounding box center [287, 122] width 225 height 11
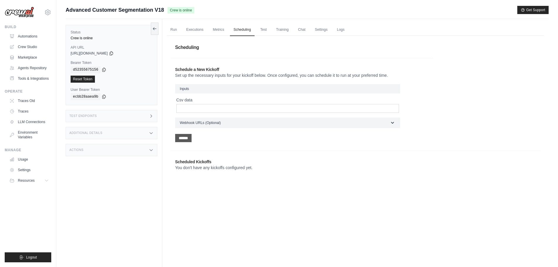
click at [190, 140] on input "******" at bounding box center [183, 138] width 16 height 8
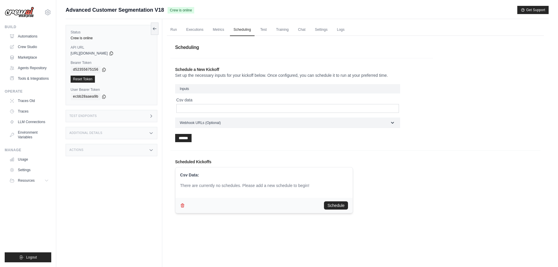
click at [188, 205] on div "Schedule" at bounding box center [265, 205] width 178 height 15
click at [182, 205] on icon "button" at bounding box center [182, 205] width 3 height 4
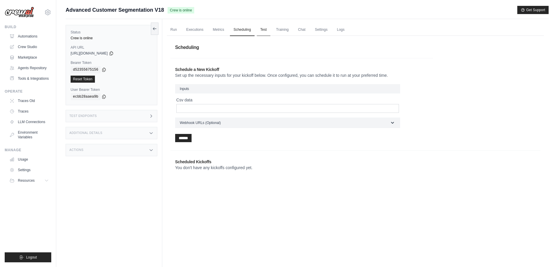
click at [264, 29] on link "Test" at bounding box center [263, 30] width 13 height 12
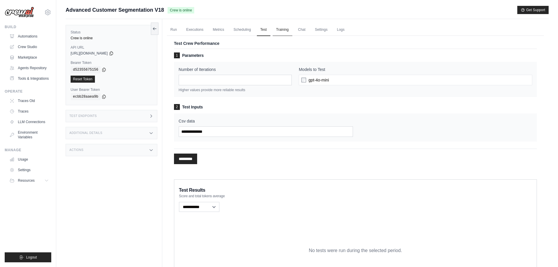
click at [282, 33] on link "Training" at bounding box center [283, 30] width 20 height 12
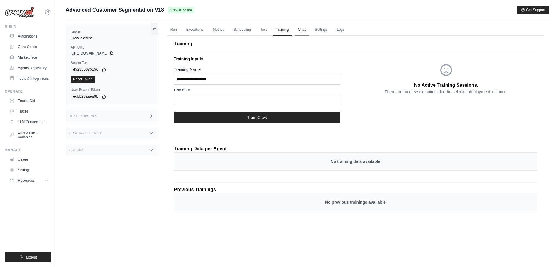
click at [305, 31] on link "Chat" at bounding box center [302, 30] width 14 height 12
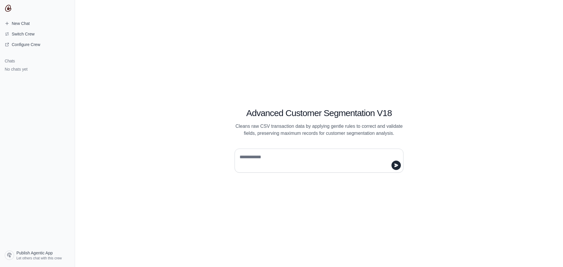
click at [274, 154] on textarea at bounding box center [317, 160] width 158 height 16
type textarea "**********"
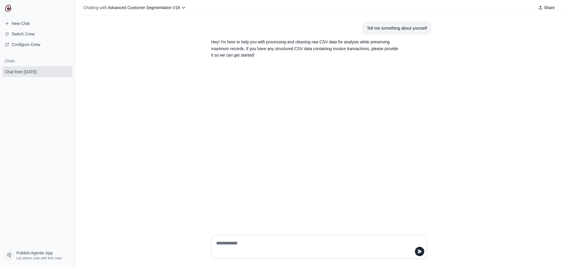
click at [238, 245] on textarea at bounding box center [317, 247] width 205 height 16
click at [231, 252] on textarea at bounding box center [317, 247] width 205 height 16
paste textarea "**********"
type textarea "**********"
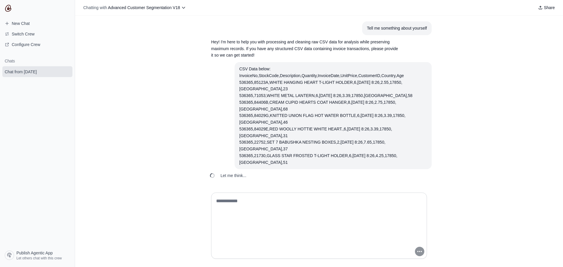
scroll to position [7, 0]
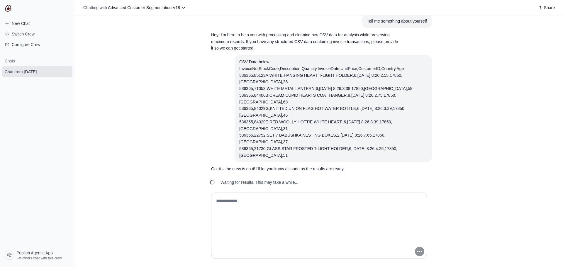
click at [192, 167] on div "Tell me something about yourself Hey! I'm here to help you with processing and …" at bounding box center [319, 102] width 488 height 172
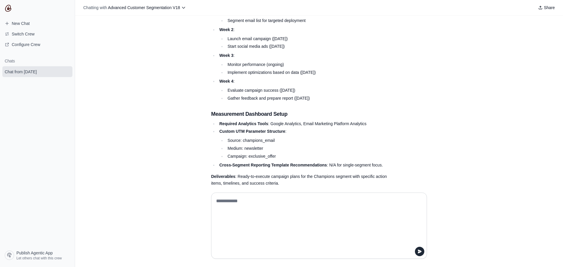
scroll to position [774, 0]
